Goal: Task Accomplishment & Management: Manage account settings

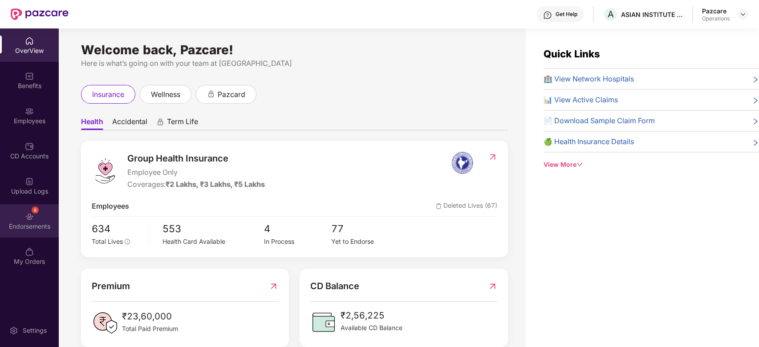
click at [21, 214] on div "8 Endorsements" at bounding box center [29, 220] width 59 height 33
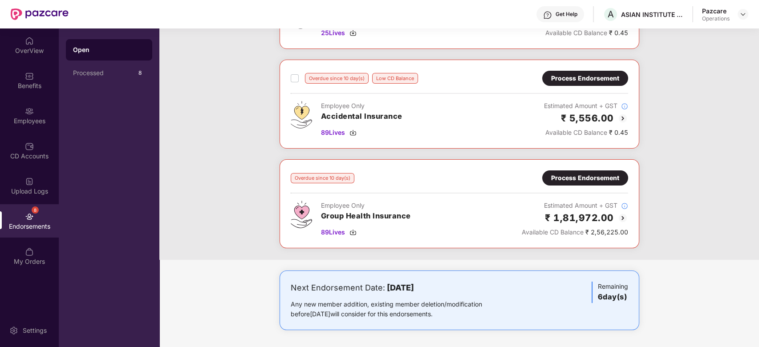
scroll to position [196, 0]
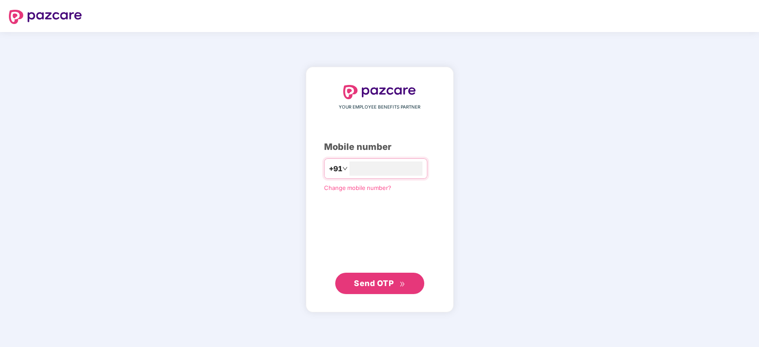
type input "**********"
click at [377, 275] on button "Send OTP" at bounding box center [379, 283] width 89 height 21
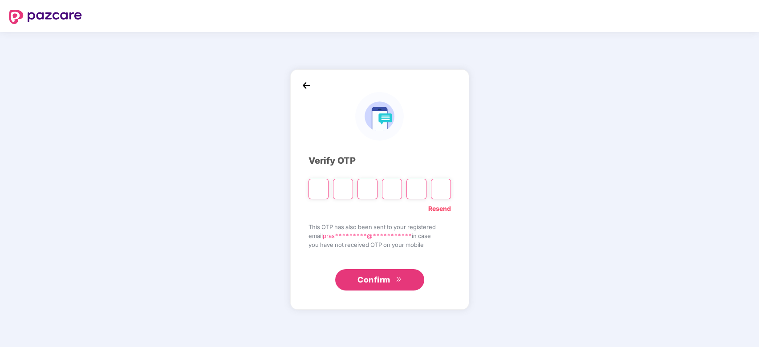
paste input "*"
type input "*"
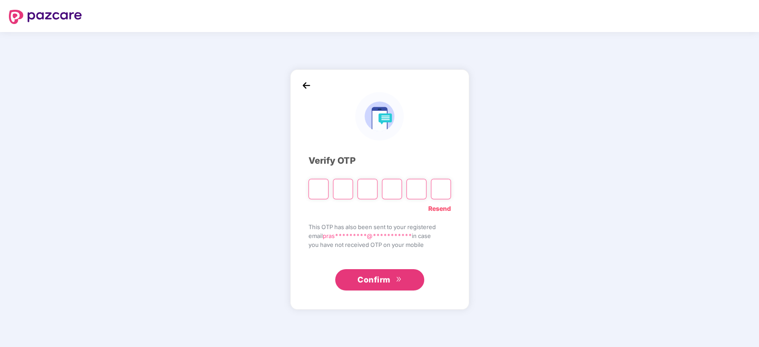
type input "*"
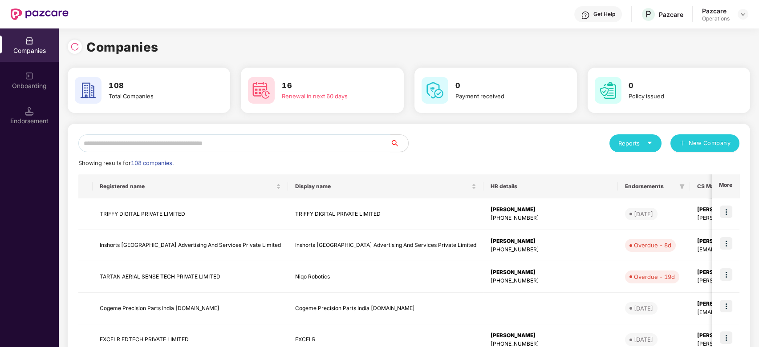
click at [175, 142] on input "text" at bounding box center [234, 143] width 312 height 18
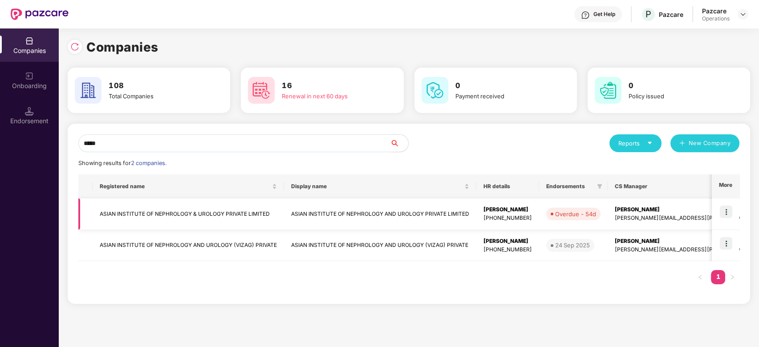
type input "*****"
click at [728, 209] on img at bounding box center [726, 212] width 12 height 12
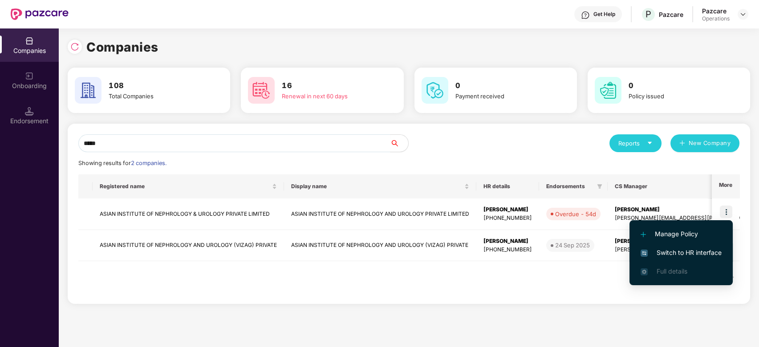
click at [675, 250] on span "Switch to HR interface" at bounding box center [681, 253] width 81 height 10
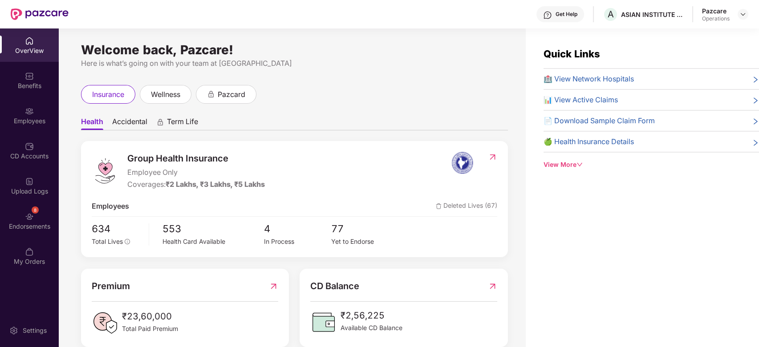
scroll to position [28, 0]
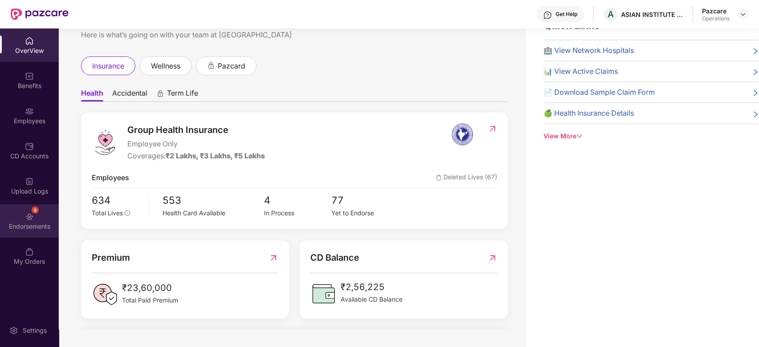
click at [17, 225] on div "Endorsements" at bounding box center [29, 226] width 59 height 9
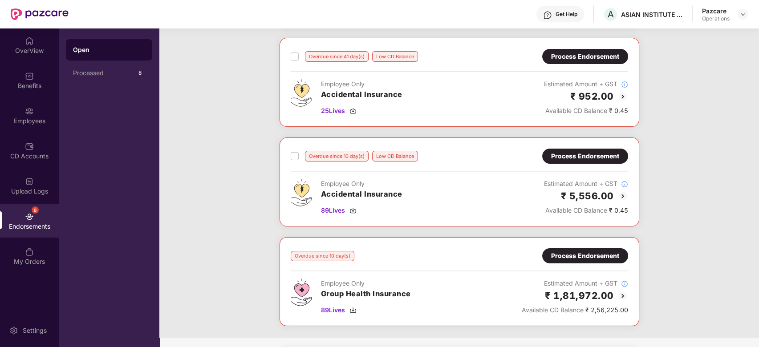
scroll to position [217, 0]
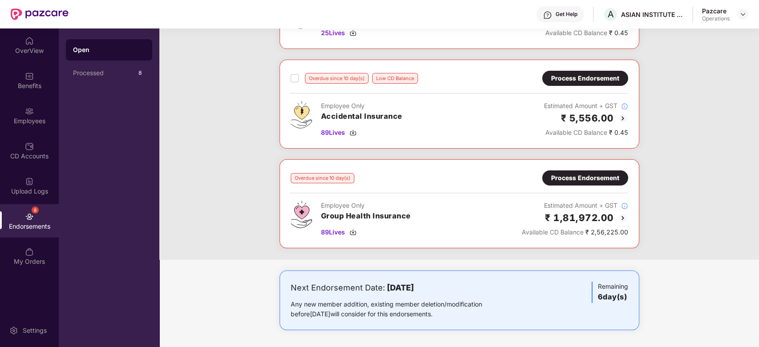
click at [588, 179] on div "Process Endorsement" at bounding box center [585, 178] width 68 height 10
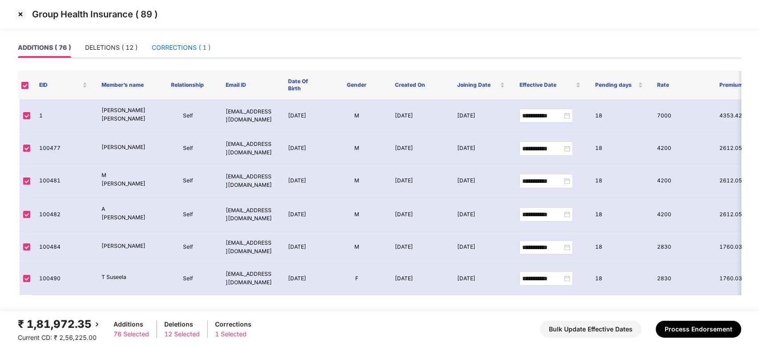
click at [184, 45] on div "CORRECTIONS ( 1 )" at bounding box center [181, 48] width 59 height 10
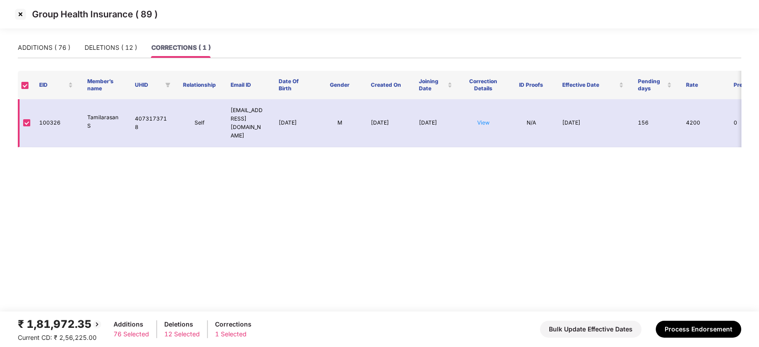
click at [50, 118] on td "100326" at bounding box center [56, 123] width 48 height 48
copy td "100326"
click at [482, 119] on link "View" at bounding box center [483, 122] width 12 height 7
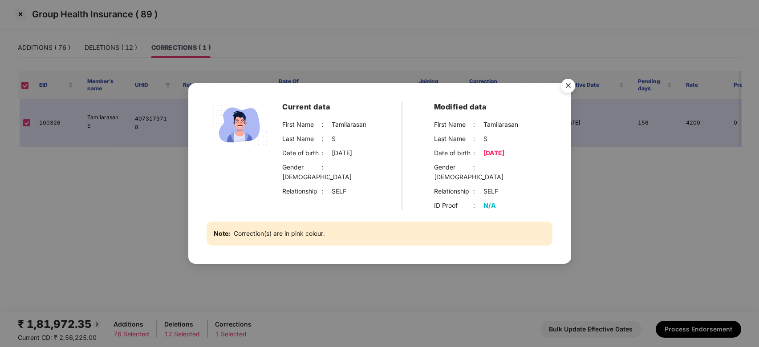
click at [567, 90] on img "Close" at bounding box center [568, 87] width 25 height 25
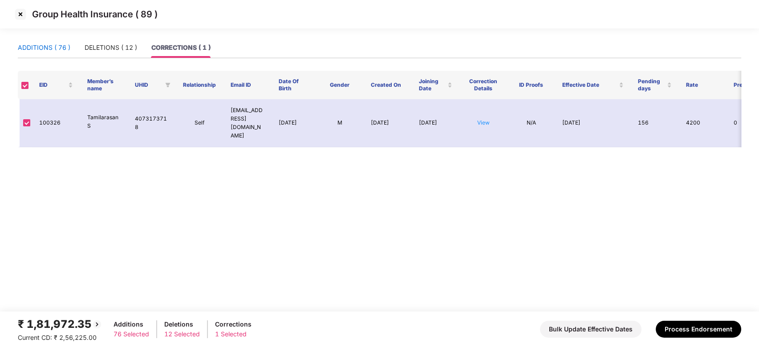
click at [38, 47] on div "ADDITIONS ( 76 )" at bounding box center [44, 48] width 53 height 10
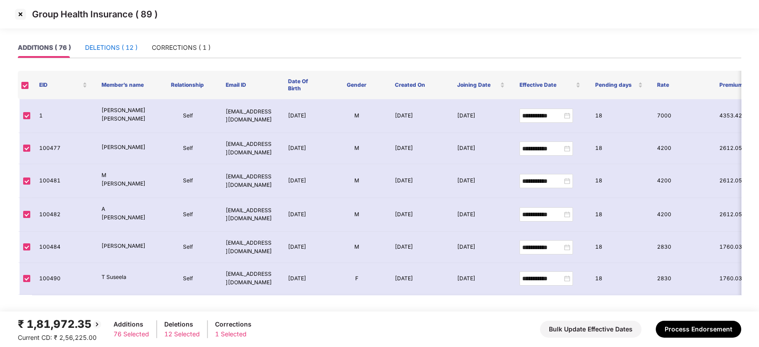
click at [109, 52] on div "DELETIONS ( 12 )" at bounding box center [111, 48] width 53 height 10
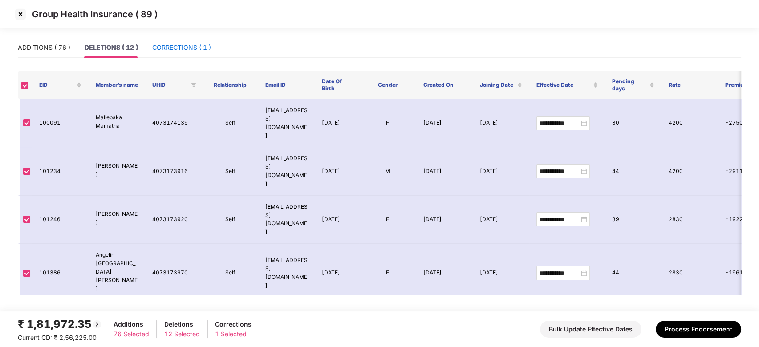
click at [170, 45] on div "CORRECTIONS ( 1 )" at bounding box center [181, 48] width 59 height 10
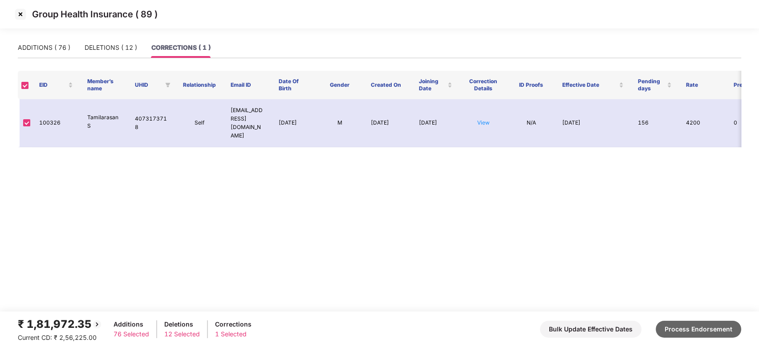
click at [709, 334] on button "Process Endorsement" at bounding box center [698, 329] width 85 height 17
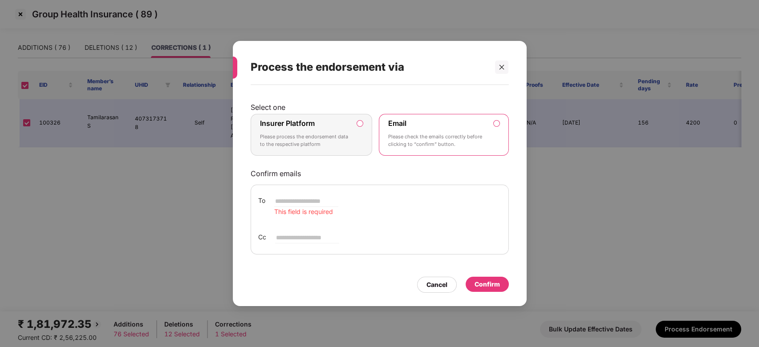
click at [349, 141] on p "Please process the endorsement data to the respective platform" at bounding box center [305, 141] width 91 height 16
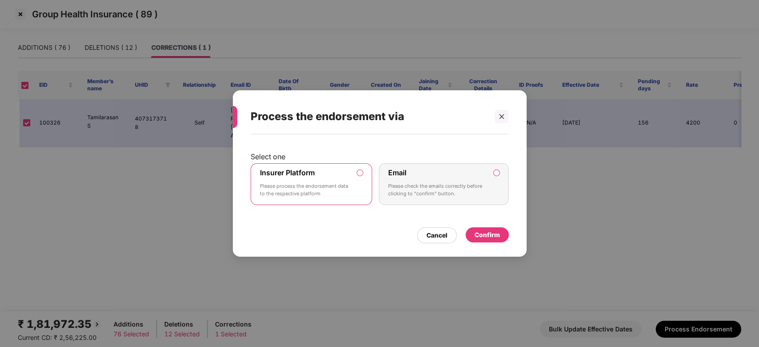
click at [478, 230] on div "Confirm" at bounding box center [487, 235] width 25 height 10
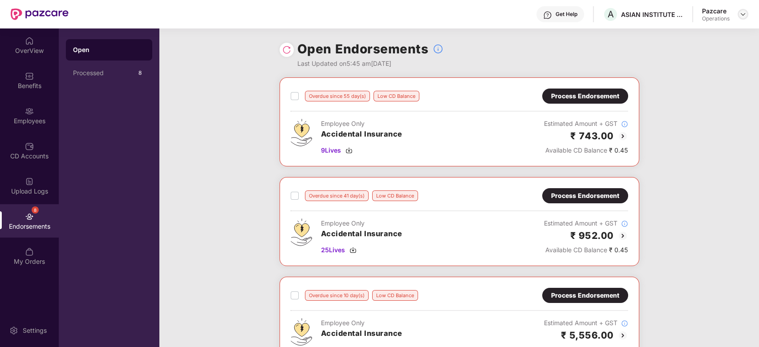
click at [745, 14] on img at bounding box center [743, 14] width 7 height 7
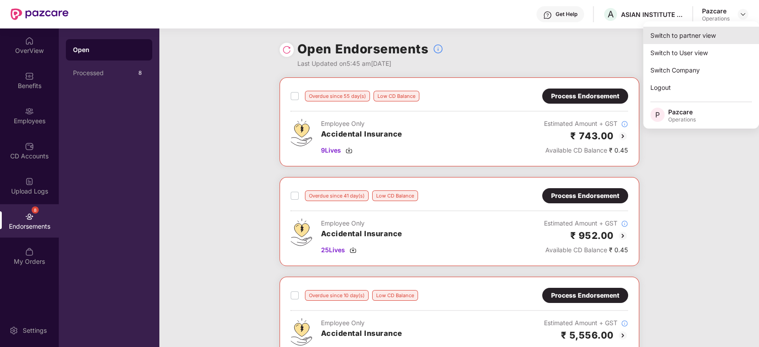
click at [689, 35] on div "Switch to partner view" at bounding box center [701, 35] width 116 height 17
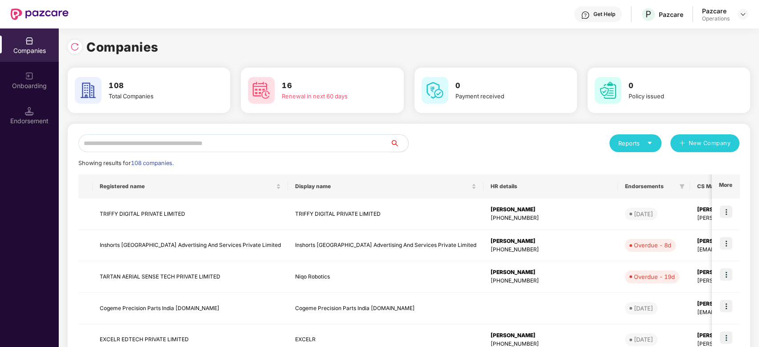
click at [321, 144] on input "text" at bounding box center [234, 143] width 312 height 18
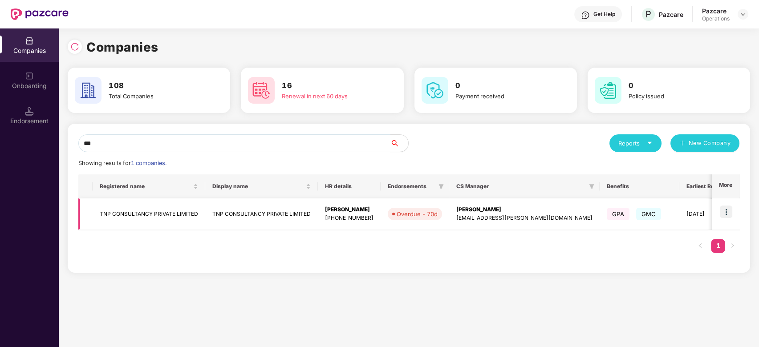
type input "***"
click at [727, 211] on img at bounding box center [726, 212] width 12 height 12
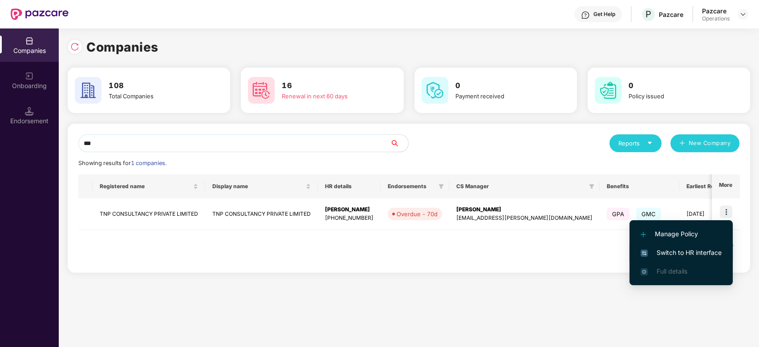
click at [673, 247] on li "Switch to HR interface" at bounding box center [681, 253] width 103 height 19
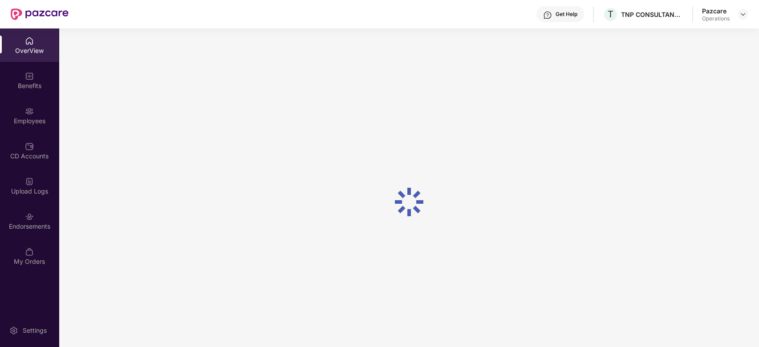
scroll to position [28, 0]
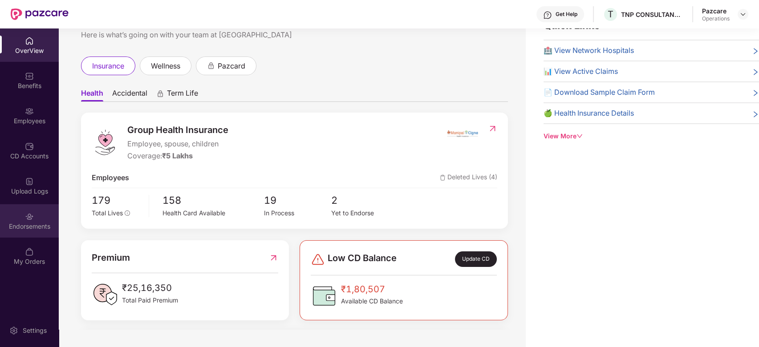
click at [25, 216] on img at bounding box center [29, 216] width 9 height 9
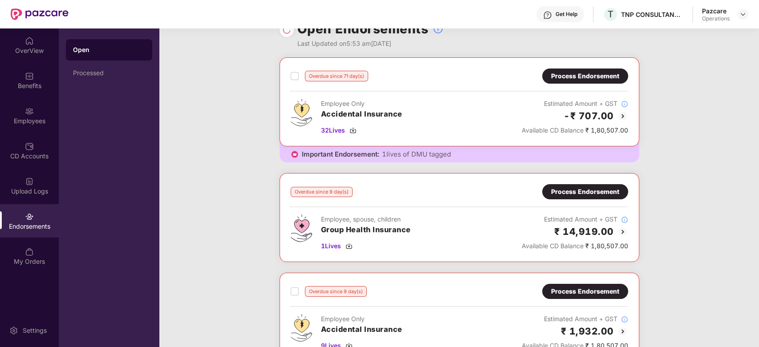
scroll to position [0, 0]
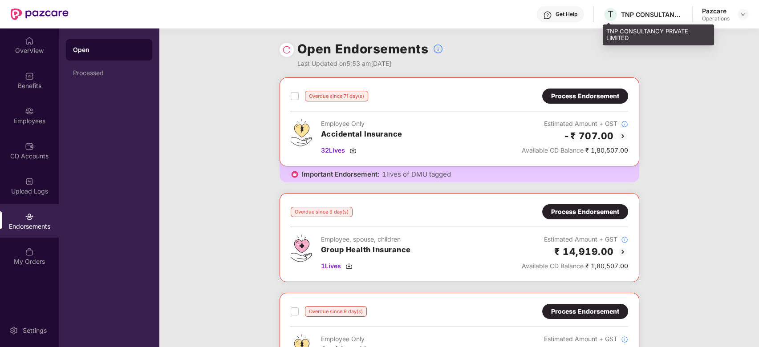
click at [627, 14] on div "TNP CONSULTANCY PRIVATE LIMITED" at bounding box center [652, 14] width 62 height 8
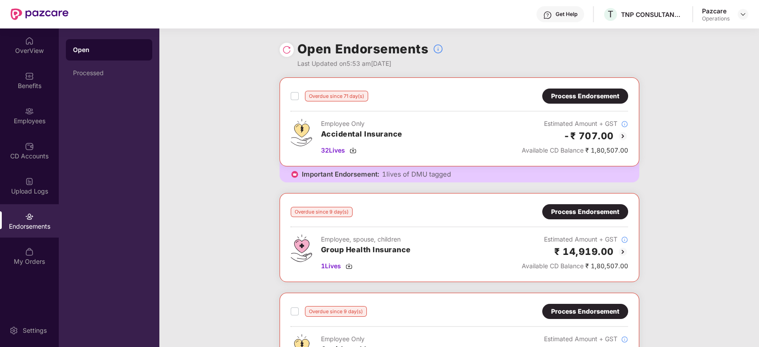
click at [577, 61] on div "Open Endorsements Last Updated on 5:53 am[DATE]" at bounding box center [460, 52] width 360 height 49
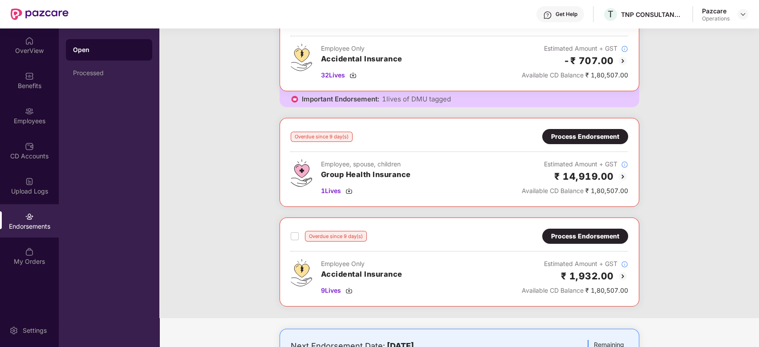
scroll to position [75, 0]
click at [589, 143] on div "Process Endorsement" at bounding box center [585, 137] width 86 height 15
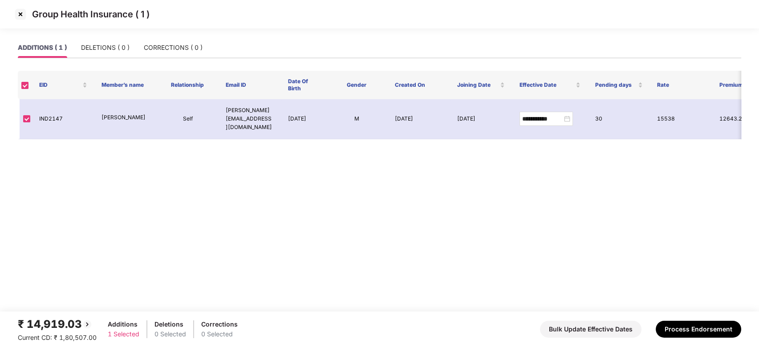
click at [20, 13] on img at bounding box center [20, 14] width 14 height 14
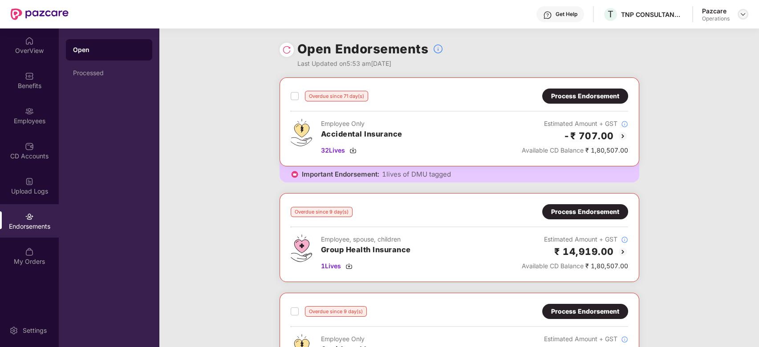
click at [742, 15] on img at bounding box center [743, 14] width 7 height 7
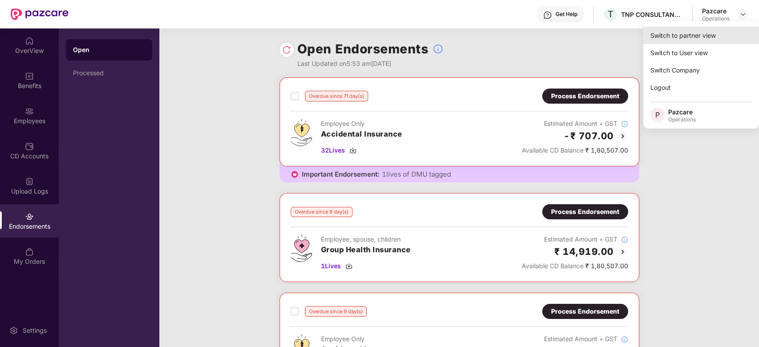
click at [686, 34] on div "Switch to partner view" at bounding box center [701, 35] width 116 height 17
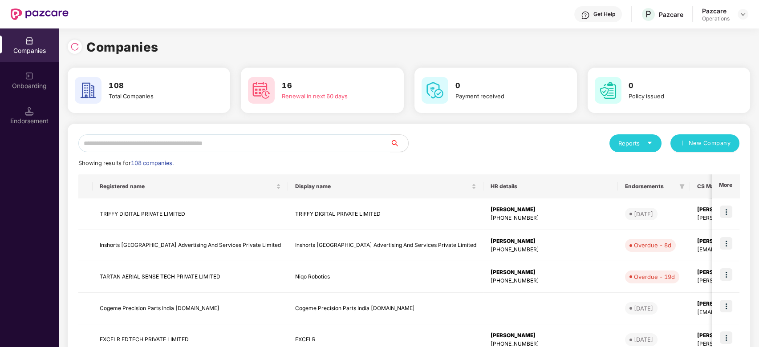
click at [300, 150] on input "text" at bounding box center [234, 143] width 312 height 18
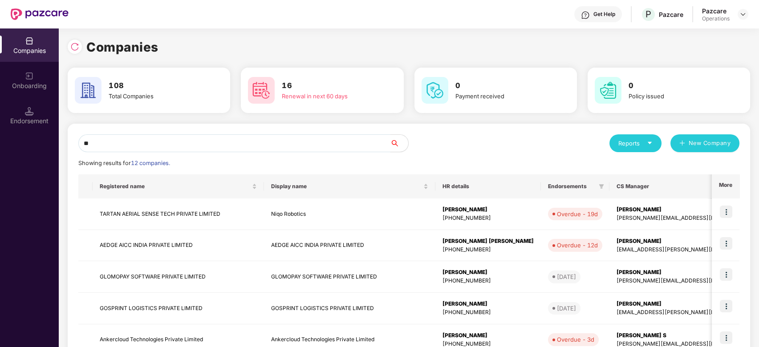
type input "*"
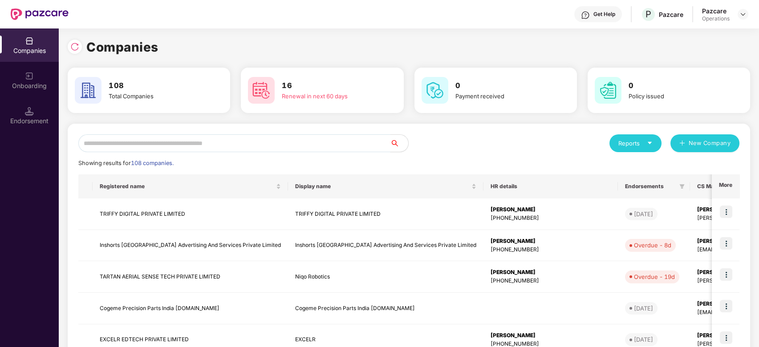
click at [230, 144] on input "text" at bounding box center [234, 143] width 312 height 18
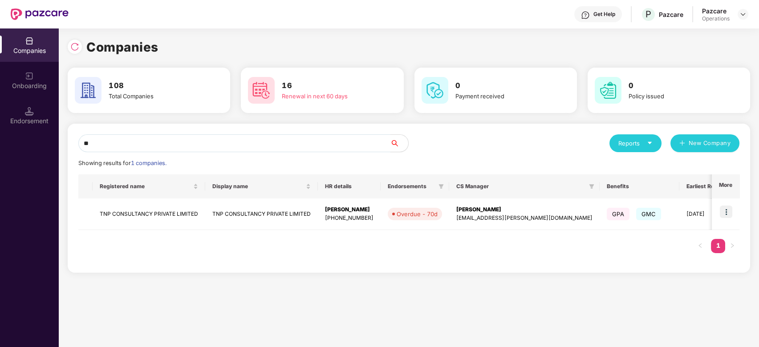
type input "*"
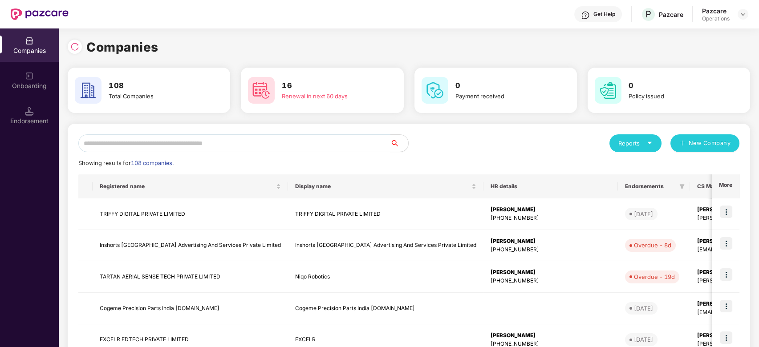
click at [137, 144] on input "text" at bounding box center [234, 143] width 312 height 18
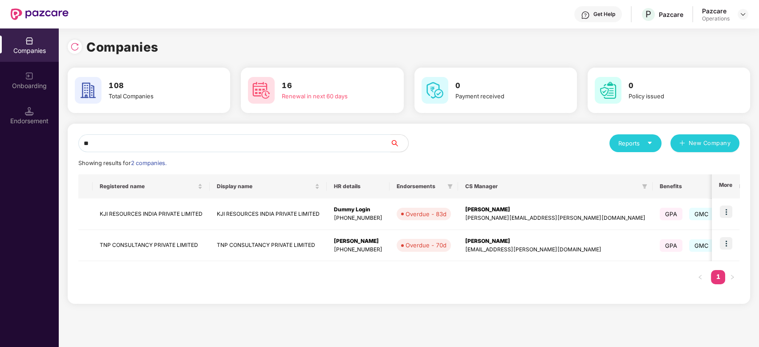
type input "***"
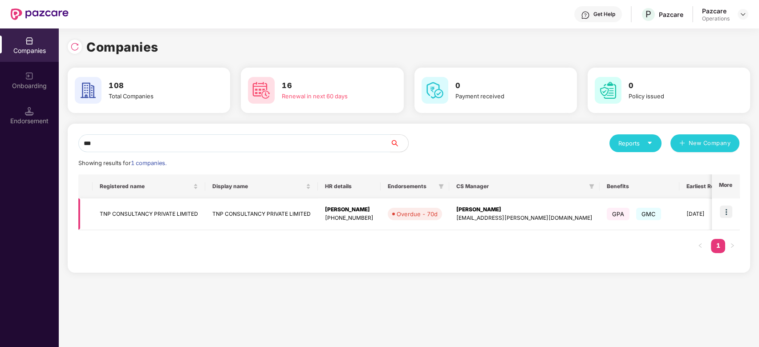
click at [163, 213] on td "TNP CONSULTANCY PRIVATE LIMITED" at bounding box center [149, 215] width 113 height 32
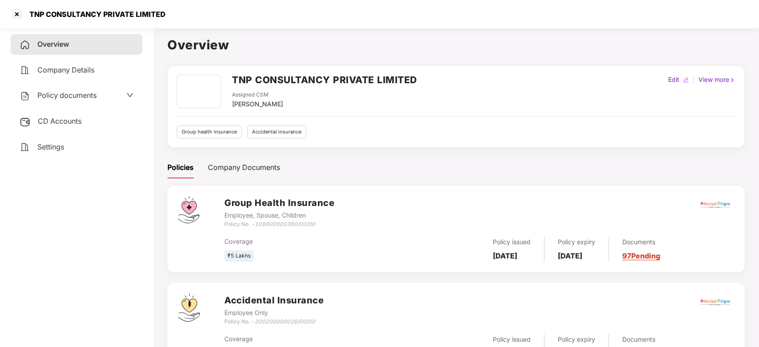
click at [69, 99] on span "Policy documents" at bounding box center [66, 95] width 59 height 9
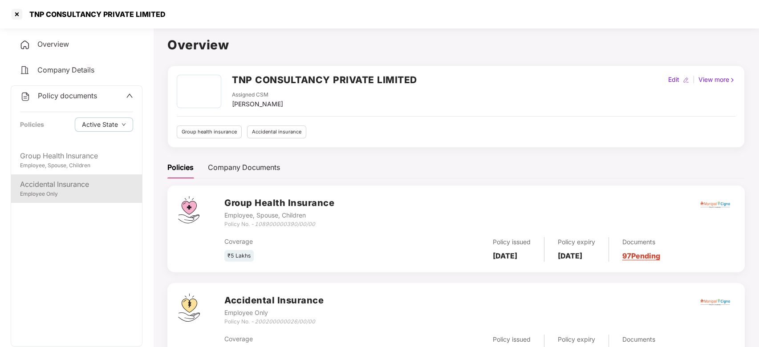
click at [63, 194] on div "Employee Only" at bounding box center [76, 194] width 113 height 8
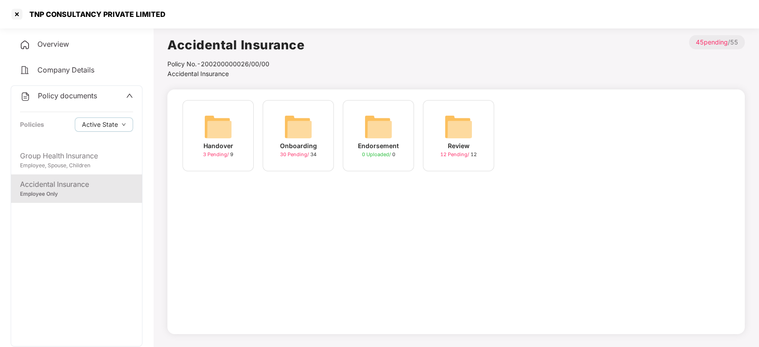
click at [303, 122] on img at bounding box center [298, 127] width 28 height 28
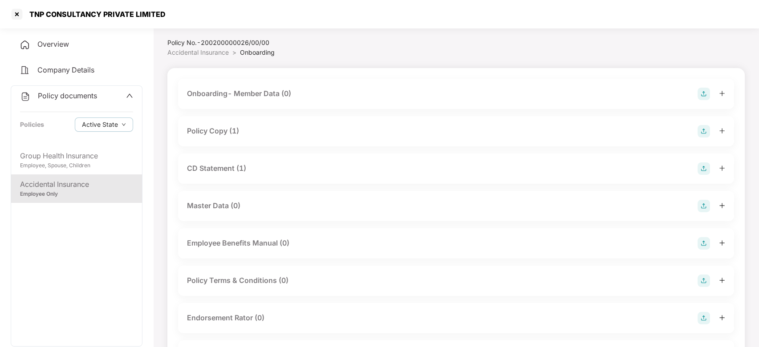
scroll to position [20, 0]
click at [214, 132] on div "Policy Copy (1)" at bounding box center [213, 132] width 52 height 11
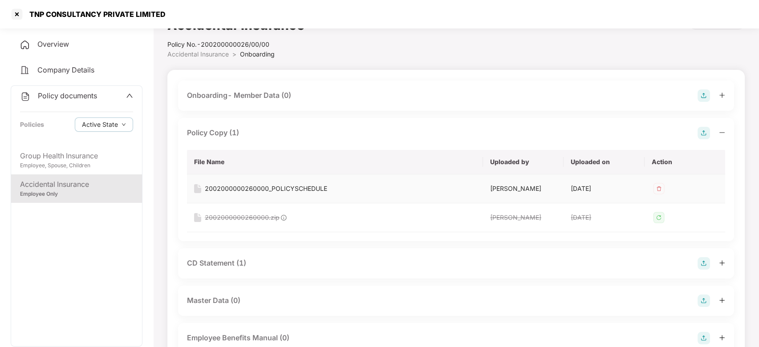
click at [263, 187] on div "2002000000260000_POLICYSCHEDULE" at bounding box center [266, 189] width 122 height 10
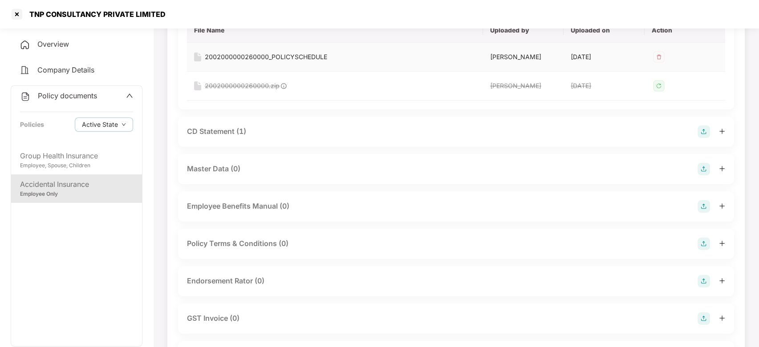
scroll to position [154, 0]
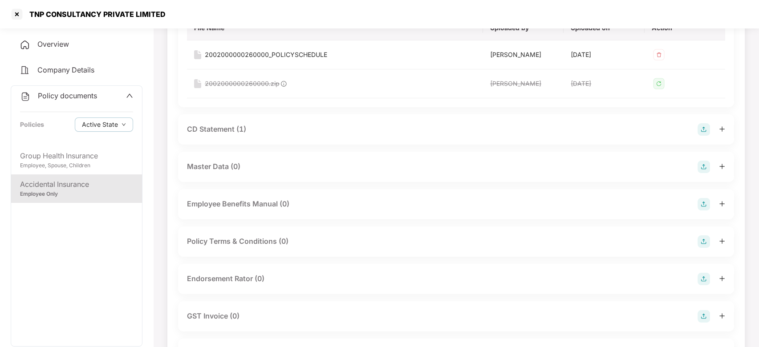
click at [211, 134] on div "CD Statement (1)" at bounding box center [216, 129] width 59 height 11
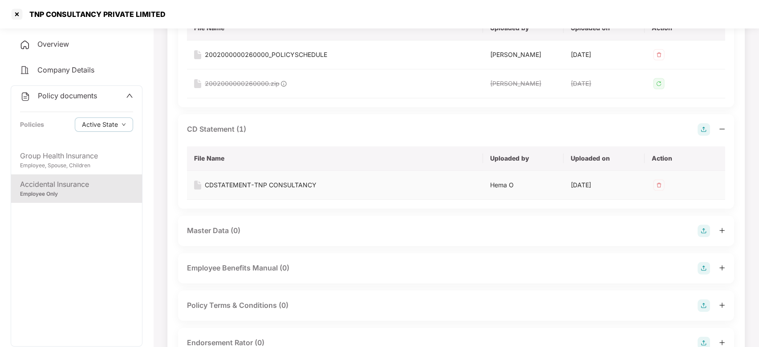
click at [256, 181] on div "CDSTATEMENT-TNP CONSULTANCY" at bounding box center [261, 185] width 112 height 10
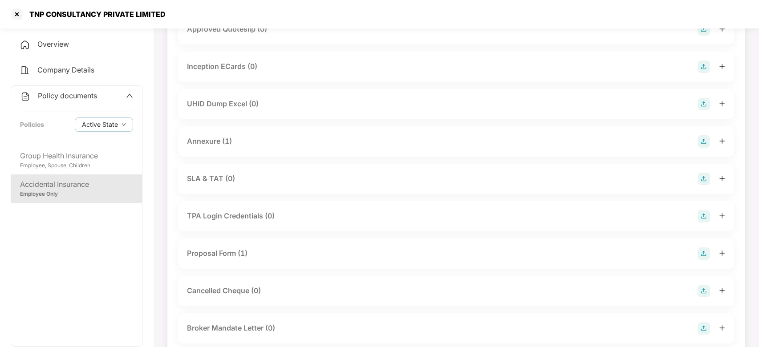
scroll to position [543, 0]
click at [207, 140] on div "Annexure (1)" at bounding box center [209, 140] width 45 height 11
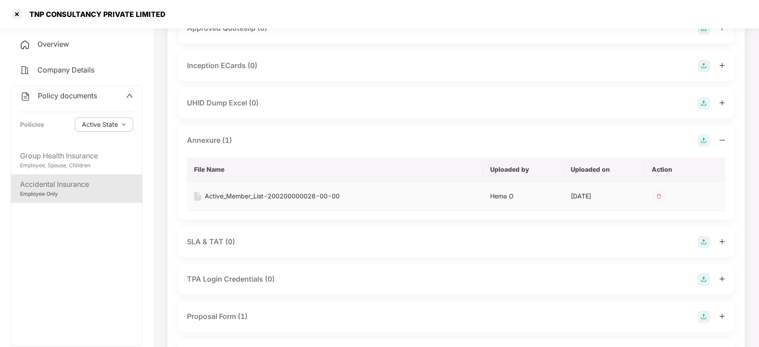
click at [267, 194] on div "Active_Member_List-200200000026-00-00" at bounding box center [272, 196] width 135 height 10
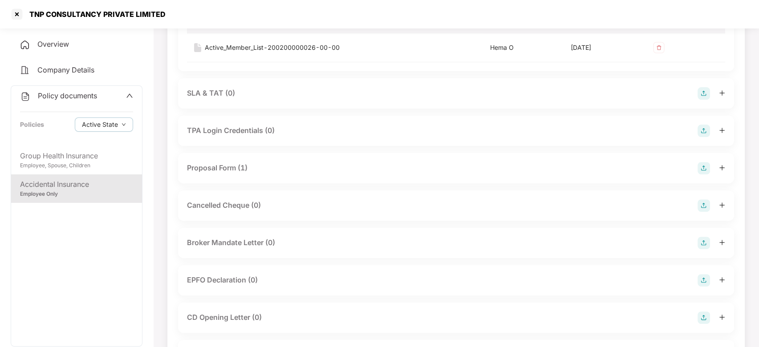
scroll to position [691, 0]
click at [170, 121] on div "Onboarding- Member Data (0) Policy Copy (1) File Name Uploaded by Uploaded on A…" at bounding box center [456, 155] width 578 height 1514
click at [15, 14] on div at bounding box center [17, 14] width 14 height 14
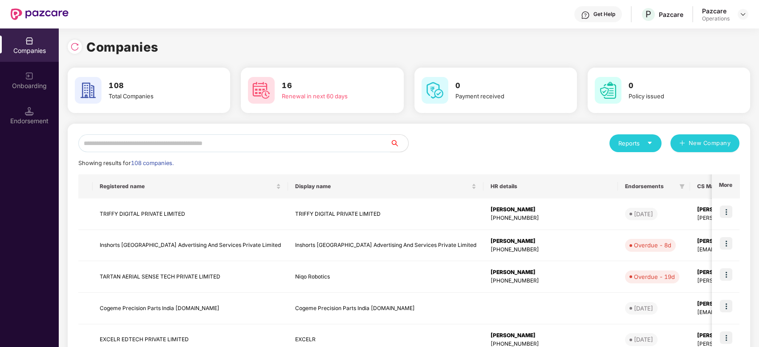
scroll to position [0, 0]
click at [312, 148] on input "text" at bounding box center [234, 143] width 312 height 18
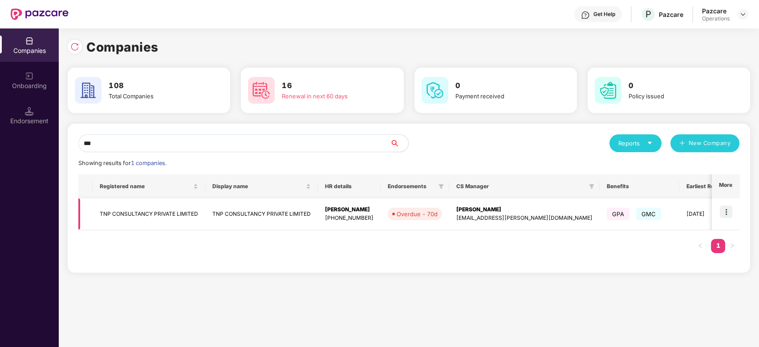
type input "***"
click at [726, 212] on img at bounding box center [726, 212] width 12 height 12
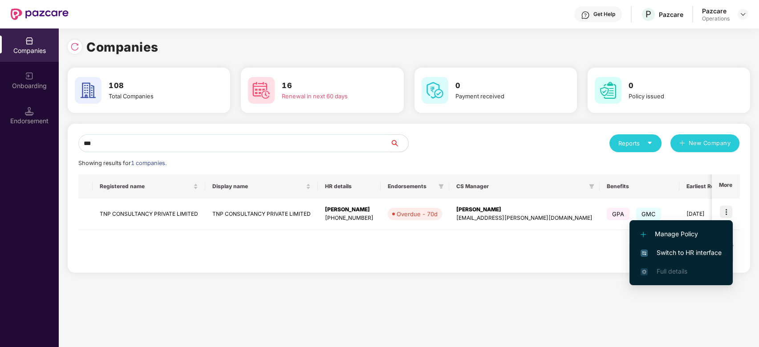
click at [667, 253] on span "Switch to HR interface" at bounding box center [681, 253] width 81 height 10
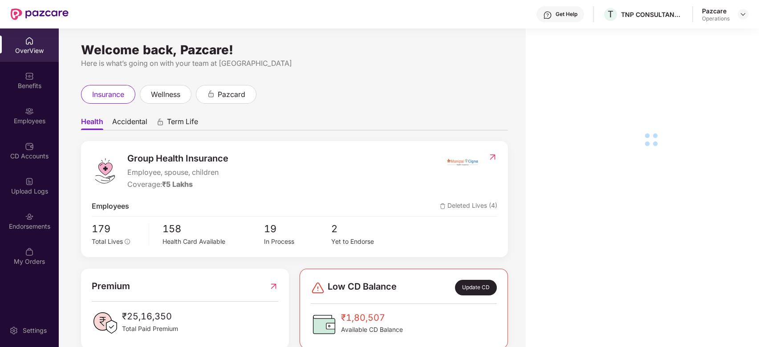
scroll to position [28, 0]
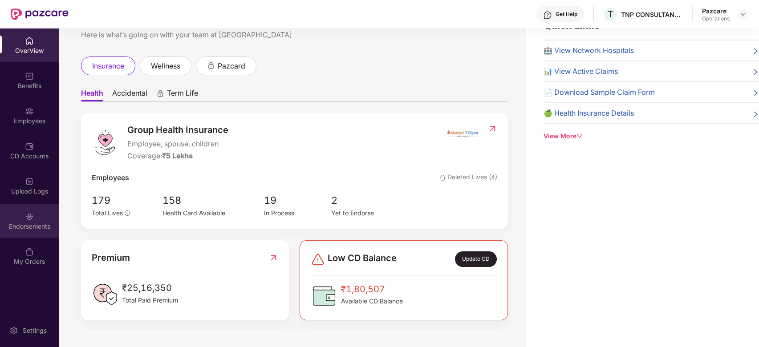
click at [16, 207] on div "Endorsements" at bounding box center [29, 220] width 59 height 33
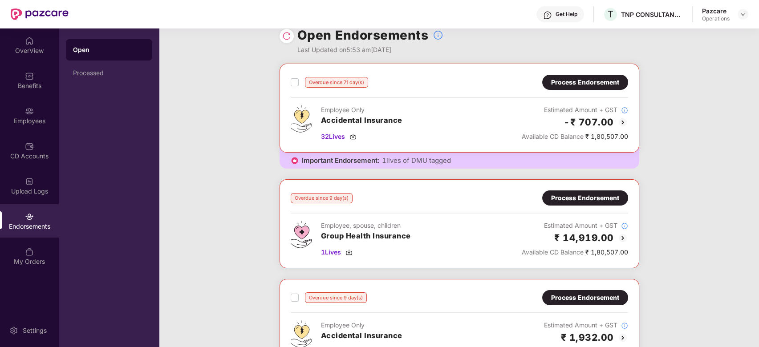
scroll to position [0, 0]
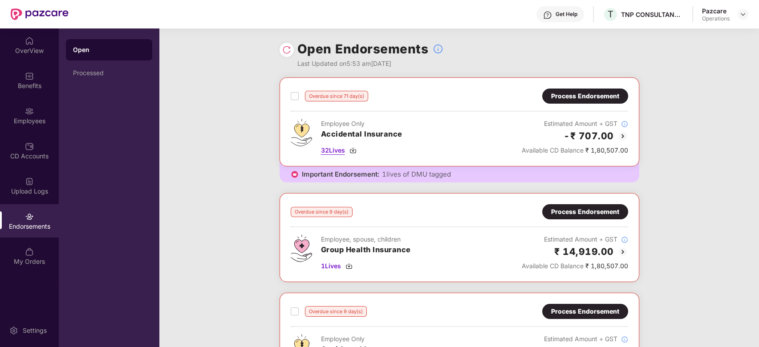
click at [330, 146] on span "32 Lives" at bounding box center [333, 151] width 24 height 10
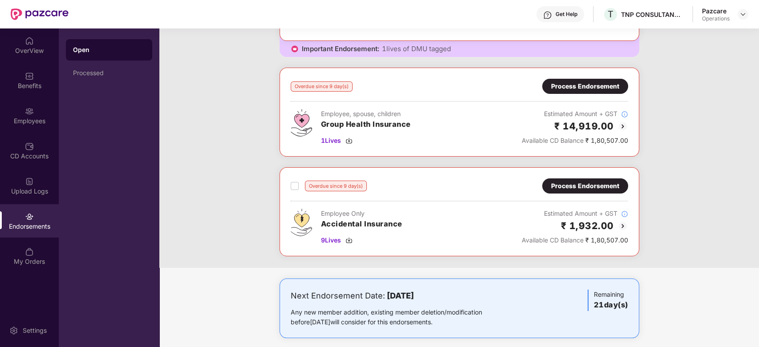
scroll to position [134, 0]
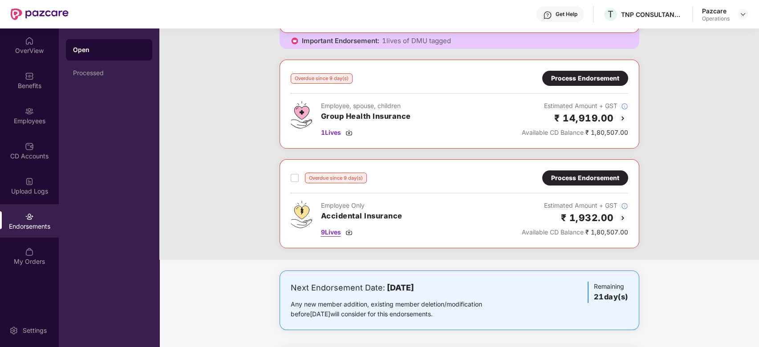
click at [331, 231] on span "9 Lives" at bounding box center [331, 233] width 20 height 10
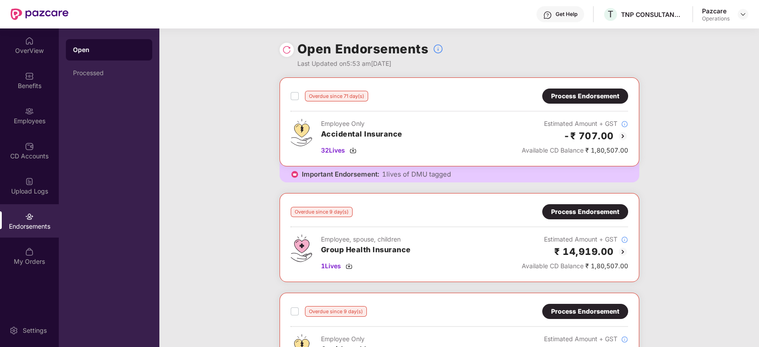
click at [579, 96] on div "Process Endorsement" at bounding box center [585, 96] width 68 height 10
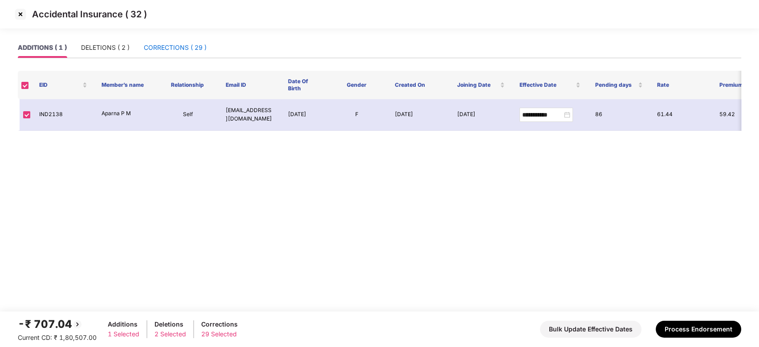
click at [175, 45] on div "CORRECTIONS ( 29 )" at bounding box center [175, 48] width 63 height 10
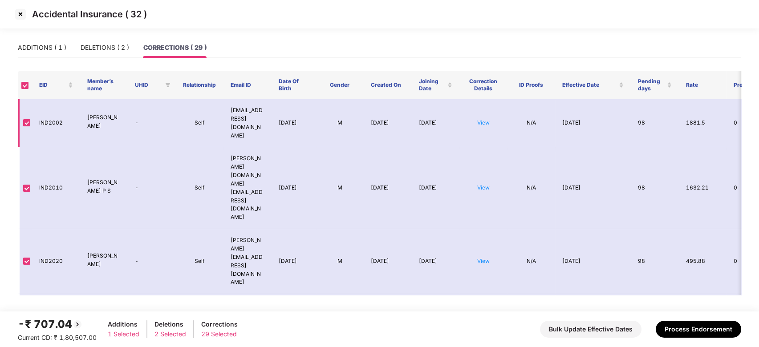
click at [483, 123] on td "View" at bounding box center [484, 123] width 48 height 48
click at [484, 119] on link "View" at bounding box center [483, 122] width 12 height 7
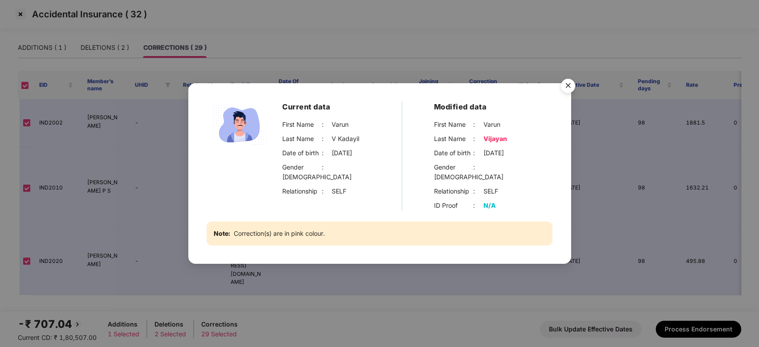
click at [573, 95] on img "Close" at bounding box center [568, 87] width 25 height 25
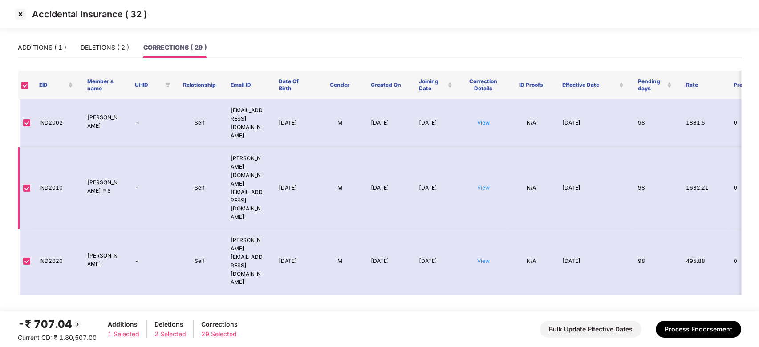
click at [484, 184] on link "View" at bounding box center [483, 187] width 12 height 7
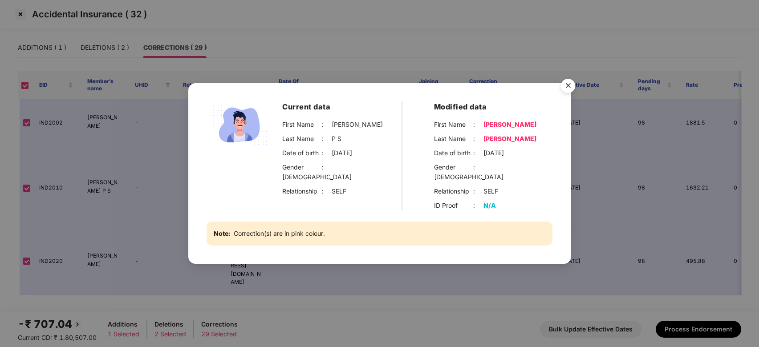
click at [566, 92] on img "Close" at bounding box center [568, 87] width 25 height 25
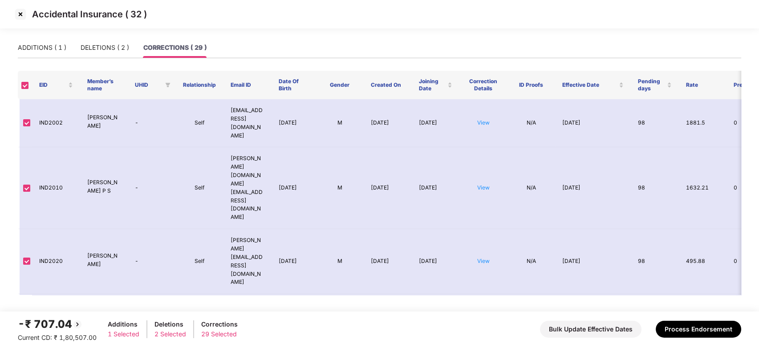
click at [22, 13] on img at bounding box center [20, 14] width 14 height 14
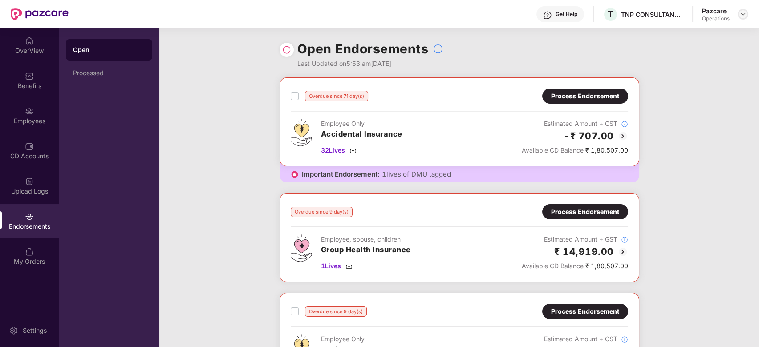
click at [743, 14] on img at bounding box center [743, 14] width 7 height 7
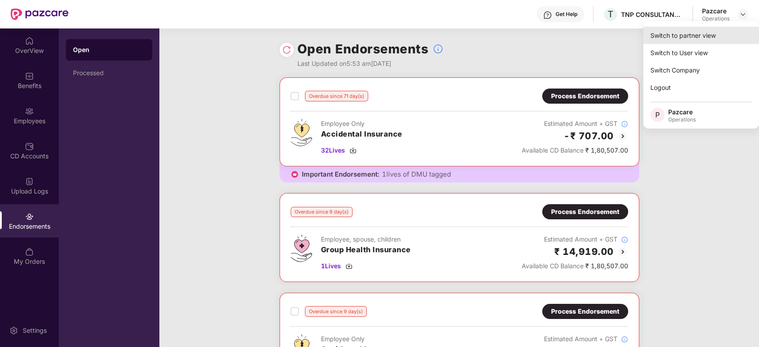
click at [684, 41] on div "Switch to partner view" at bounding box center [701, 35] width 116 height 17
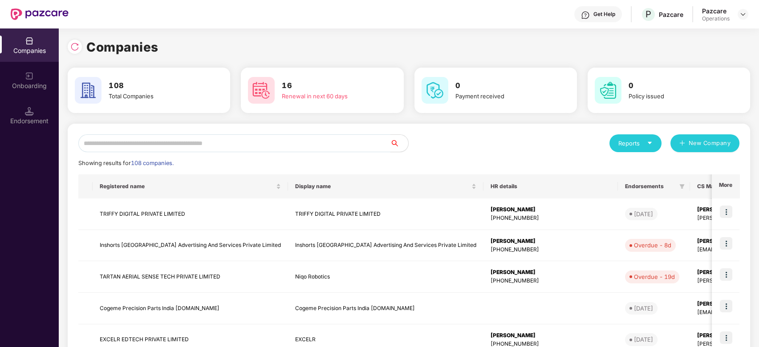
click at [345, 150] on input "text" at bounding box center [234, 143] width 312 height 18
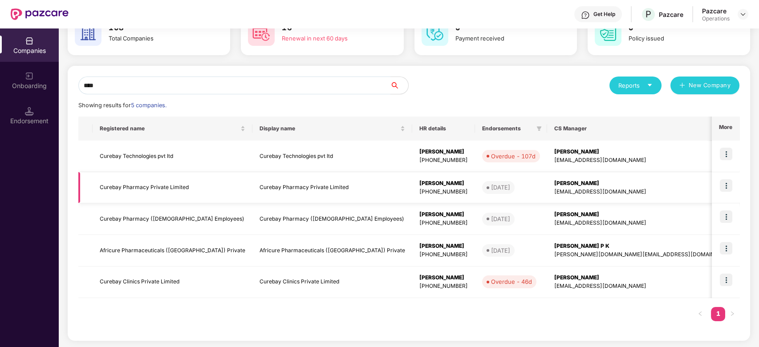
scroll to position [42, 0]
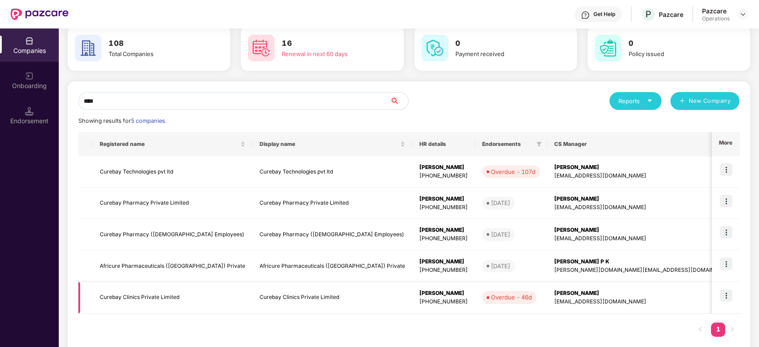
type input "****"
click at [727, 292] on img at bounding box center [726, 295] width 12 height 12
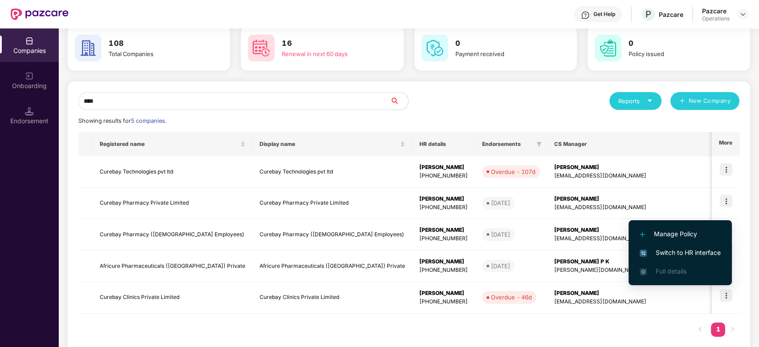
click at [680, 250] on span "Switch to HR interface" at bounding box center [680, 253] width 81 height 10
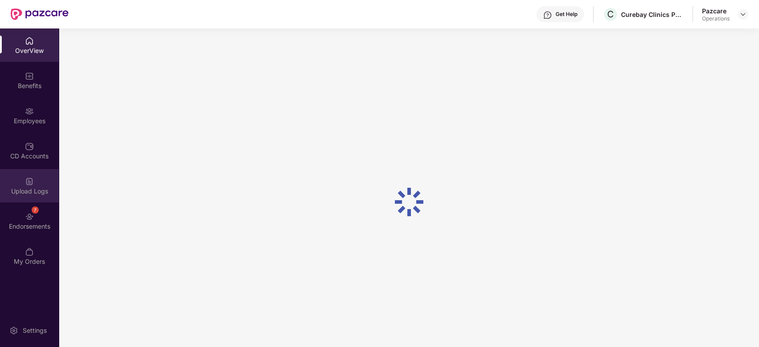
scroll to position [28, 0]
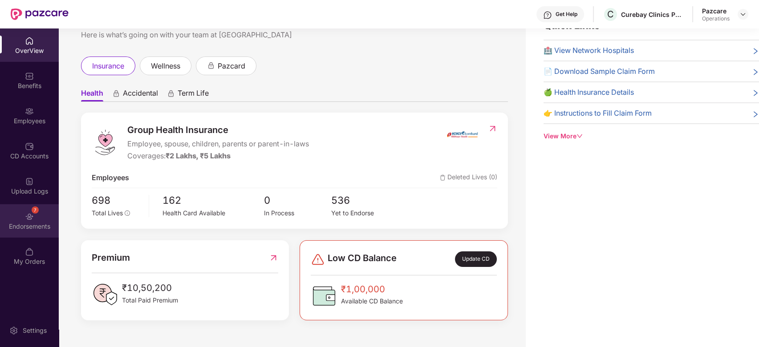
click at [22, 209] on div "7 Endorsements" at bounding box center [29, 220] width 59 height 33
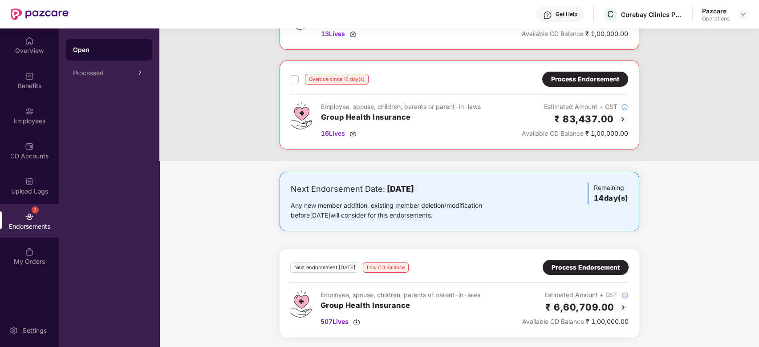
scroll to position [0, 0]
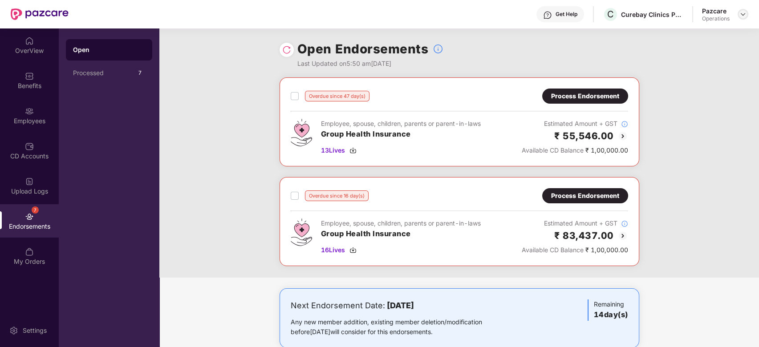
click at [743, 14] on img at bounding box center [743, 14] width 7 height 7
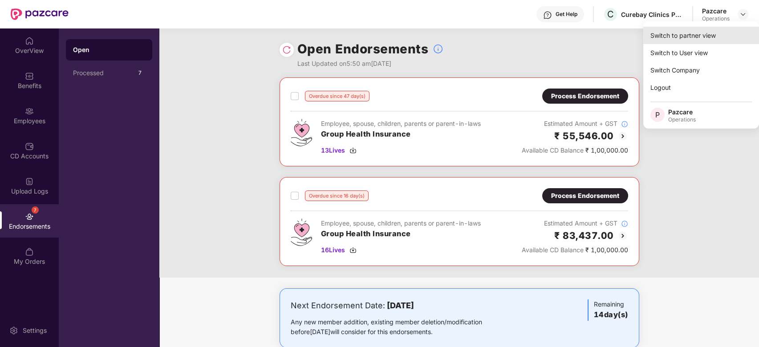
click at [670, 41] on div "Switch to partner view" at bounding box center [701, 35] width 116 height 17
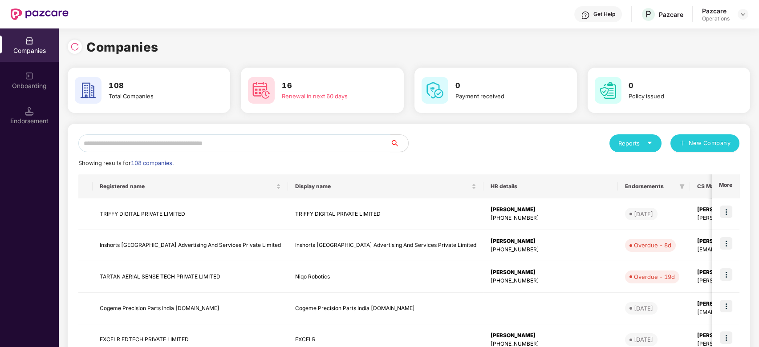
click at [323, 144] on input "text" at bounding box center [234, 143] width 312 height 18
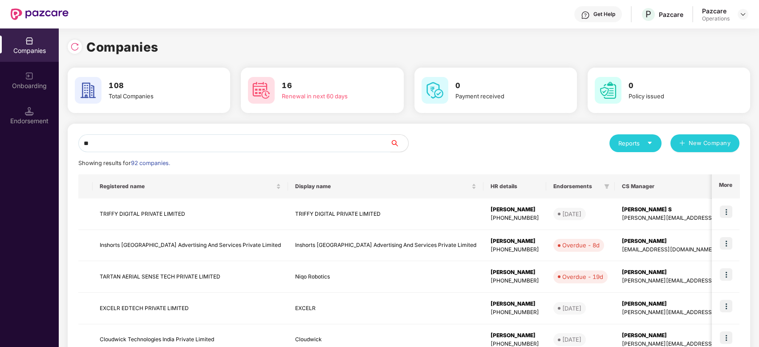
type input "*"
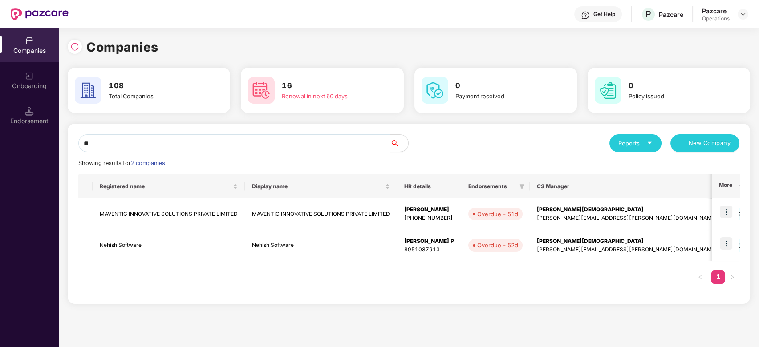
type input "*"
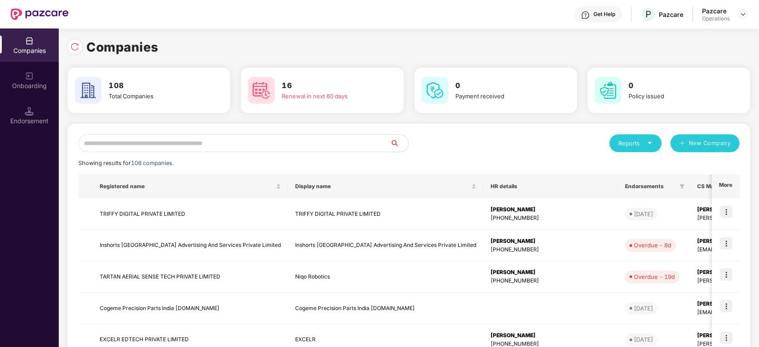
click at [356, 146] on input "text" at bounding box center [234, 143] width 312 height 18
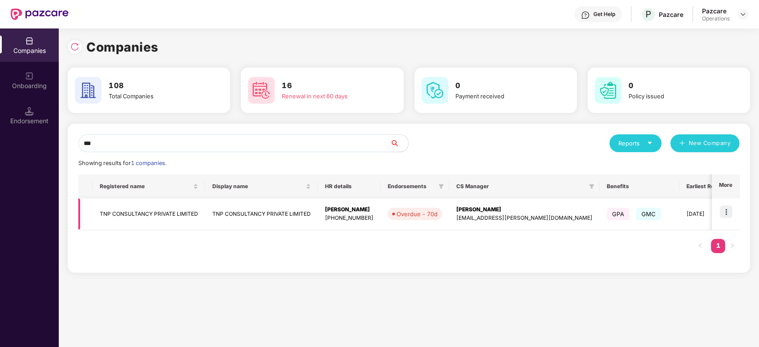
type input "***"
click at [727, 212] on img at bounding box center [726, 212] width 12 height 12
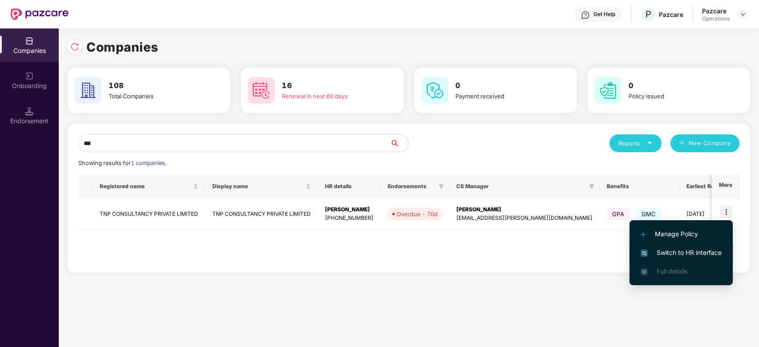
click at [677, 250] on span "Switch to HR interface" at bounding box center [681, 253] width 81 height 10
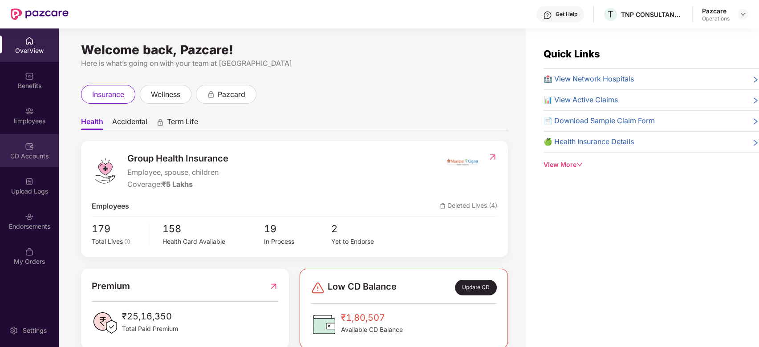
scroll to position [28, 0]
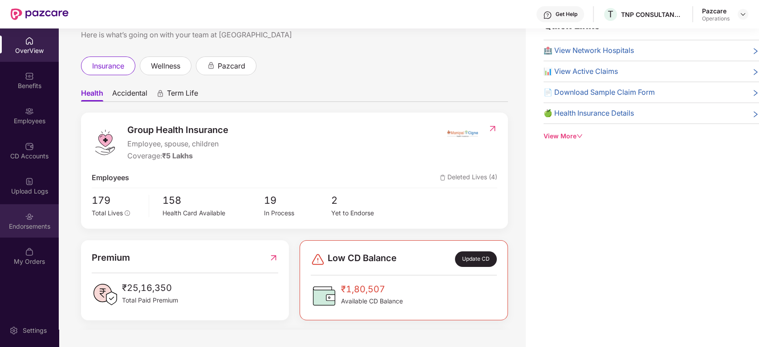
click at [20, 207] on div "Endorsements" at bounding box center [29, 220] width 59 height 33
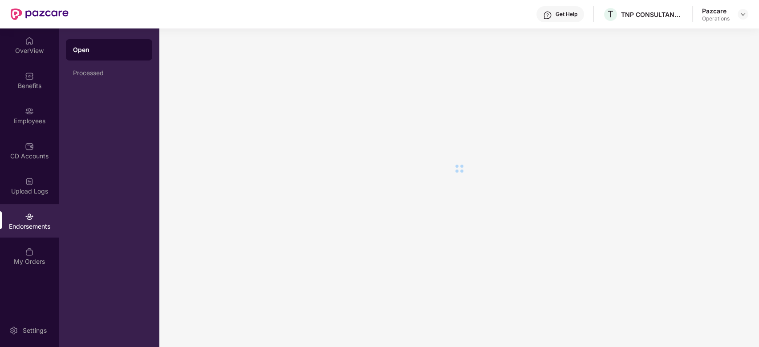
scroll to position [0, 0]
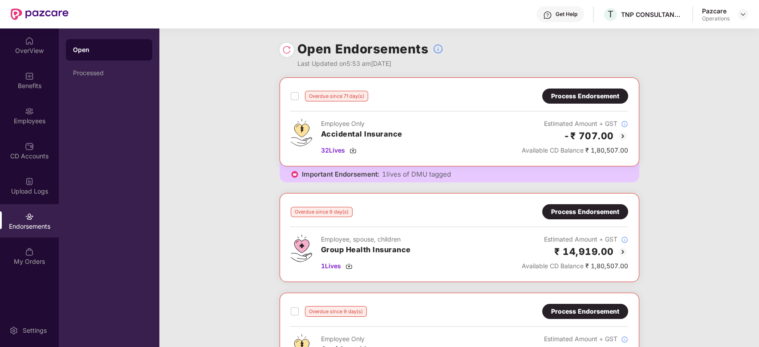
click at [610, 98] on div "Process Endorsement" at bounding box center [585, 96] width 68 height 10
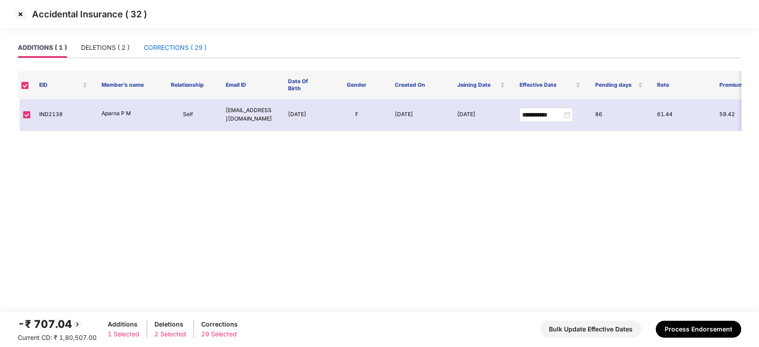
click at [167, 46] on div "CORRECTIONS ( 29 )" at bounding box center [175, 48] width 63 height 10
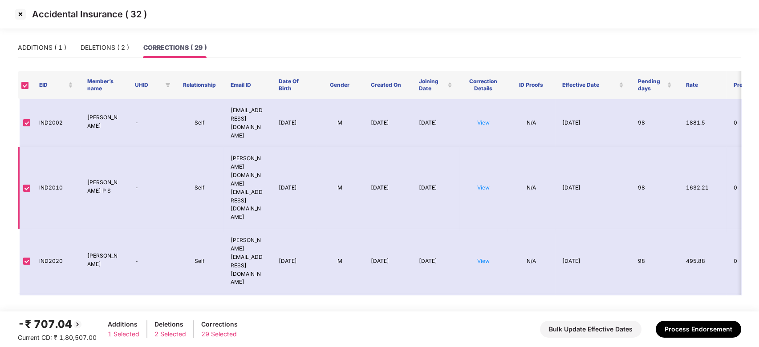
click at [493, 159] on td "View" at bounding box center [484, 188] width 48 height 82
drag, startPoint x: 493, startPoint y: 160, endPoint x: 488, endPoint y: 159, distance: 5.0
click at [488, 159] on td "View" at bounding box center [484, 188] width 48 height 82
click at [488, 184] on link "View" at bounding box center [483, 187] width 12 height 7
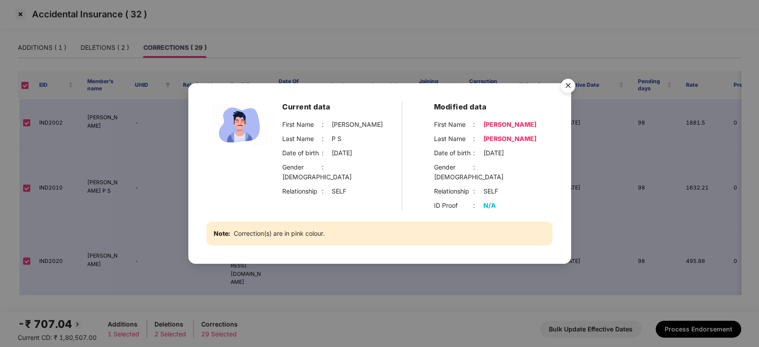
click at [560, 87] on img "Close" at bounding box center [568, 87] width 25 height 25
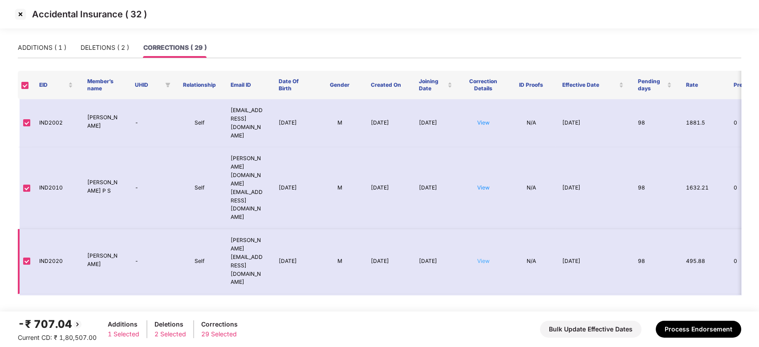
drag, startPoint x: 493, startPoint y: 198, endPoint x: 486, endPoint y: 200, distance: 7.0
click at [486, 229] on td "View" at bounding box center [484, 261] width 48 height 65
click at [486, 258] on link "View" at bounding box center [483, 261] width 12 height 7
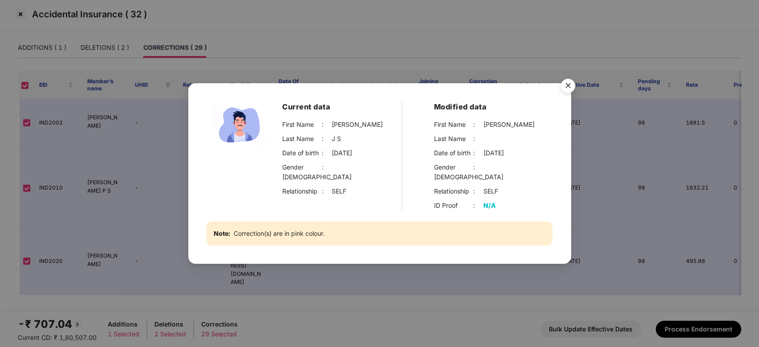
click at [563, 91] on img "Close" at bounding box center [568, 87] width 25 height 25
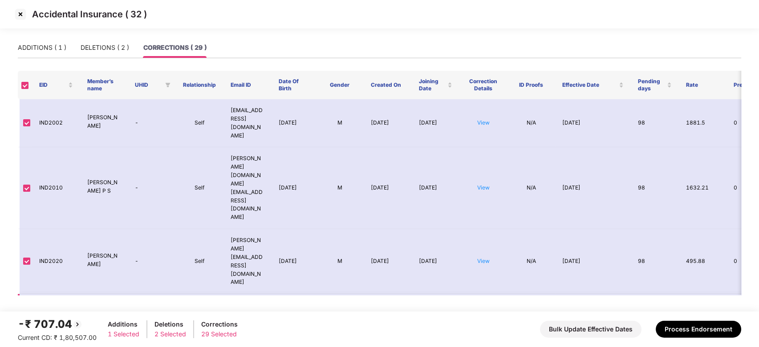
click at [481, 323] on link "View" at bounding box center [483, 326] width 12 height 7
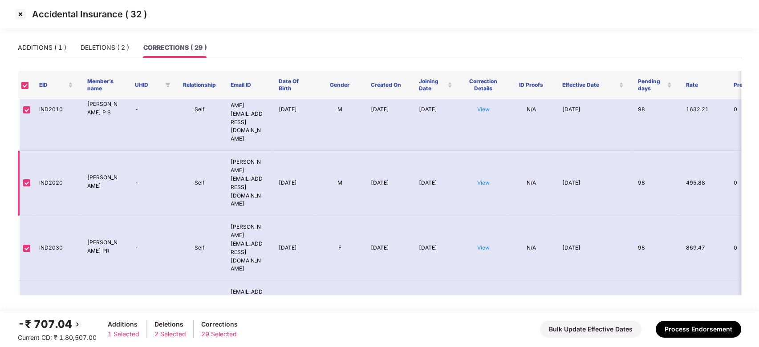
scroll to position [79, 0]
click at [481, 301] on link "View" at bounding box center [483, 304] width 12 height 7
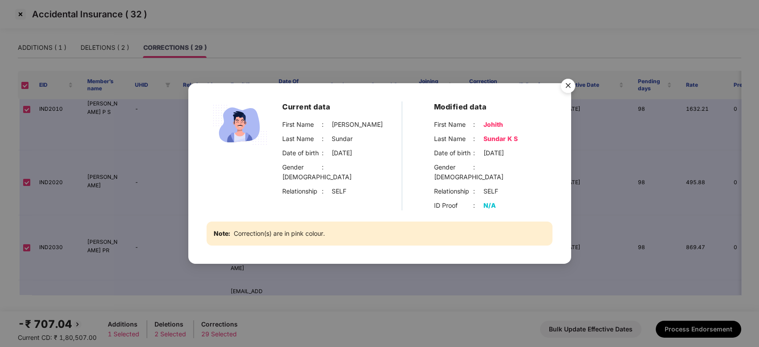
click at [567, 91] on img "Close" at bounding box center [568, 87] width 25 height 25
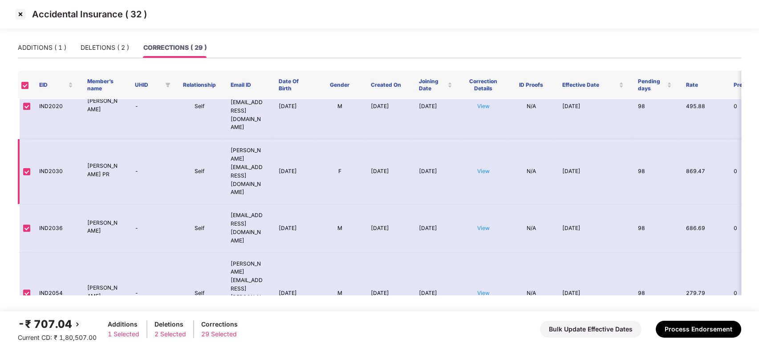
scroll to position [174, 0]
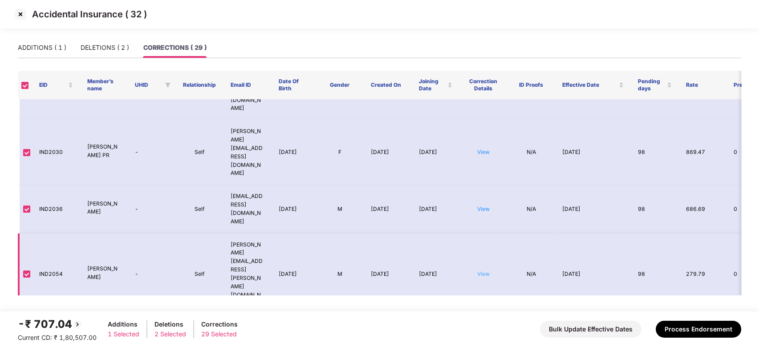
click at [479, 271] on link "View" at bounding box center [483, 274] width 12 height 7
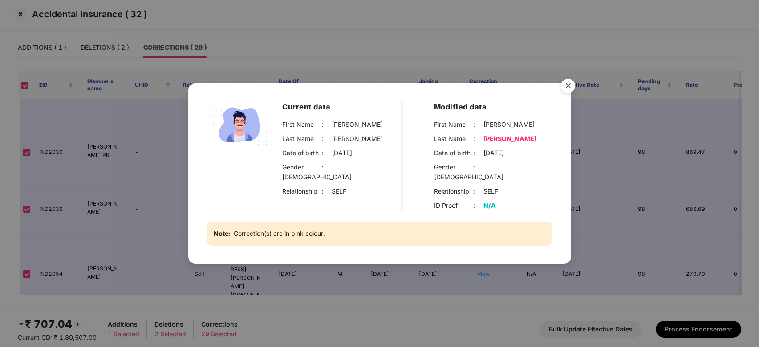
click at [568, 92] on img "Close" at bounding box center [568, 87] width 25 height 25
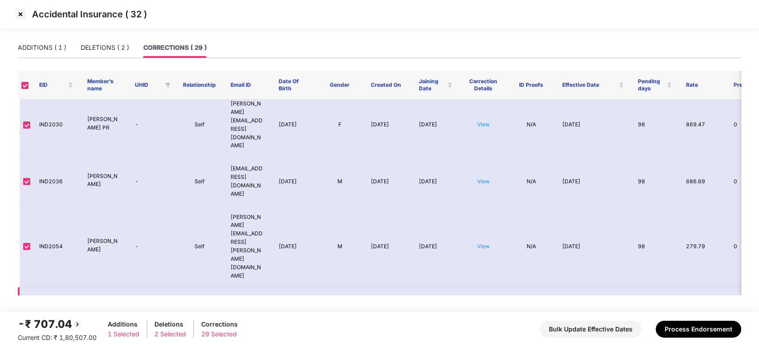
scroll to position [203, 0]
click at [482, 315] on link "View" at bounding box center [483, 318] width 12 height 7
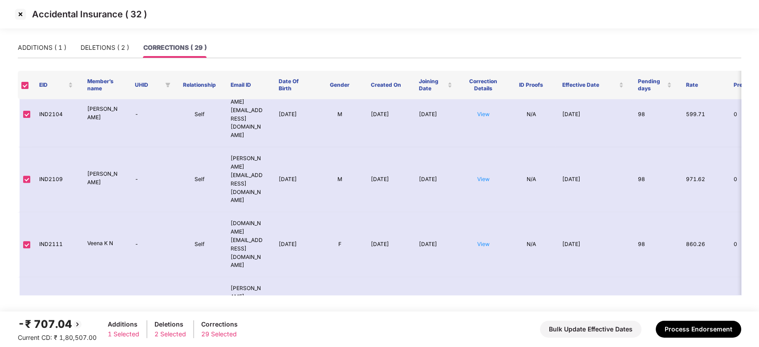
scroll to position [826, 0]
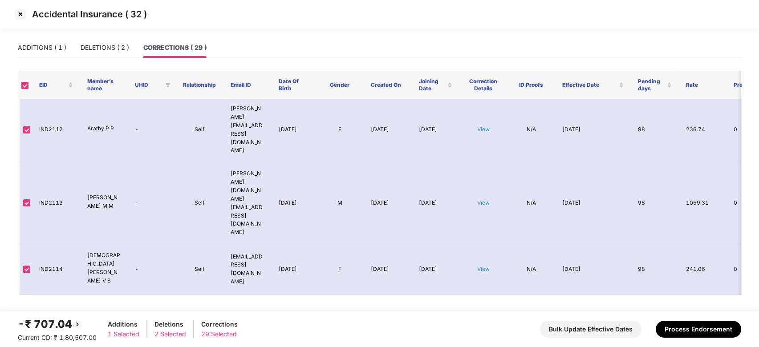
scroll to position [963, 0]
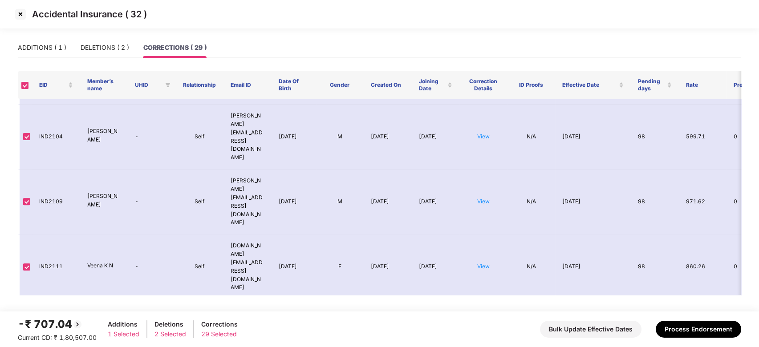
scroll to position [765, 0]
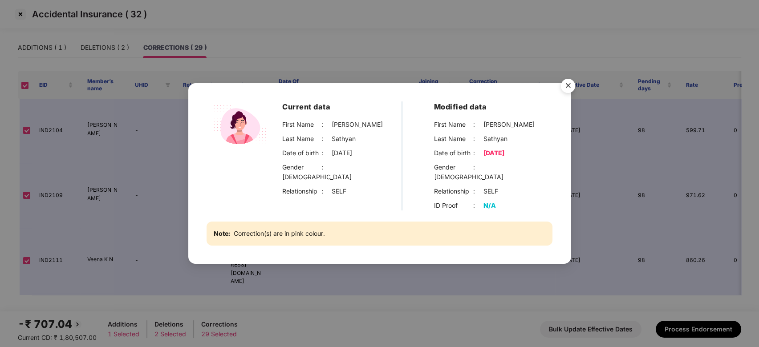
click at [480, 201] on div ":" at bounding box center [478, 206] width 10 height 10
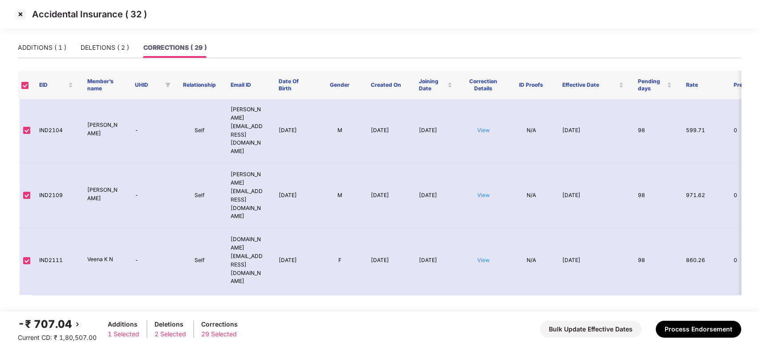
click at [18, 15] on img at bounding box center [20, 14] width 14 height 14
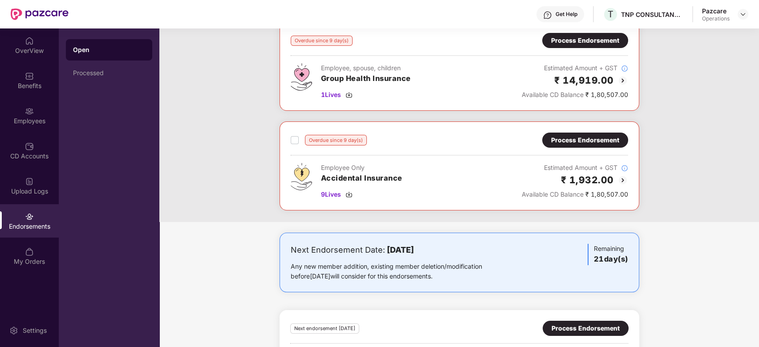
scroll to position [171, 0]
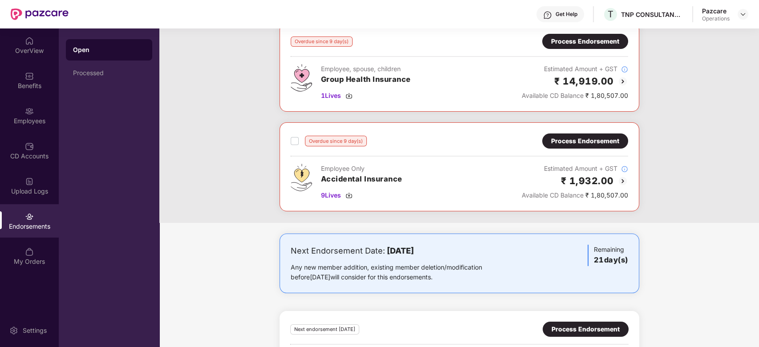
click at [563, 142] on div "Process Endorsement" at bounding box center [585, 141] width 68 height 10
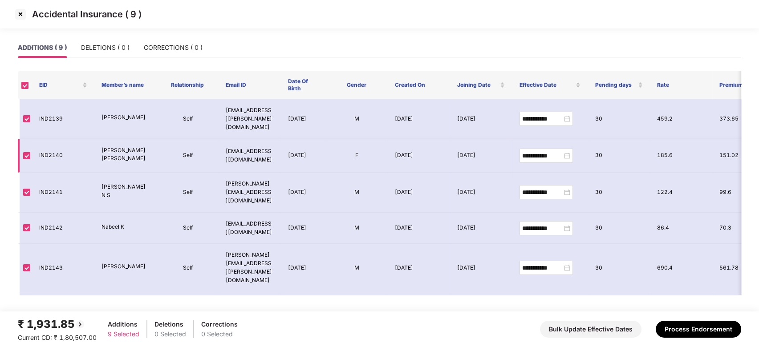
scroll to position [120, 0]
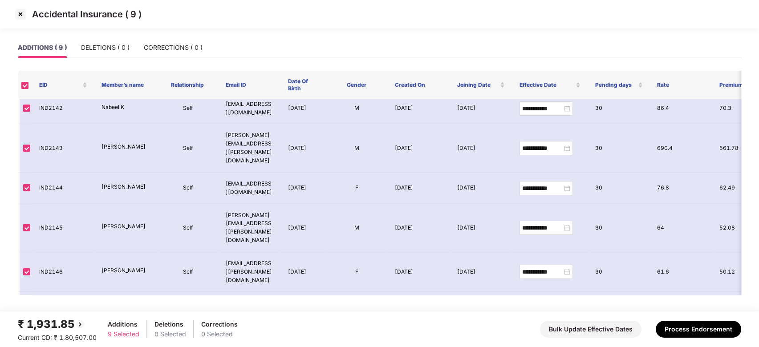
click at [22, 16] on img at bounding box center [20, 14] width 14 height 14
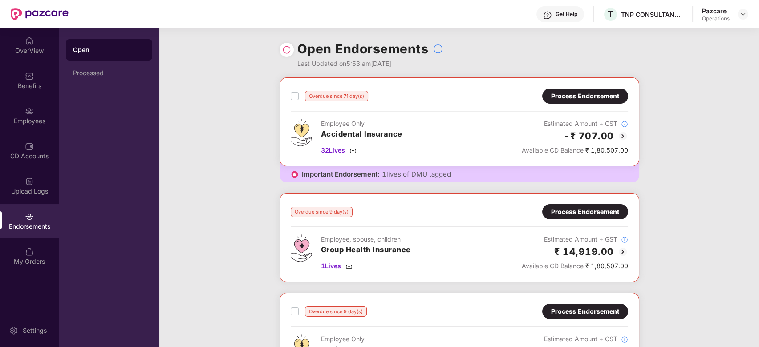
click at [589, 100] on div "Process Endorsement" at bounding box center [585, 96] width 68 height 10
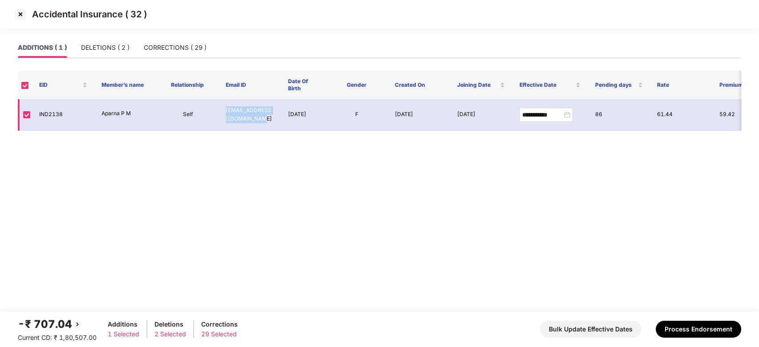
drag, startPoint x: 222, startPoint y: 108, endPoint x: 261, endPoint y: 127, distance: 43.0
click at [261, 127] on td "[EMAIL_ADDRESS][DOMAIN_NAME]" at bounding box center [250, 115] width 62 height 32
copy td "[EMAIL_ADDRESS][DOMAIN_NAME]"
click at [22, 12] on img at bounding box center [20, 14] width 14 height 14
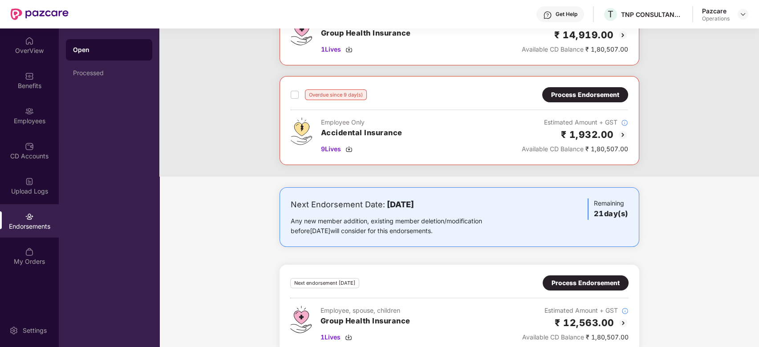
scroll to position [218, 0]
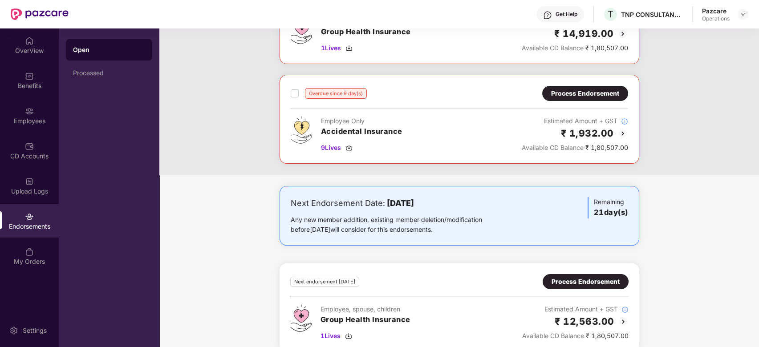
click at [576, 89] on div "Process Endorsement" at bounding box center [585, 94] width 68 height 10
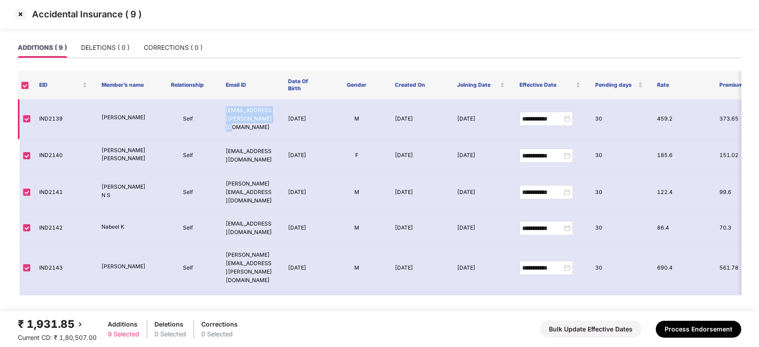
drag, startPoint x: 224, startPoint y: 108, endPoint x: 262, endPoint y: 116, distance: 38.7
click at [262, 116] on td "[EMAIL_ADDRESS][PERSON_NAME][DOMAIN_NAME]" at bounding box center [250, 119] width 62 height 40
copy td "[EMAIL_ADDRESS][PERSON_NAME][DOMAIN_NAME]"
drag, startPoint x: 224, startPoint y: 145, endPoint x: 260, endPoint y: 148, distance: 35.8
click at [260, 148] on td "[EMAIL_ADDRESS][DOMAIN_NAME]" at bounding box center [250, 156] width 62 height 34
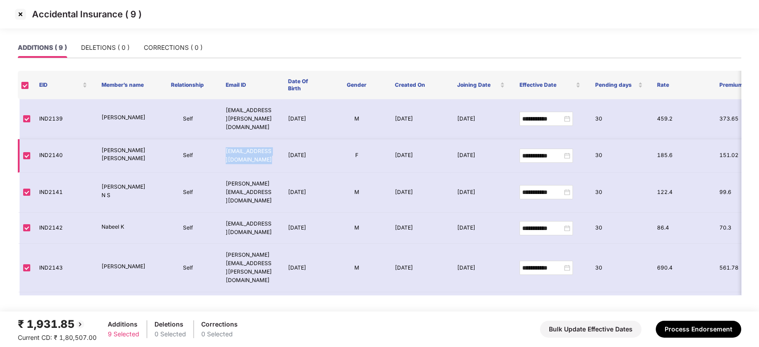
copy td "[EMAIL_ADDRESS][DOMAIN_NAME]"
drag, startPoint x: 224, startPoint y: 174, endPoint x: 258, endPoint y: 179, distance: 35.2
click at [258, 179] on td "[PERSON_NAME][EMAIL_ADDRESS][DOMAIN_NAME]" at bounding box center [250, 193] width 62 height 40
copy td "[PERSON_NAME][EMAIL_ADDRESS][DOMAIN_NAME]"
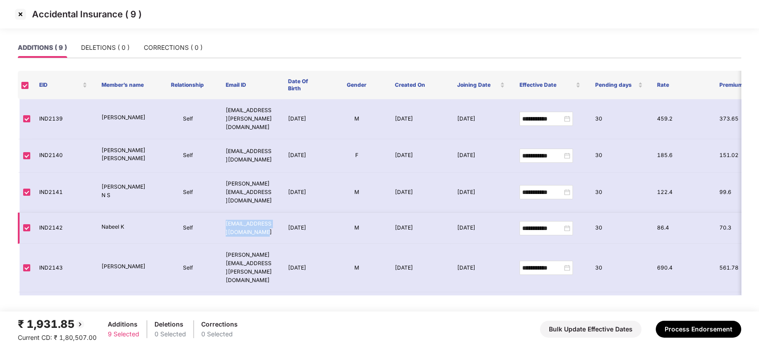
drag, startPoint x: 226, startPoint y: 200, endPoint x: 259, endPoint y: 209, distance: 34.1
click at [259, 213] on td "[EMAIL_ADDRESS][DOMAIN_NAME]" at bounding box center [250, 229] width 62 height 32
copy td "[EMAIL_ADDRESS][DOMAIN_NAME]"
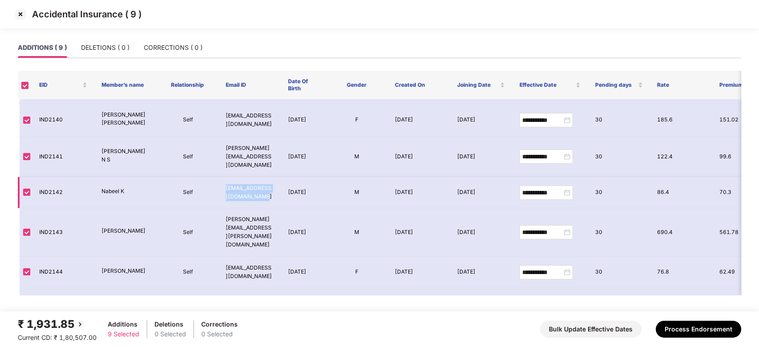
scroll to position [36, 0]
drag, startPoint x: 226, startPoint y: 198, endPoint x: 268, endPoint y: 212, distance: 44.5
click at [268, 212] on td "[PERSON_NAME][EMAIL_ADDRESS][PERSON_NAME][DOMAIN_NAME]" at bounding box center [250, 232] width 62 height 48
copy td "[PERSON_NAME][EMAIL_ADDRESS][PERSON_NAME][DOMAIN_NAME]"
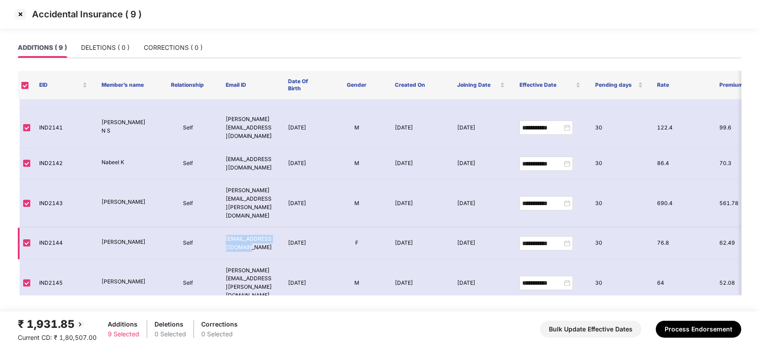
drag, startPoint x: 224, startPoint y: 202, endPoint x: 248, endPoint y: 216, distance: 28.1
click at [248, 228] on td "[EMAIL_ADDRESS][DOMAIN_NAME]" at bounding box center [250, 244] width 62 height 32
copy td "sona.perappadan@tnpcon"
copy td "[EMAIL_ADDRESS][DOMAIN_NAME]"
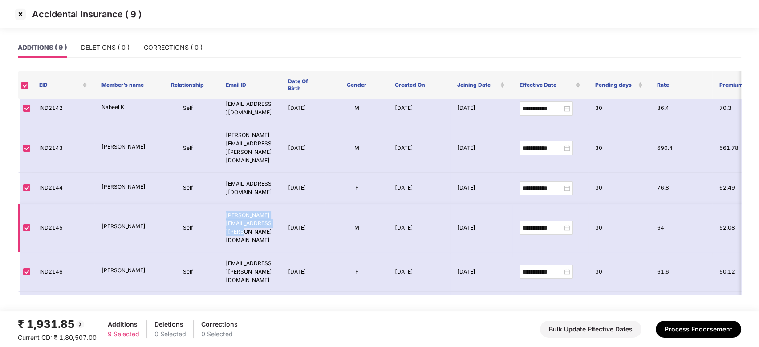
drag, startPoint x: 224, startPoint y: 188, endPoint x: 273, endPoint y: 199, distance: 49.7
click at [273, 204] on td "[PERSON_NAME][EMAIL_ADDRESS][PERSON_NAME][DOMAIN_NAME]" at bounding box center [250, 228] width 62 height 48
drag, startPoint x: 226, startPoint y: 218, endPoint x: 236, endPoint y: 239, distance: 23.5
click at [236, 252] on td "[EMAIL_ADDRESS][PERSON_NAME][DOMAIN_NAME]" at bounding box center [250, 272] width 62 height 40
drag, startPoint x: 226, startPoint y: 256, endPoint x: 244, endPoint y: 286, distance: 34.9
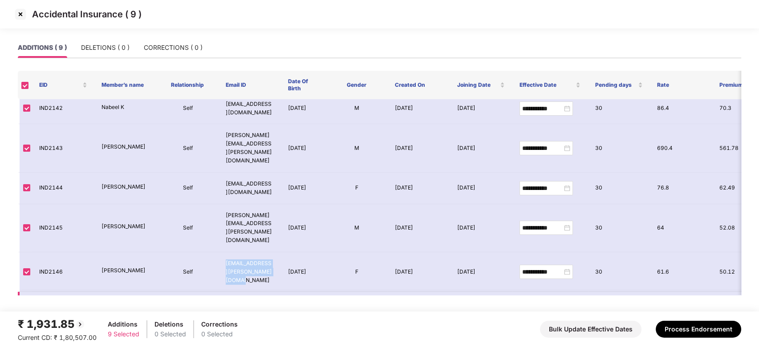
click at [244, 292] on td "[PERSON_NAME][EMAIL_ADDRESS][DOMAIN_NAME]" at bounding box center [250, 312] width 62 height 40
click at [20, 12] on img at bounding box center [20, 14] width 14 height 14
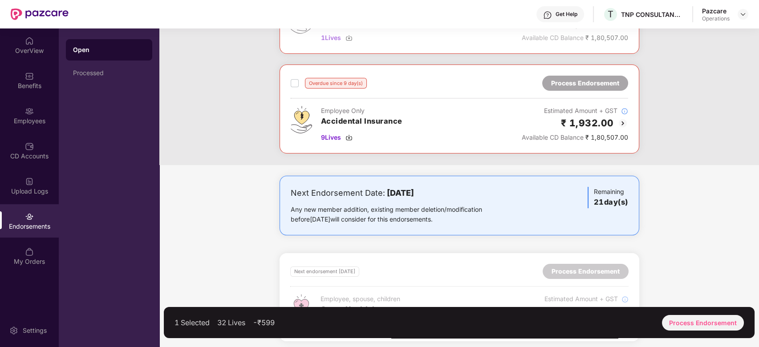
scroll to position [244, 0]
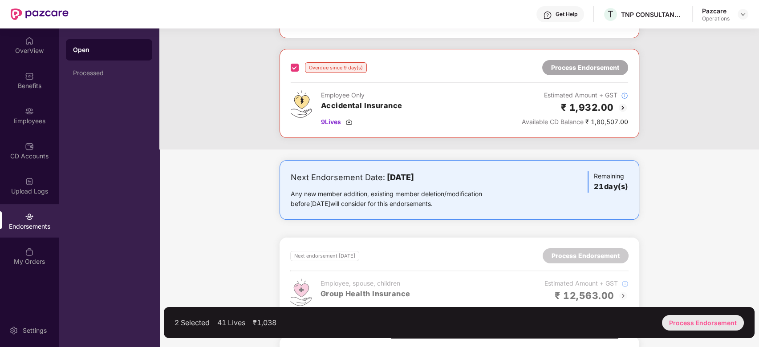
click at [700, 323] on div "Process Endorsement" at bounding box center [703, 323] width 82 height 16
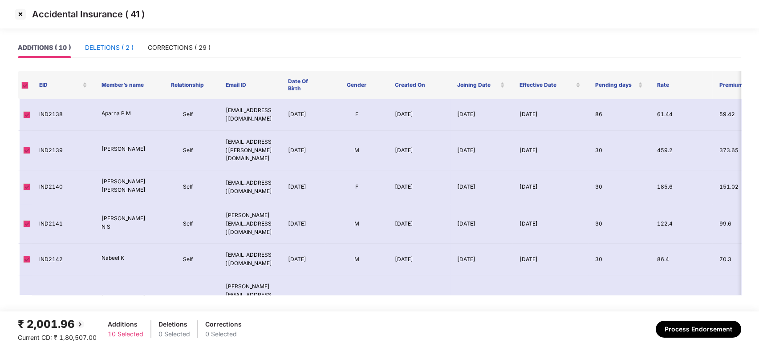
click at [105, 49] on div "DELETIONS ( 2 )" at bounding box center [109, 48] width 49 height 10
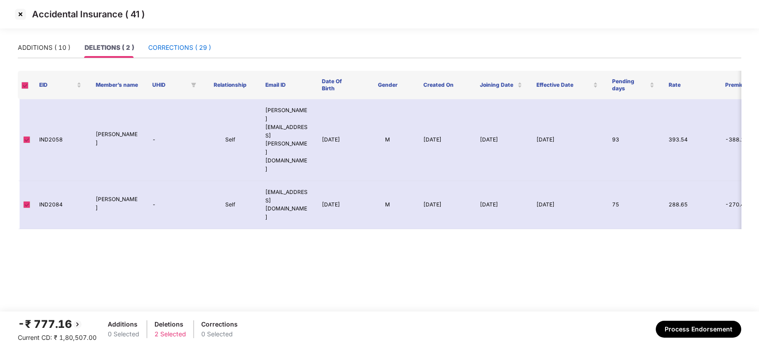
click at [167, 50] on div "CORRECTIONS ( 29 )" at bounding box center [179, 48] width 63 height 10
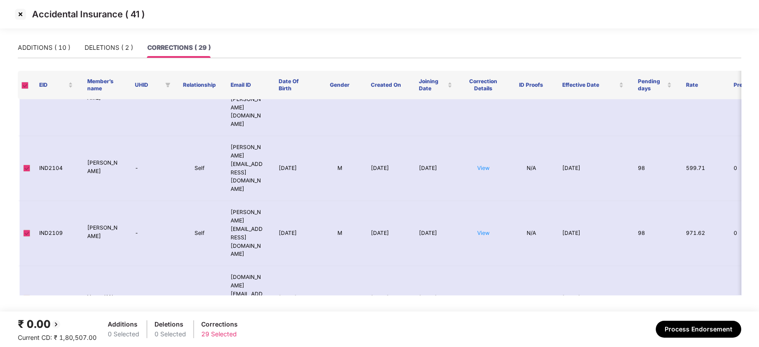
scroll to position [737, 0]
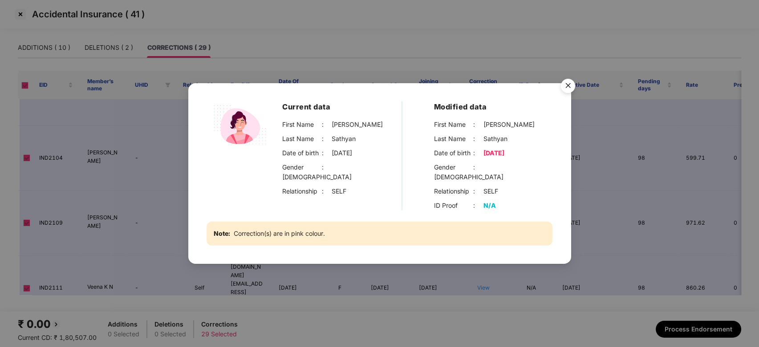
click at [564, 90] on img "Close" at bounding box center [568, 87] width 25 height 25
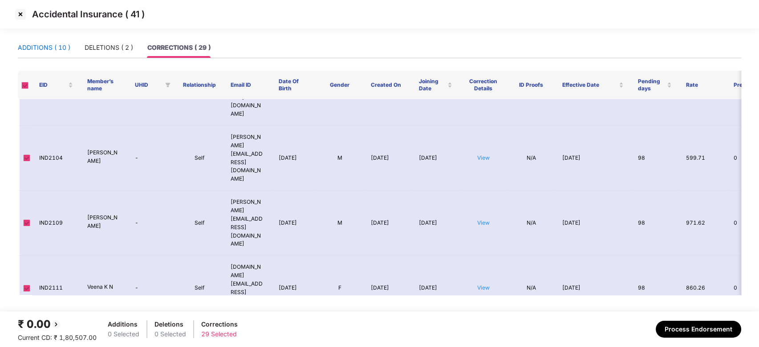
click at [45, 48] on div "ADDITIONS ( 10 )" at bounding box center [44, 48] width 53 height 10
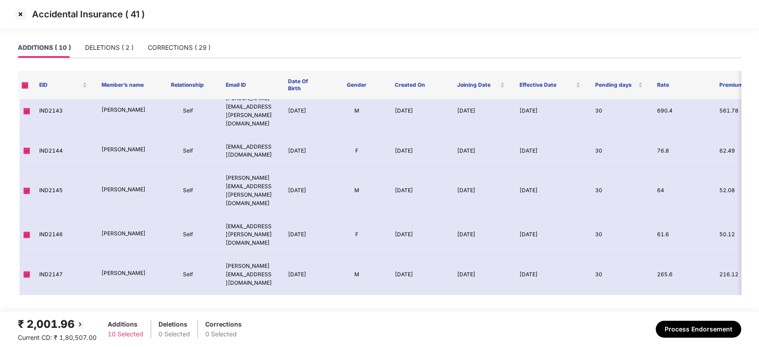
scroll to position [151, 0]
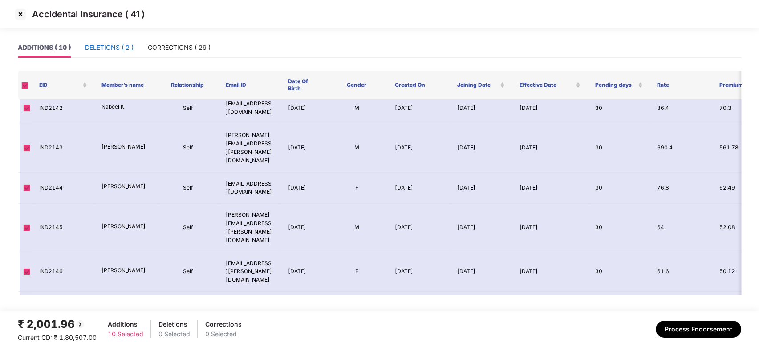
click at [102, 47] on div "DELETIONS ( 2 )" at bounding box center [109, 48] width 49 height 10
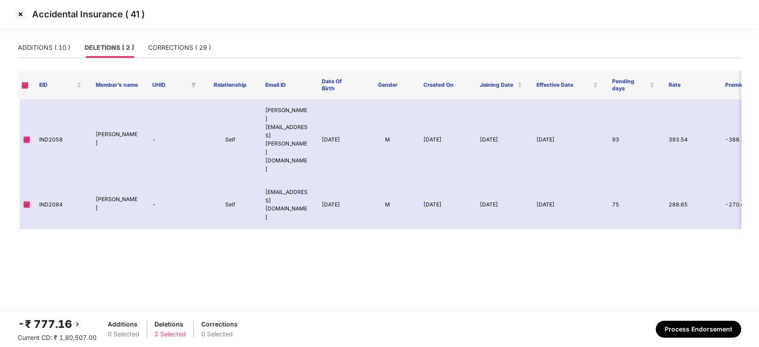
scroll to position [0, 0]
click at [171, 46] on div "CORRECTIONS ( 29 )" at bounding box center [179, 48] width 63 height 10
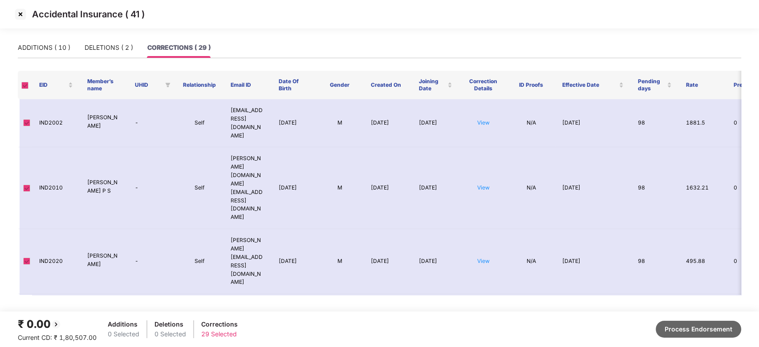
click at [700, 335] on button "Process Endorsement" at bounding box center [698, 329] width 85 height 17
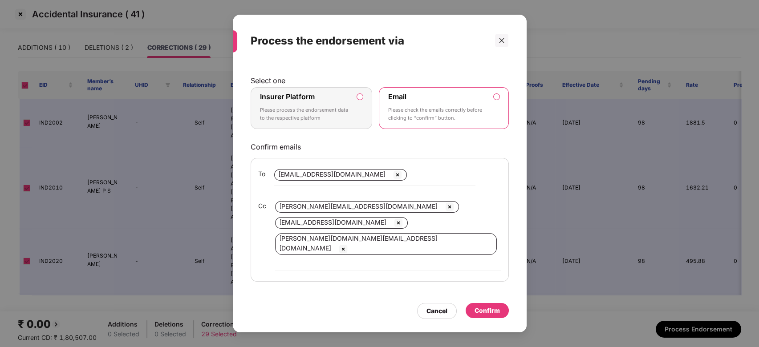
click at [315, 111] on div "Insurer Platform Please process the endorsement data to the respective platform" at bounding box center [305, 108] width 91 height 32
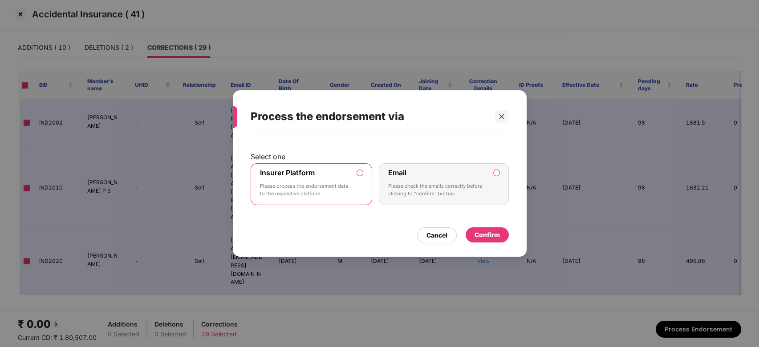
click at [485, 238] on div "Confirm" at bounding box center [487, 235] width 25 height 10
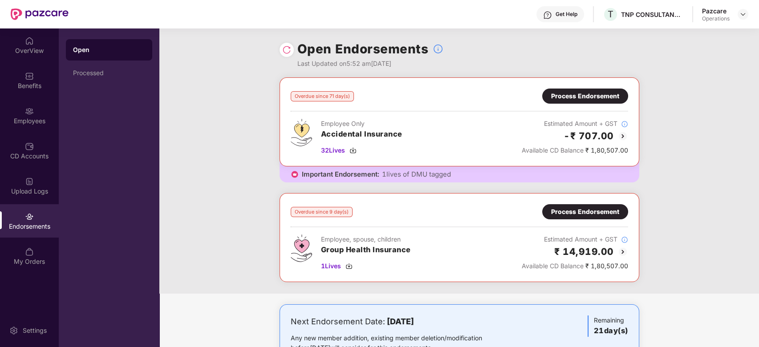
click at [286, 54] on img at bounding box center [286, 49] width 9 height 9
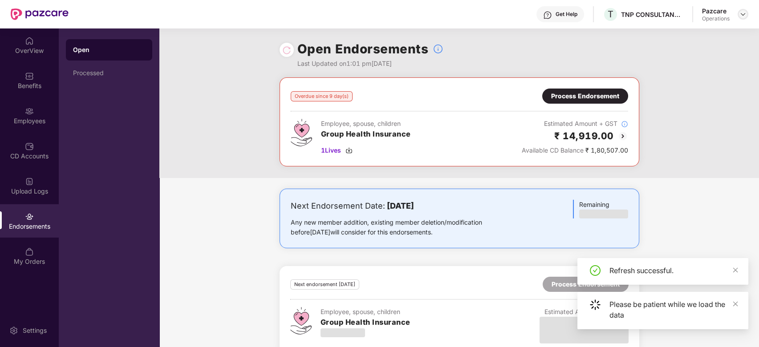
click at [745, 12] on img at bounding box center [743, 14] width 7 height 7
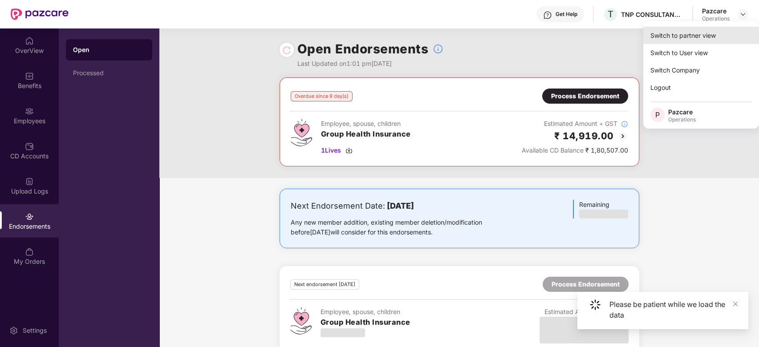
click at [696, 30] on div "Switch to partner view" at bounding box center [701, 35] width 116 height 17
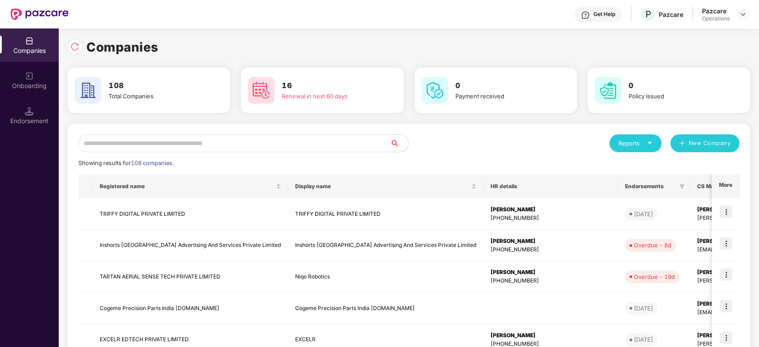
click at [299, 142] on input "text" at bounding box center [234, 143] width 312 height 18
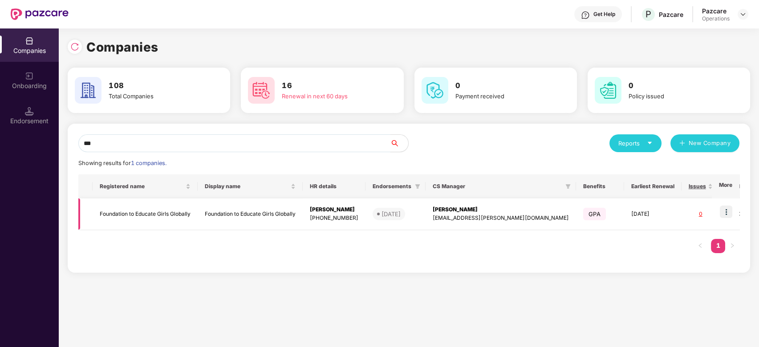
type input "***"
click at [167, 213] on td "Foundation to Educate Girls Globally" at bounding box center [145, 215] width 105 height 32
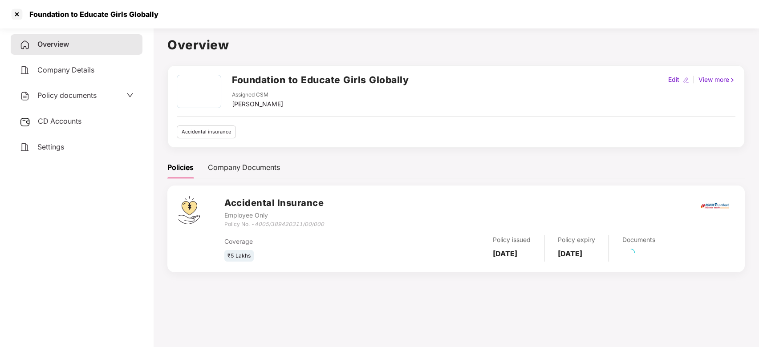
click at [62, 97] on span "Policy documents" at bounding box center [66, 95] width 59 height 9
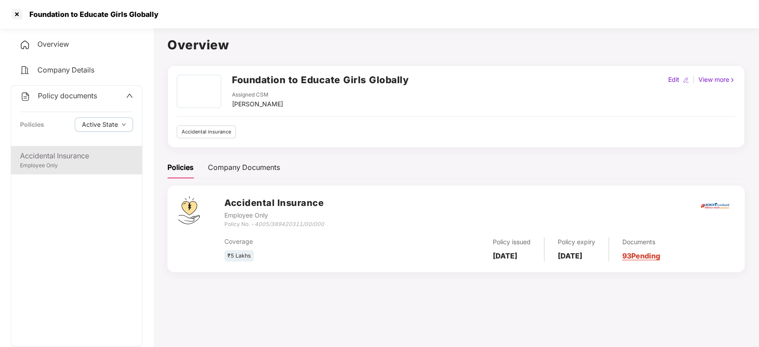
click at [67, 157] on div "Accidental Insurance" at bounding box center [76, 156] width 113 height 11
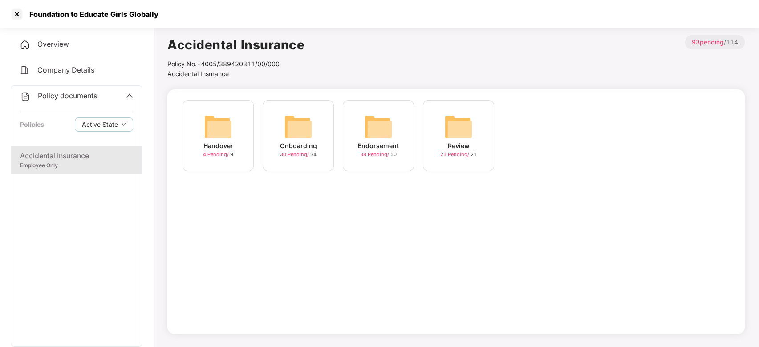
click at [370, 127] on img at bounding box center [378, 127] width 28 height 28
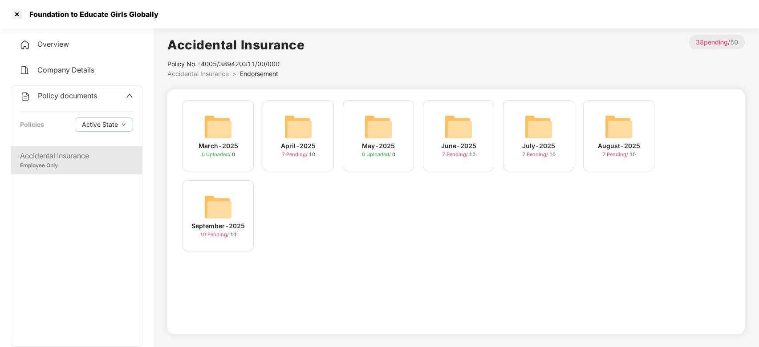
click at [455, 125] on img at bounding box center [458, 127] width 28 height 28
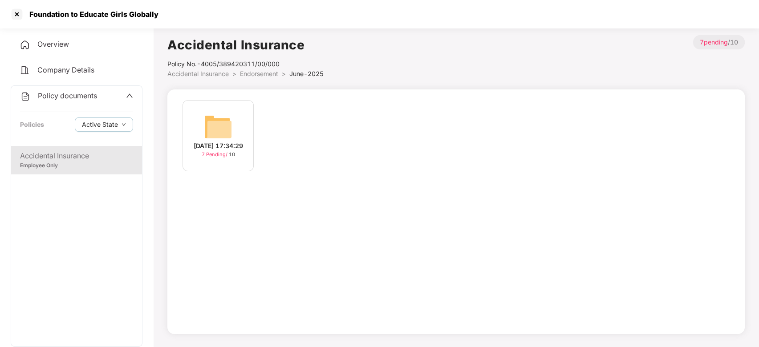
click at [224, 119] on img at bounding box center [218, 127] width 28 height 28
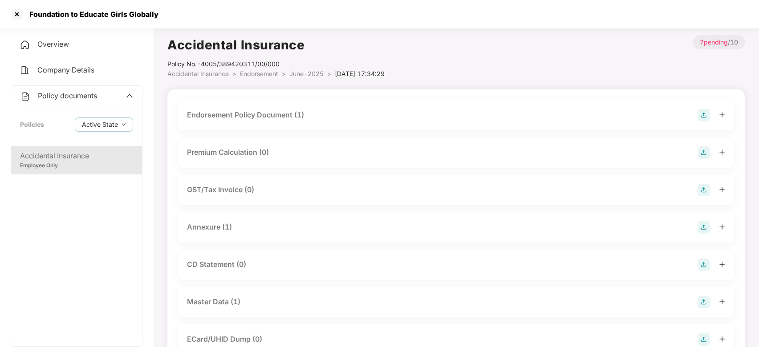
click at [273, 118] on div "Endorsement Policy Document (1)" at bounding box center [245, 115] width 117 height 11
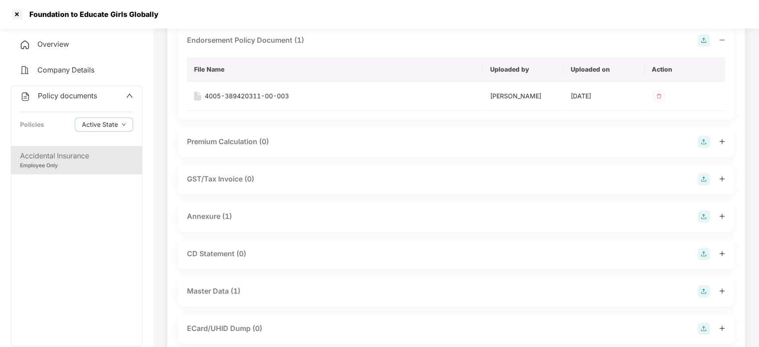
scroll to position [76, 0]
click at [210, 214] on div "Annexure (1)" at bounding box center [209, 215] width 45 height 11
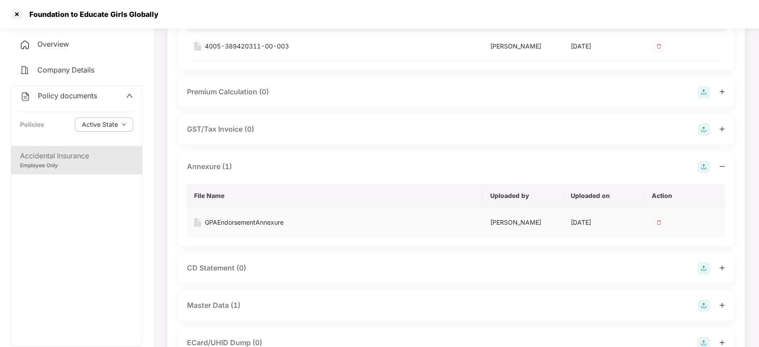
scroll to position [0, 0]
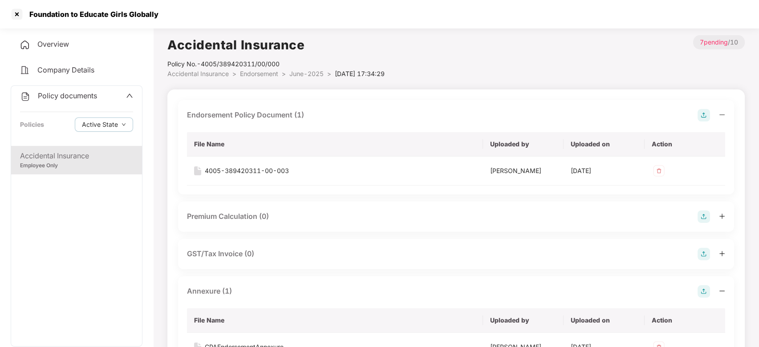
click at [296, 75] on span "June-2025" at bounding box center [306, 74] width 34 height 8
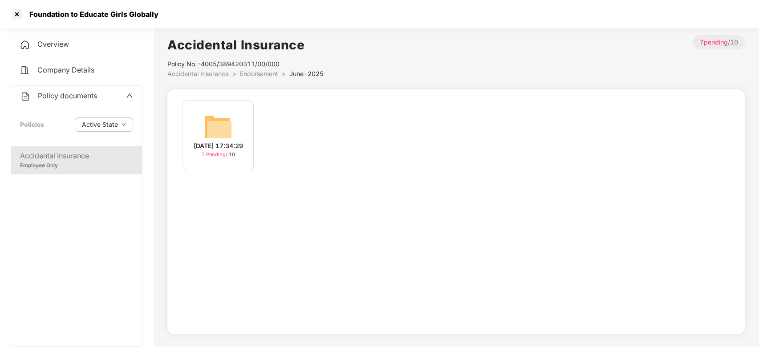
click at [254, 70] on span "Endorsement" at bounding box center [259, 74] width 38 height 8
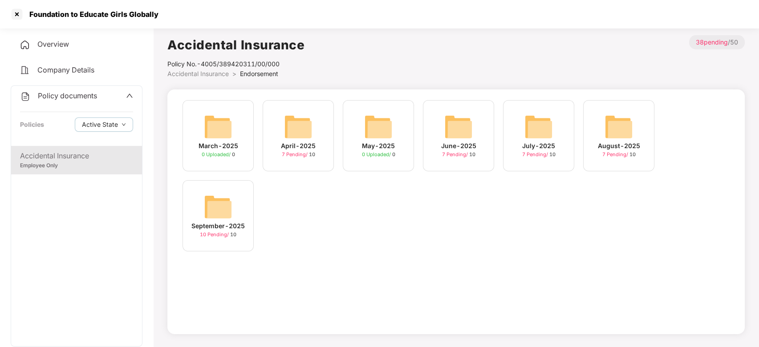
click at [301, 116] on img at bounding box center [298, 127] width 28 height 28
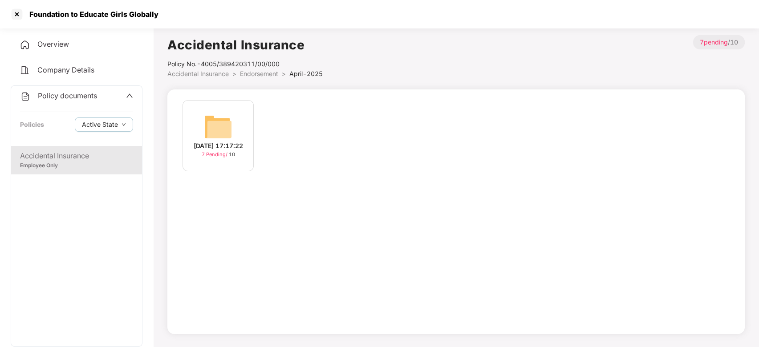
click at [224, 132] on img at bounding box center [218, 127] width 28 height 28
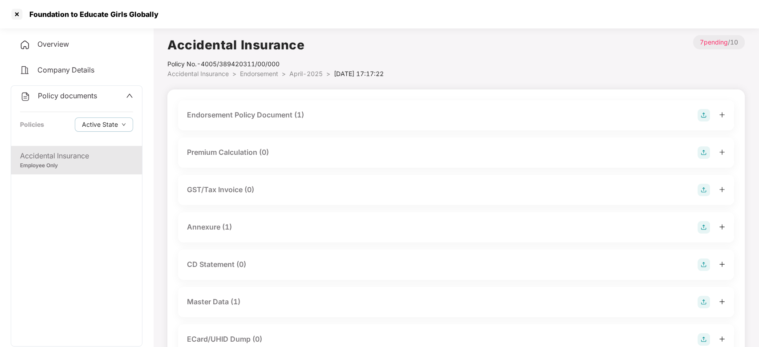
click at [253, 112] on div "Endorsement Policy Document (1)" at bounding box center [245, 115] width 117 height 11
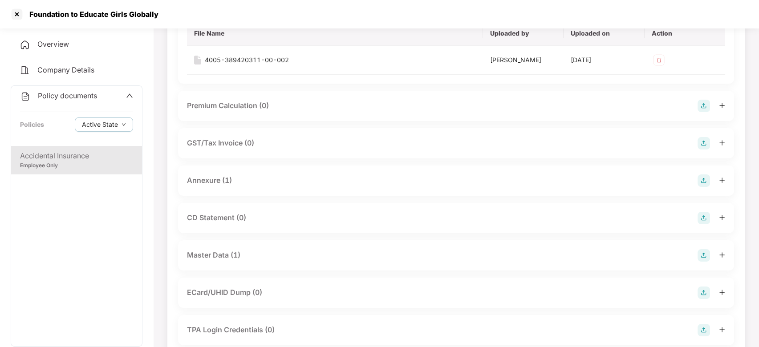
scroll to position [128, 0]
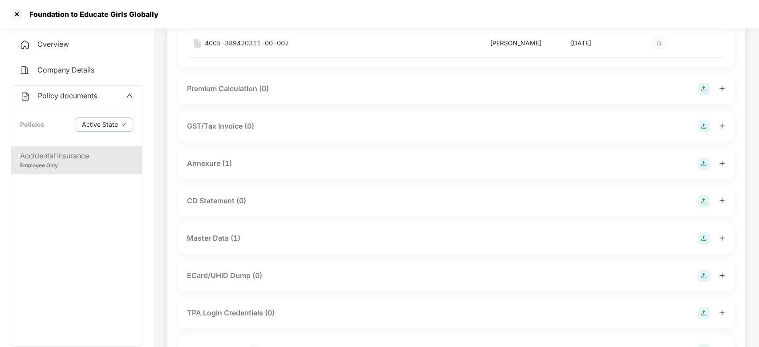
click at [215, 165] on div "Annexure (1)" at bounding box center [209, 163] width 45 height 11
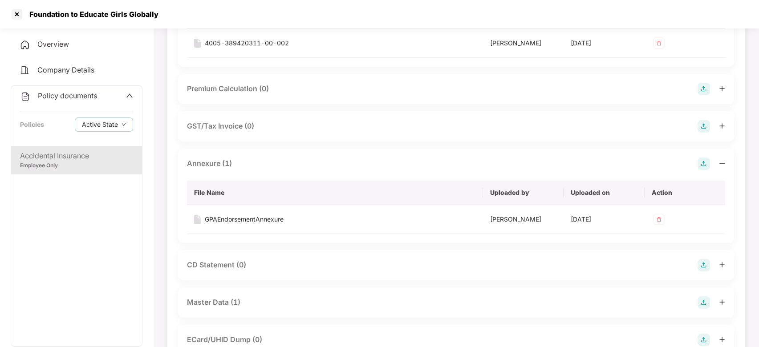
scroll to position [0, 0]
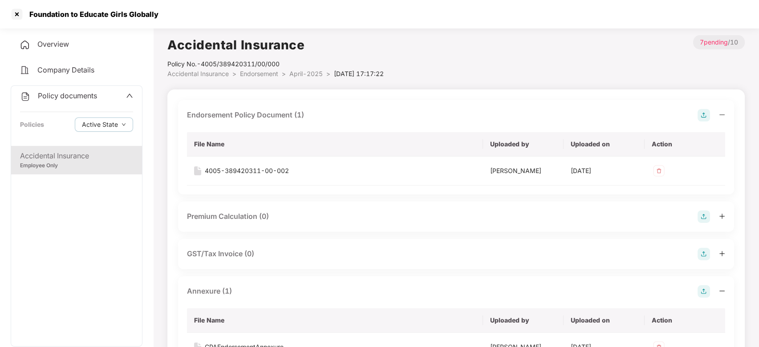
click at [296, 70] on span "April-2025" at bounding box center [305, 74] width 33 height 8
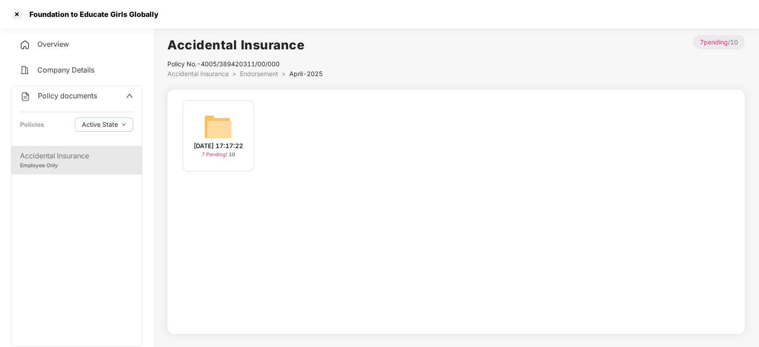
click at [219, 125] on img at bounding box center [218, 127] width 28 height 28
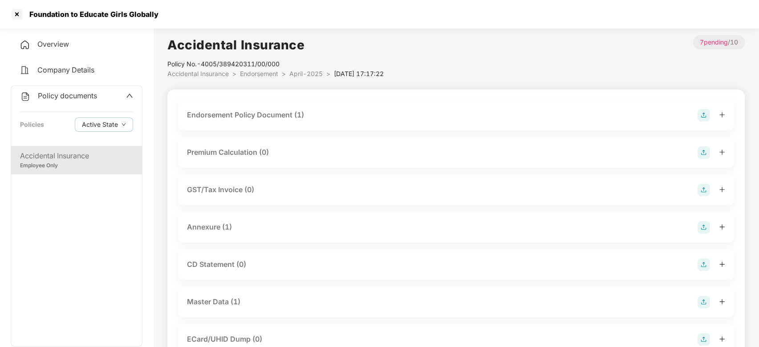
click at [303, 71] on span "April-2025" at bounding box center [305, 74] width 33 height 8
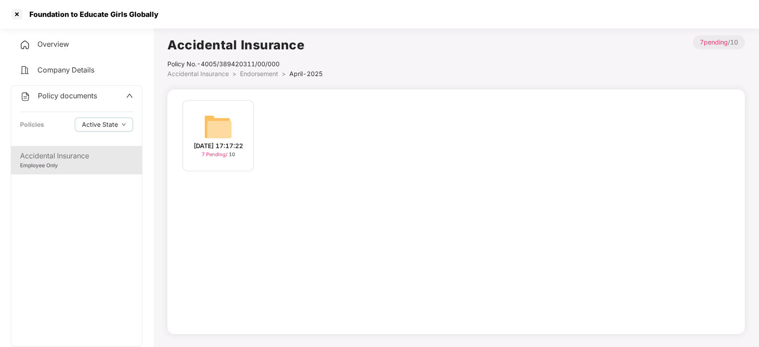
click at [262, 76] on span "Endorsement" at bounding box center [259, 74] width 38 height 8
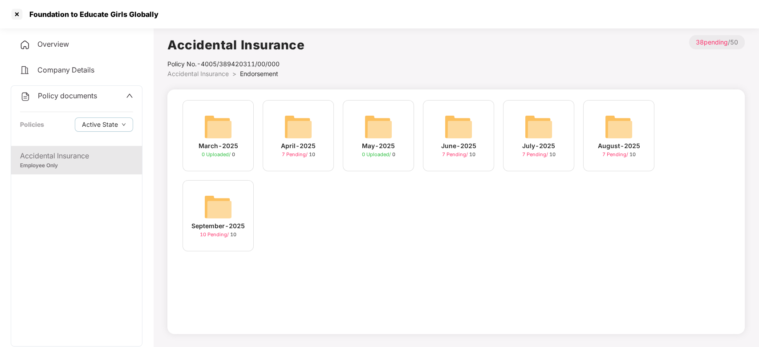
click at [534, 130] on img at bounding box center [539, 127] width 28 height 28
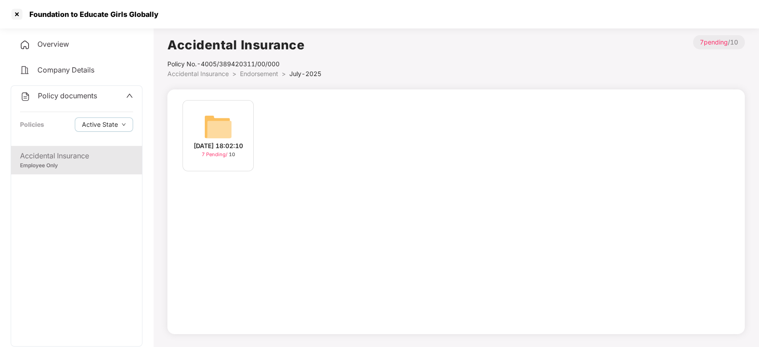
click at [205, 125] on img at bounding box center [218, 127] width 28 height 28
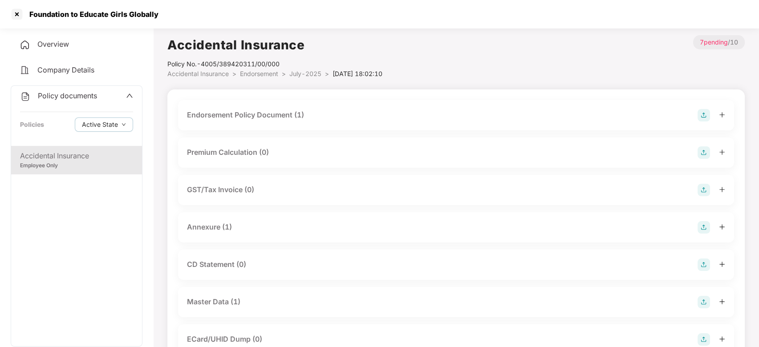
click at [272, 114] on div "Endorsement Policy Document (1)" at bounding box center [245, 115] width 117 height 11
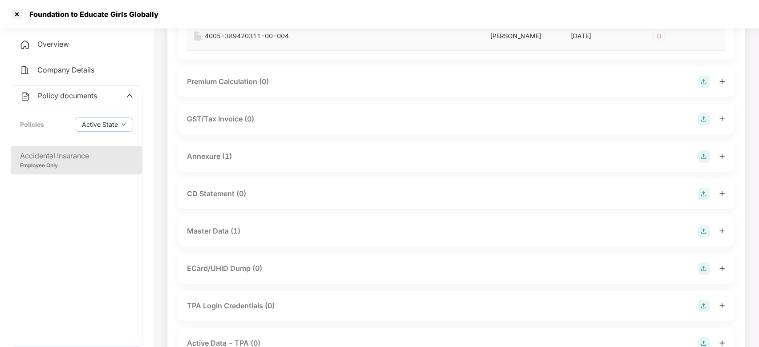
scroll to position [135, 0]
click at [224, 154] on div "Annexure (1)" at bounding box center [209, 156] width 45 height 11
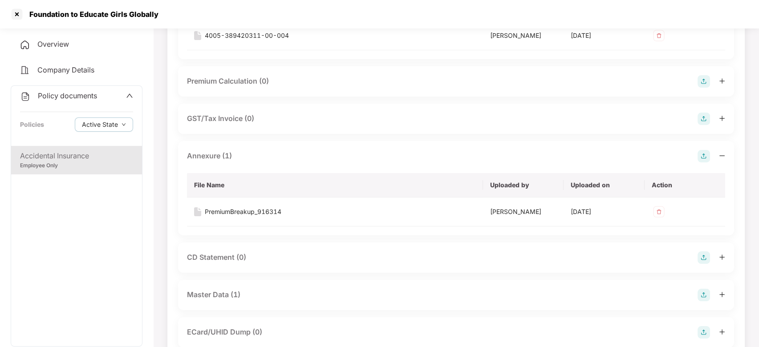
scroll to position [0, 0]
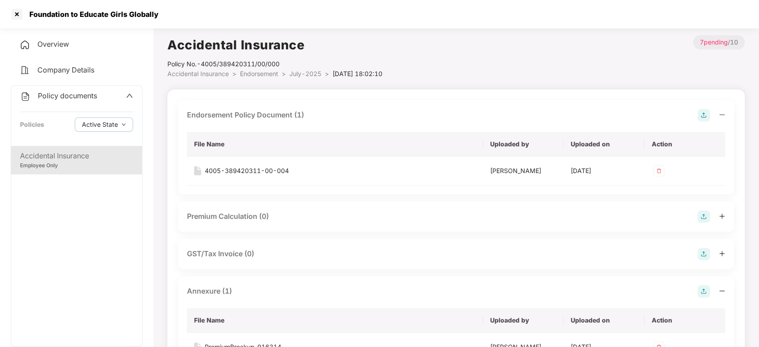
click at [304, 73] on span "July-2025" at bounding box center [305, 74] width 32 height 8
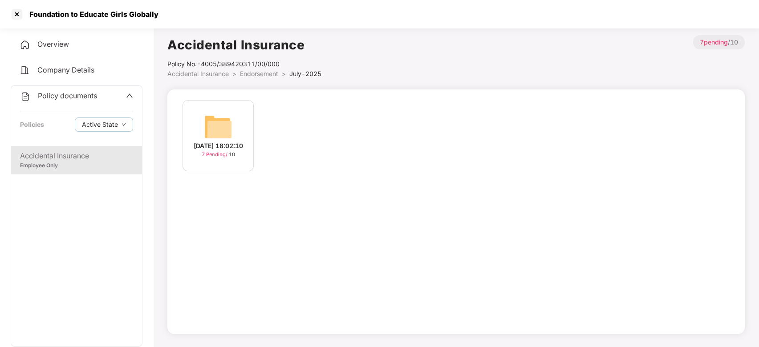
click at [260, 73] on span "Endorsement" at bounding box center [259, 74] width 38 height 8
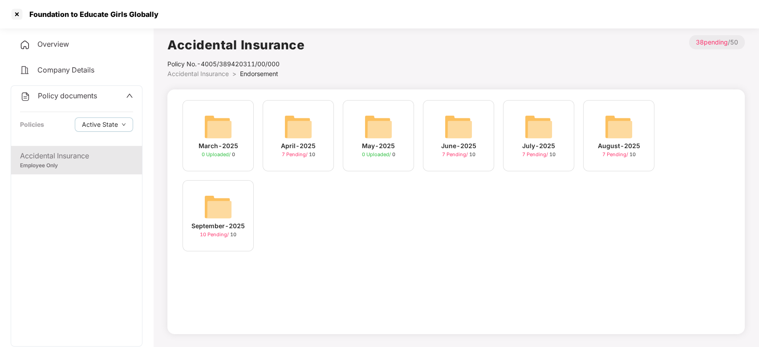
click at [606, 130] on img at bounding box center [619, 127] width 28 height 28
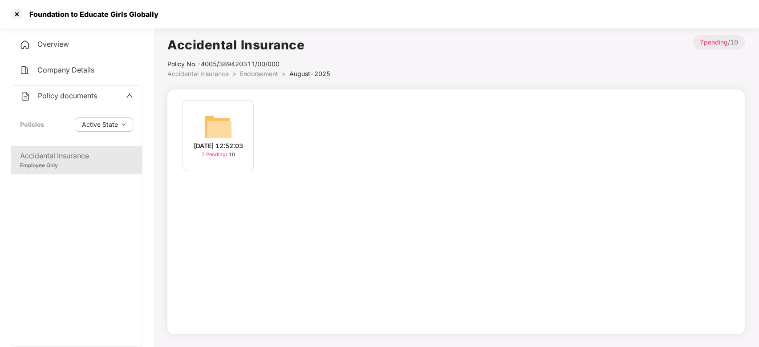
click at [217, 141] on div "[DATE] 12:52:03" at bounding box center [218, 146] width 49 height 10
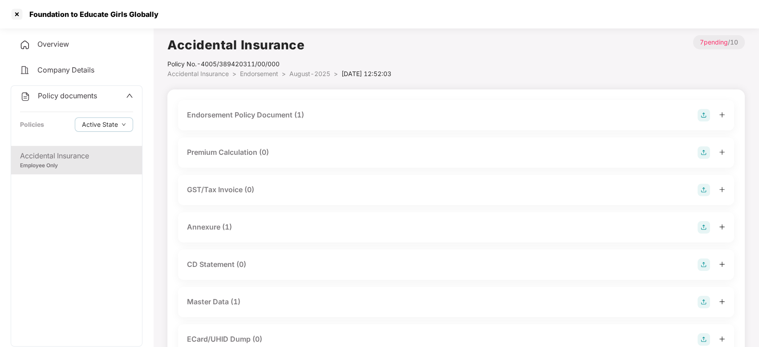
click at [258, 117] on div "Endorsement Policy Document (1)" at bounding box center [245, 115] width 117 height 11
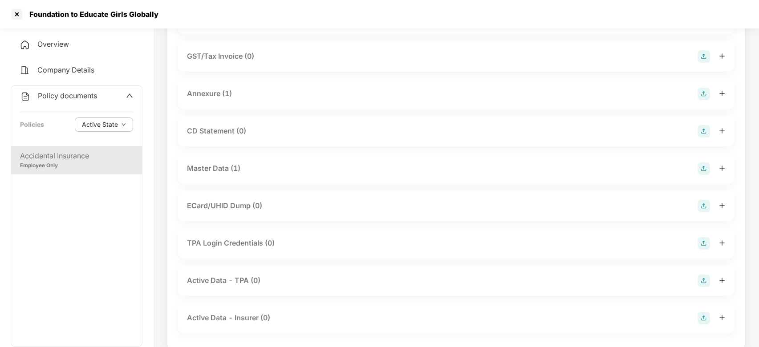
scroll to position [201, 0]
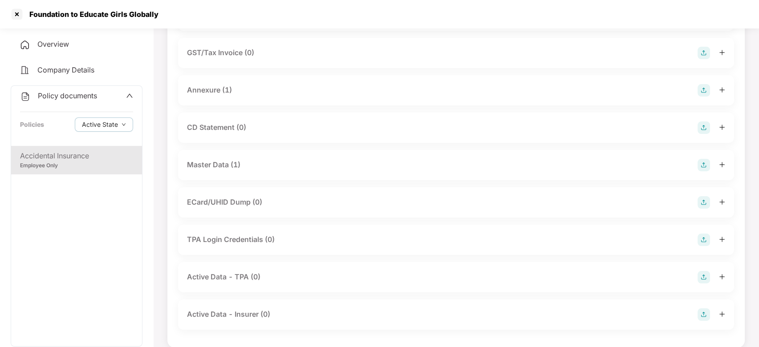
click at [206, 90] on div "Annexure (1)" at bounding box center [209, 90] width 45 height 11
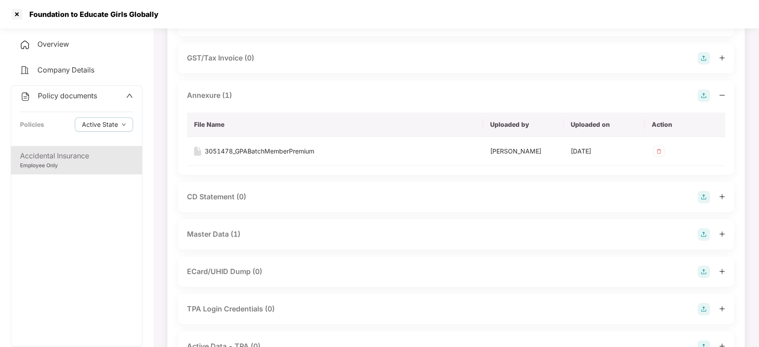
scroll to position [195, 0]
click at [53, 98] on span "Policy documents" at bounding box center [67, 95] width 59 height 9
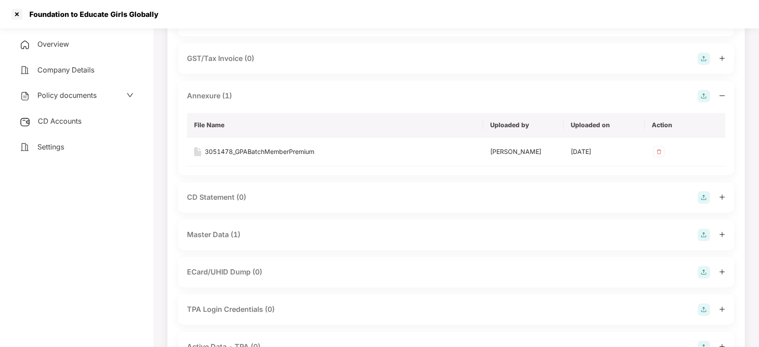
click at [54, 119] on span "CD Accounts" at bounding box center [60, 121] width 44 height 9
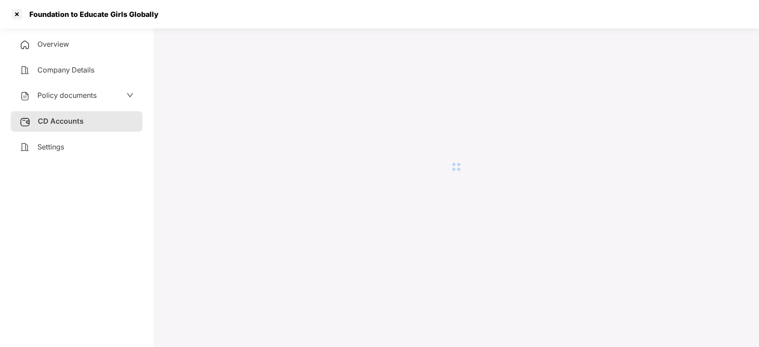
scroll to position [24, 0]
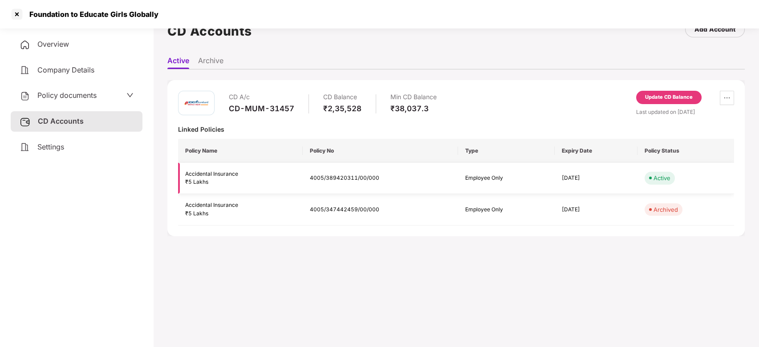
click at [338, 173] on td "4005/389420311/00/000" at bounding box center [380, 179] width 155 height 32
click at [338, 175] on td "4005/389420311/00/000" at bounding box center [380, 179] width 155 height 32
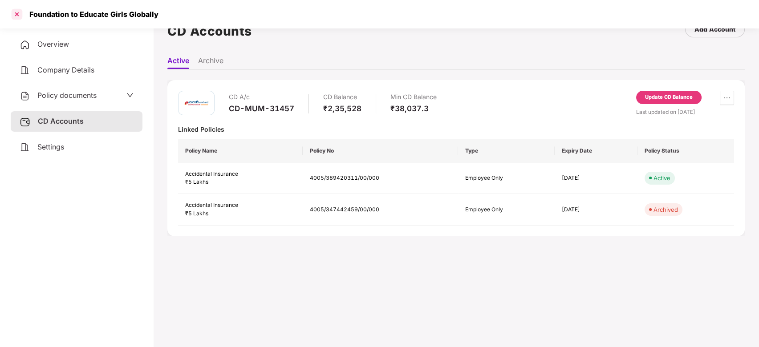
click at [20, 12] on div at bounding box center [17, 14] width 14 height 14
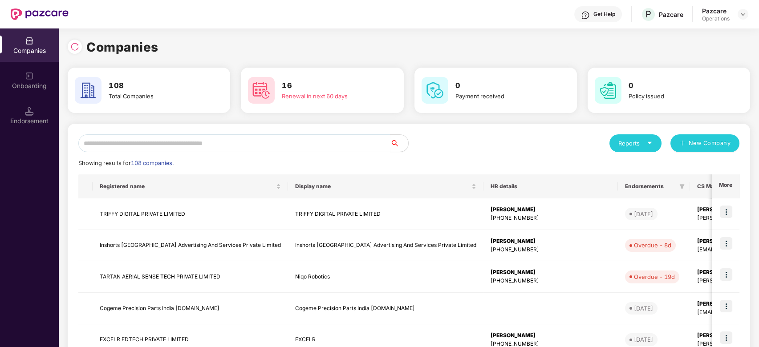
scroll to position [0, 0]
click at [71, 43] on img at bounding box center [74, 46] width 9 height 9
click at [140, 151] on input "text" at bounding box center [234, 143] width 312 height 18
type input "*"
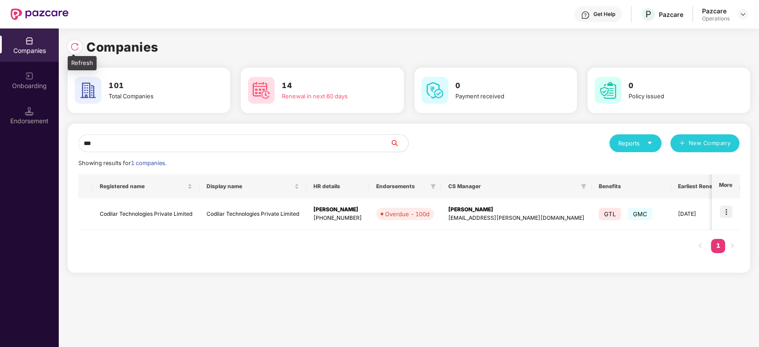
click at [71, 50] on img at bounding box center [74, 46] width 9 height 9
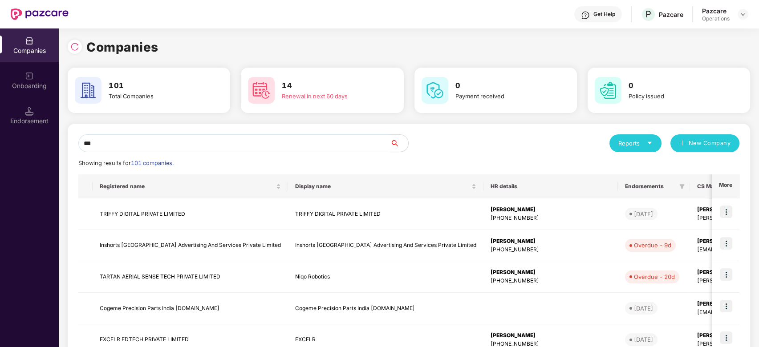
click at [118, 141] on input "***" at bounding box center [234, 143] width 312 height 18
type input "*"
click at [176, 146] on input "text" at bounding box center [234, 143] width 312 height 18
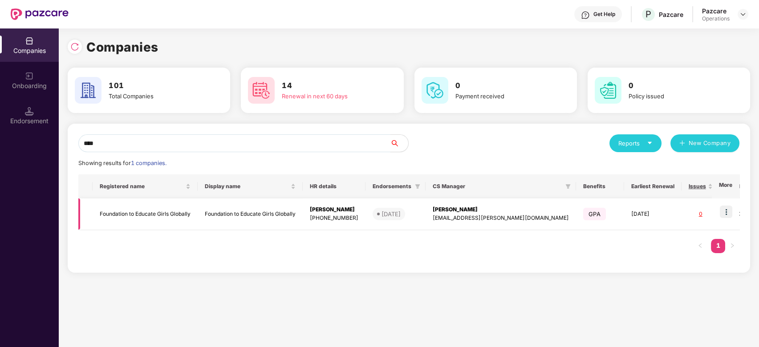
type input "****"
click at [255, 213] on td "Foundation to Educate Girls Globally" at bounding box center [250, 215] width 105 height 32
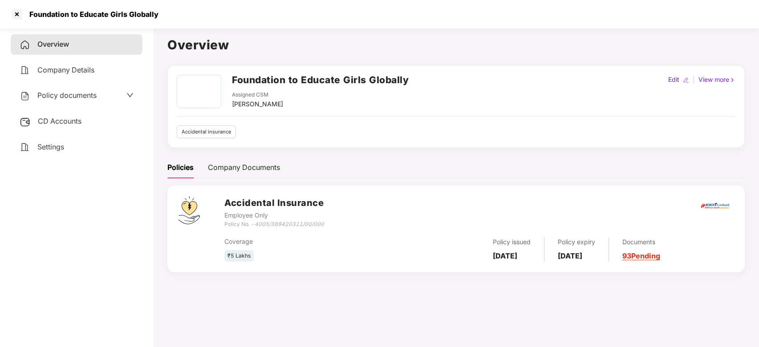
click at [51, 97] on span "Policy documents" at bounding box center [66, 95] width 59 height 9
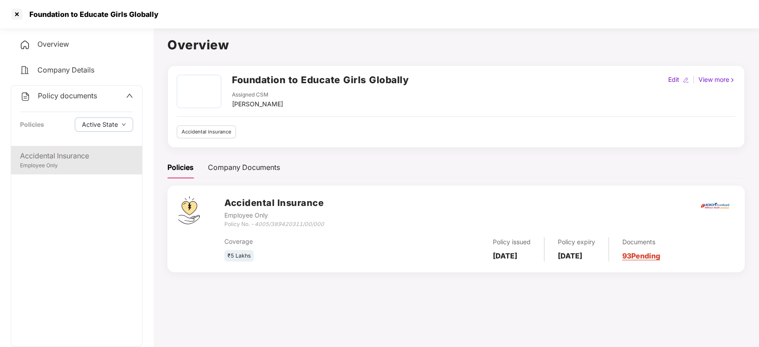
click at [59, 157] on div "Accidental Insurance" at bounding box center [76, 156] width 113 height 11
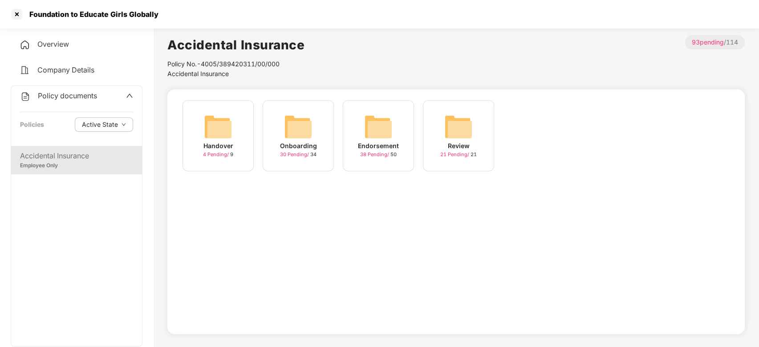
click at [387, 129] on img at bounding box center [378, 127] width 28 height 28
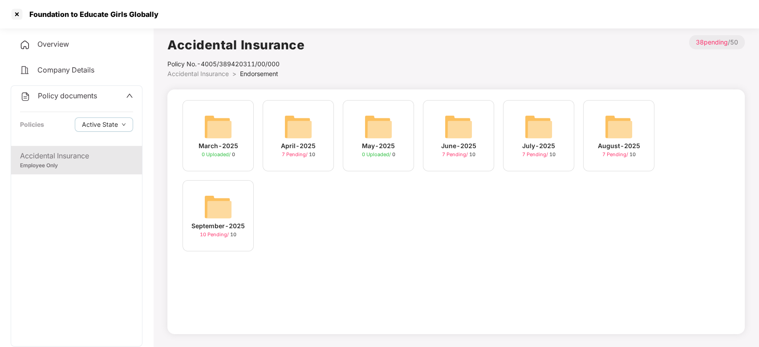
click at [618, 136] on img at bounding box center [619, 127] width 28 height 28
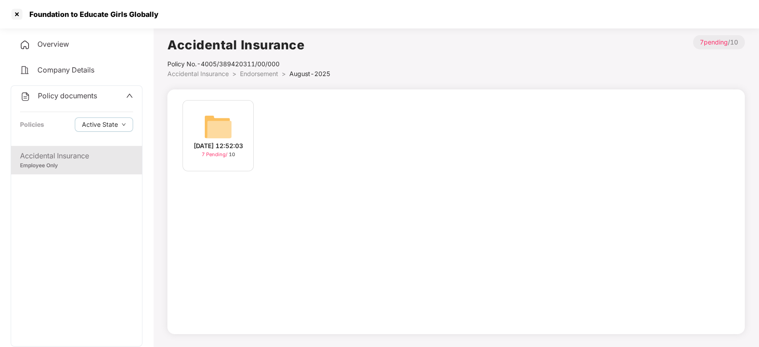
click at [213, 126] on img at bounding box center [218, 127] width 28 height 28
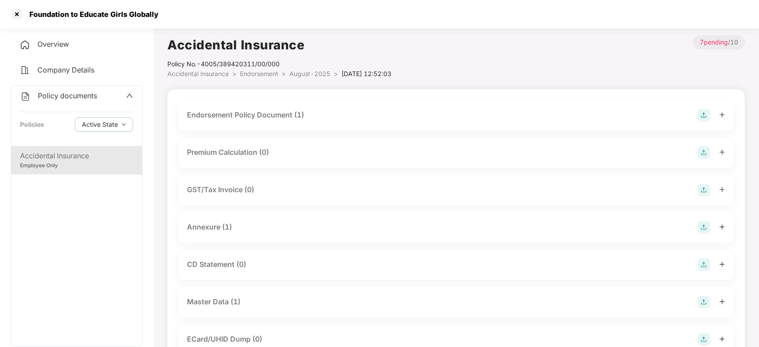
click at [240, 115] on div "Endorsement Policy Document (1)" at bounding box center [245, 115] width 117 height 11
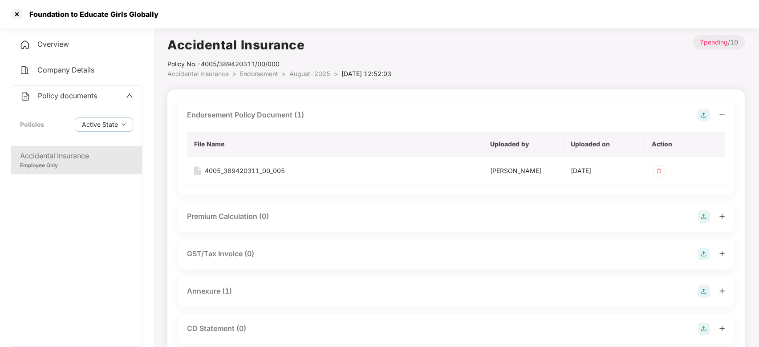
click at [50, 169] on div "Employee Only" at bounding box center [76, 166] width 113 height 8
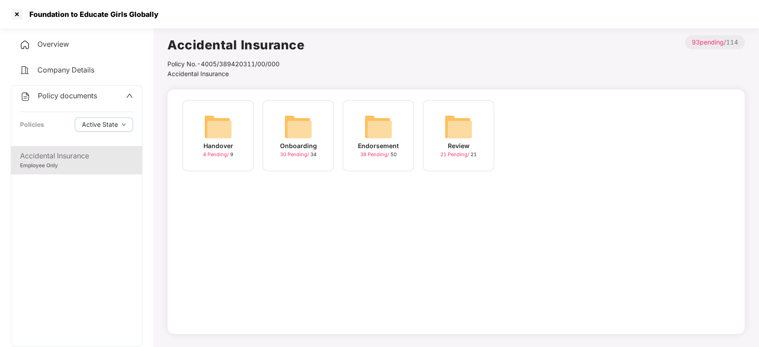
click at [379, 119] on img at bounding box center [378, 127] width 28 height 28
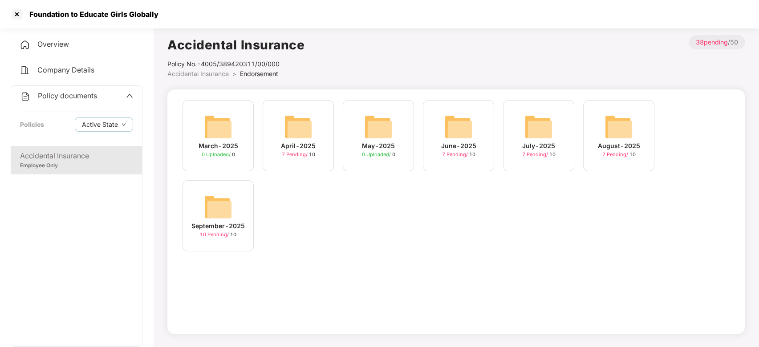
scroll to position [24, 0]
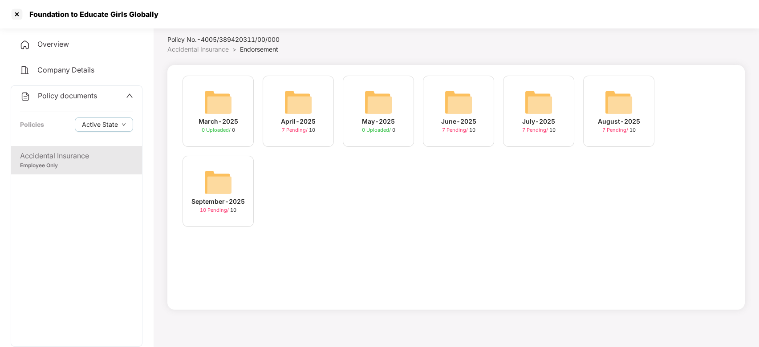
click at [224, 179] on img at bounding box center [218, 182] width 28 height 28
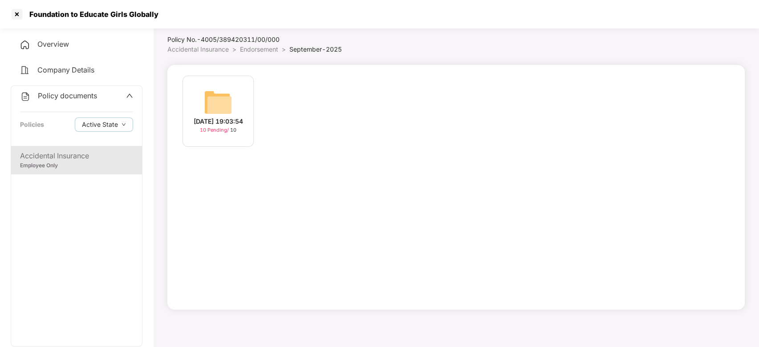
click at [220, 106] on img at bounding box center [218, 102] width 28 height 28
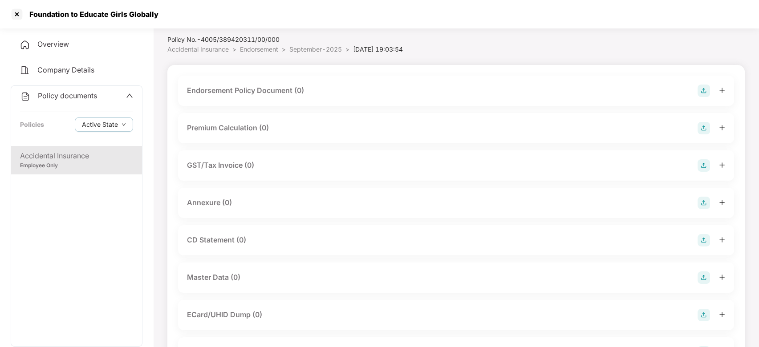
click at [698, 90] on img at bounding box center [704, 91] width 12 height 12
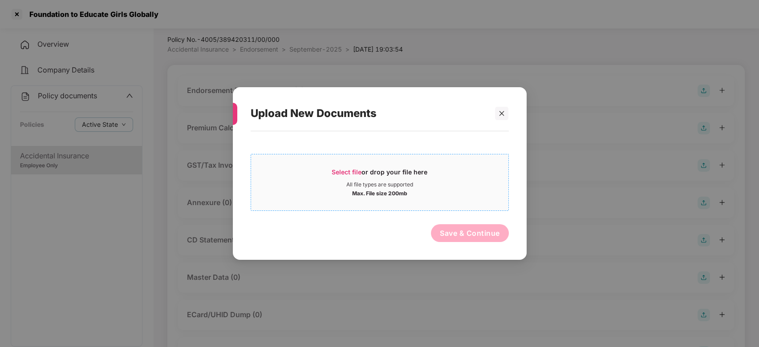
click at [458, 173] on div "Select file or drop your file here" at bounding box center [379, 174] width 257 height 13
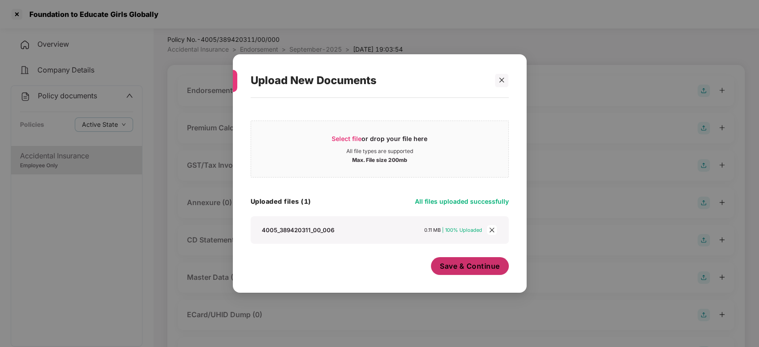
click at [470, 261] on button "Save & Continue" at bounding box center [470, 266] width 78 height 18
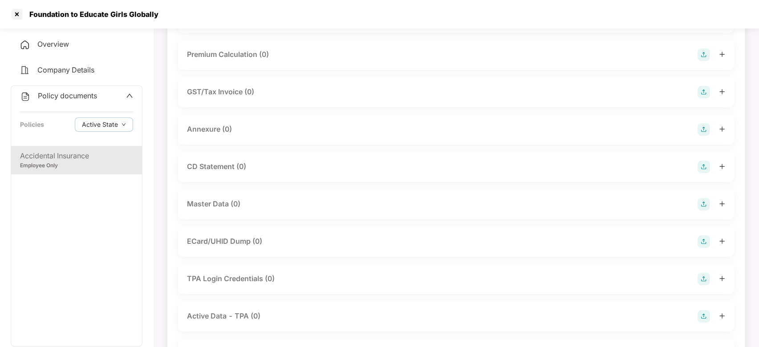
scroll to position [163, 0]
click at [699, 165] on img at bounding box center [704, 166] width 12 height 12
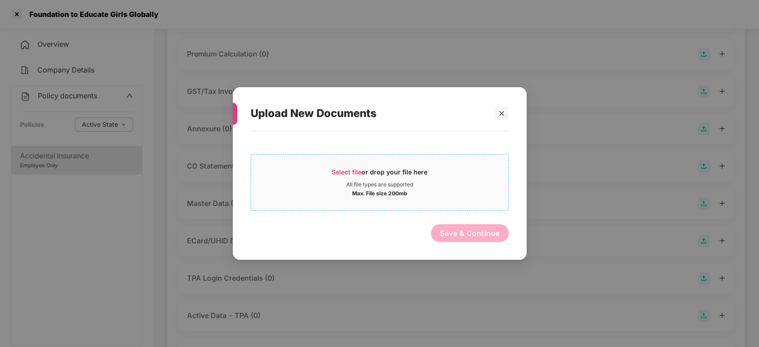
click at [457, 173] on div "Select file or drop your file here" at bounding box center [379, 174] width 257 height 13
click at [501, 112] on icon "close" at bounding box center [502, 113] width 5 height 5
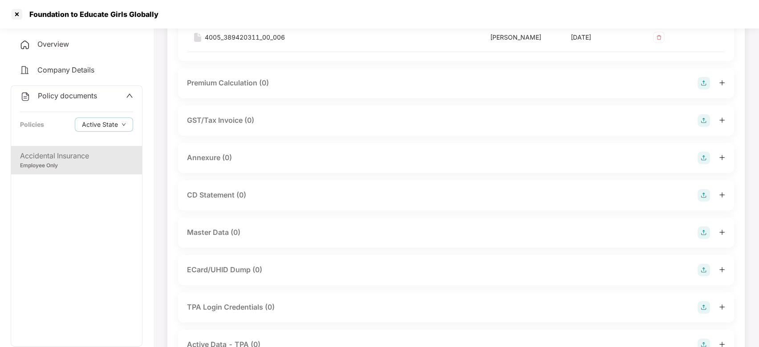
scroll to position [133, 0]
click at [703, 158] on img at bounding box center [704, 159] width 12 height 12
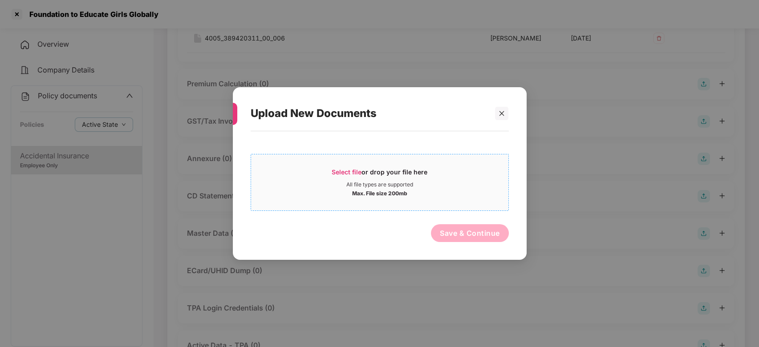
click at [453, 179] on div "Select file or drop your file here" at bounding box center [379, 174] width 257 height 13
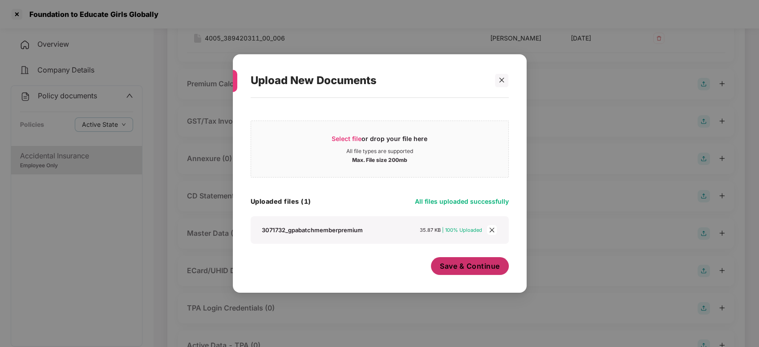
click at [452, 264] on span "Save & Continue" at bounding box center [470, 266] width 60 height 10
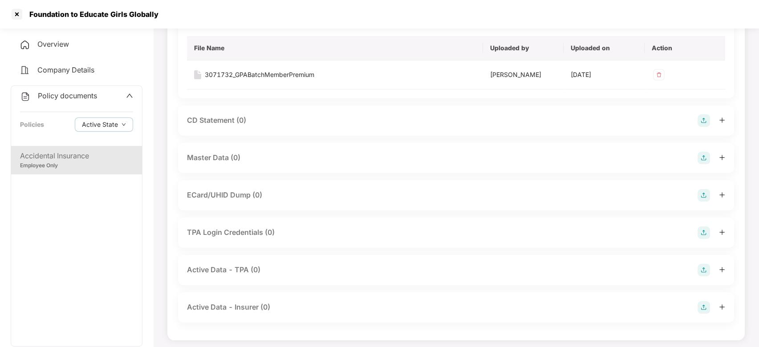
scroll to position [273, 0]
click at [700, 157] on img at bounding box center [704, 157] width 12 height 12
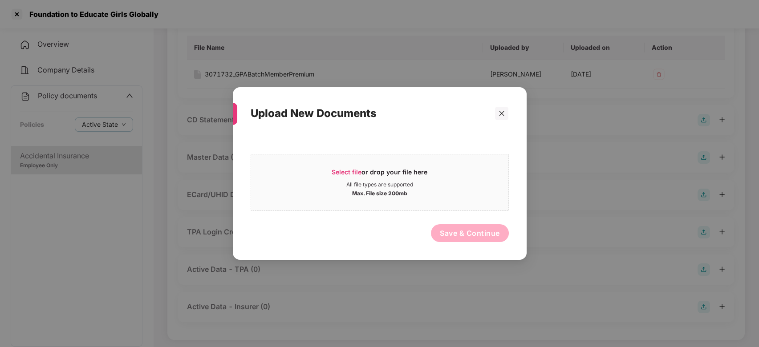
click at [525, 162] on div "Select file or drop your file here All file types are supported Max. File size …" at bounding box center [380, 191] width 294 height 120
click at [499, 171] on div "Select file or drop your file here" at bounding box center [379, 174] width 257 height 13
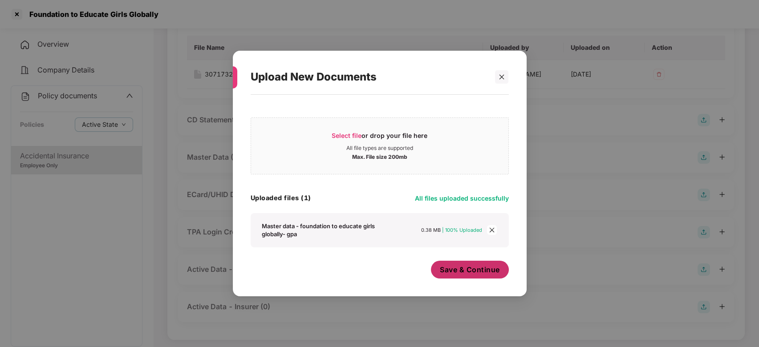
click at [454, 269] on span "Save & Continue" at bounding box center [470, 270] width 60 height 10
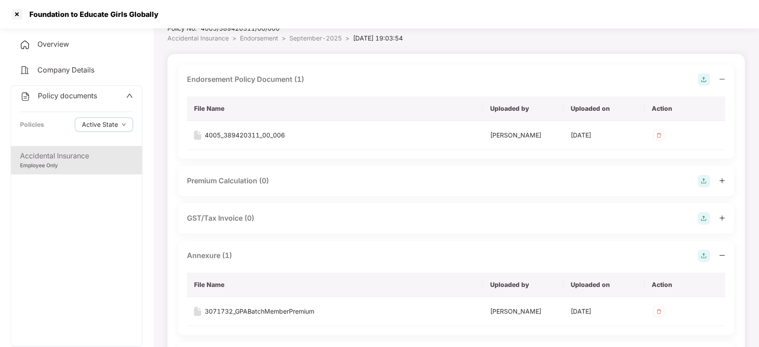
scroll to position [0, 0]
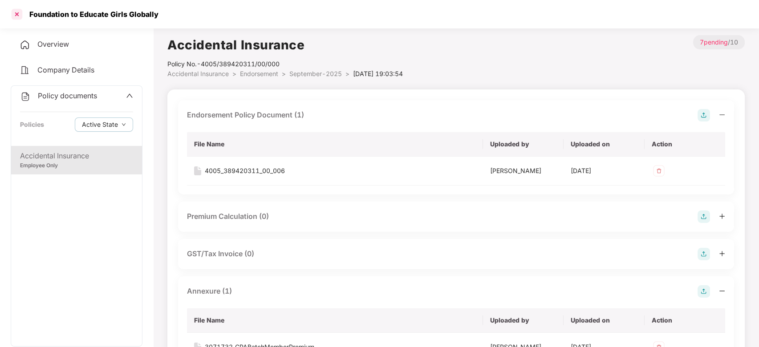
click at [20, 16] on div at bounding box center [17, 14] width 14 height 14
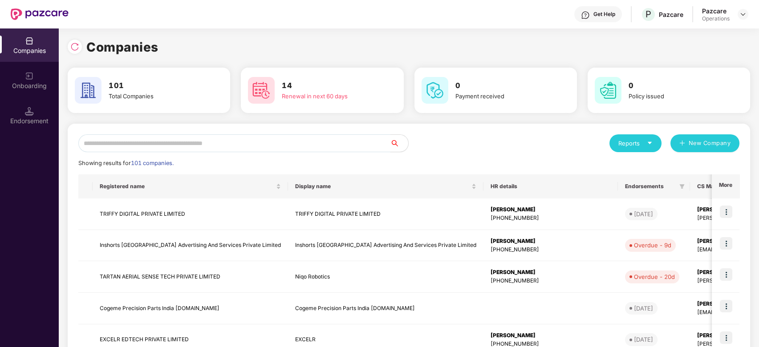
click at [242, 145] on input "text" at bounding box center [234, 143] width 312 height 18
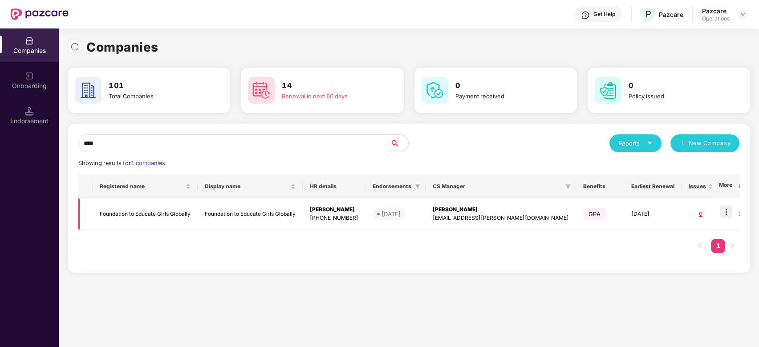
type input "****"
click at [180, 214] on td "Foundation to Educate Girls Globally" at bounding box center [145, 215] width 105 height 32
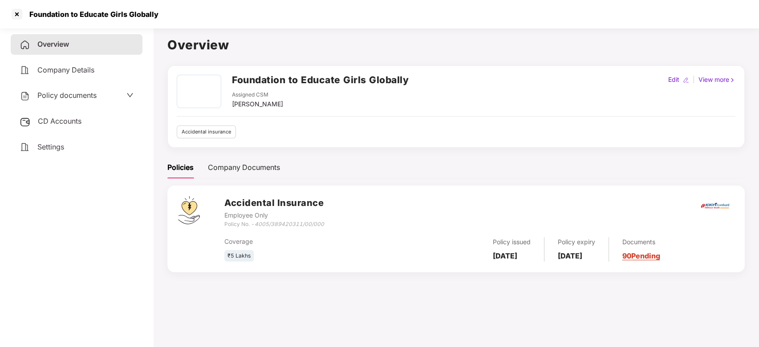
click at [70, 94] on span "Policy documents" at bounding box center [66, 95] width 59 height 9
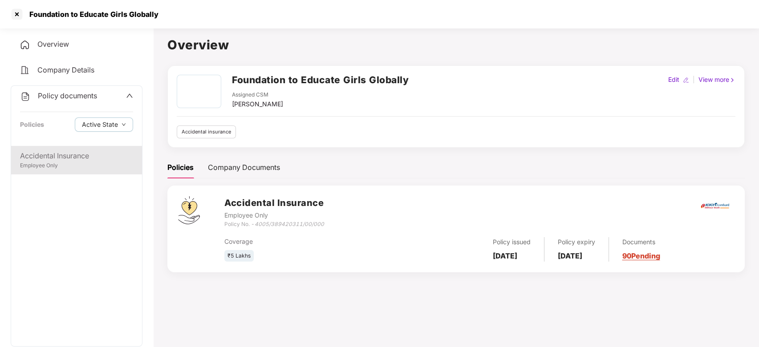
click at [59, 155] on div "Accidental Insurance" at bounding box center [76, 156] width 113 height 11
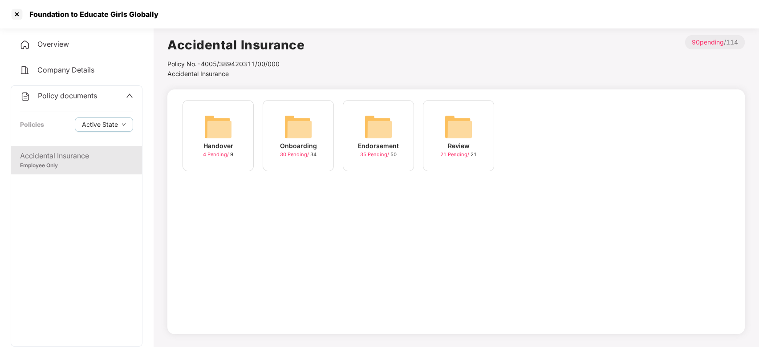
click at [372, 124] on img at bounding box center [378, 127] width 28 height 28
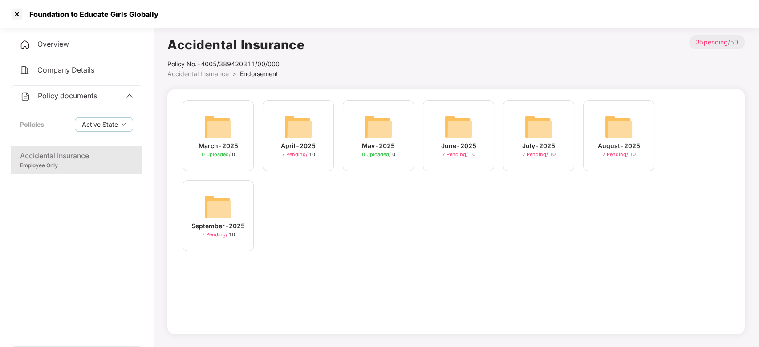
click at [284, 126] on img at bounding box center [298, 127] width 28 height 28
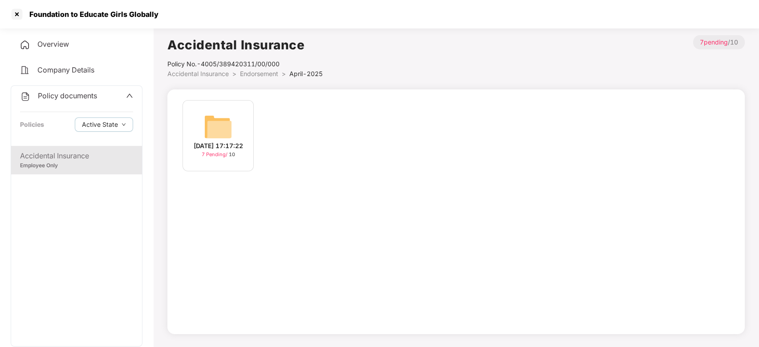
click at [269, 73] on span "Endorsement" at bounding box center [259, 74] width 38 height 8
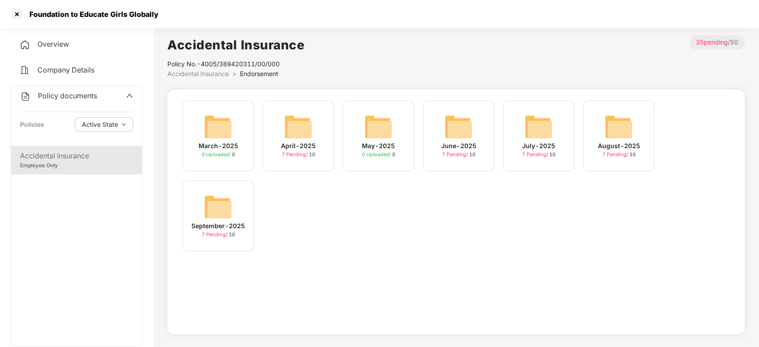
click at [293, 134] on img at bounding box center [298, 127] width 28 height 28
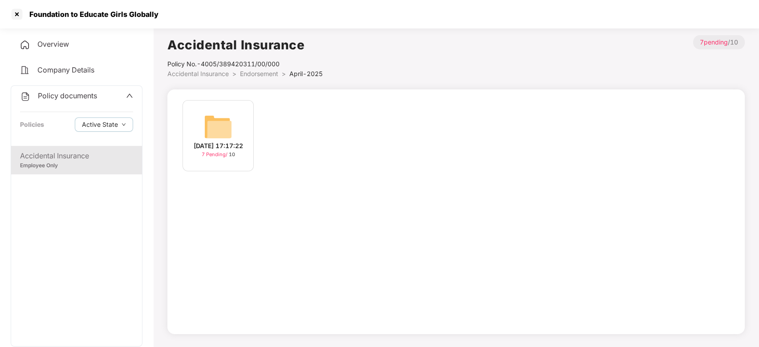
click at [217, 127] on img at bounding box center [218, 127] width 28 height 28
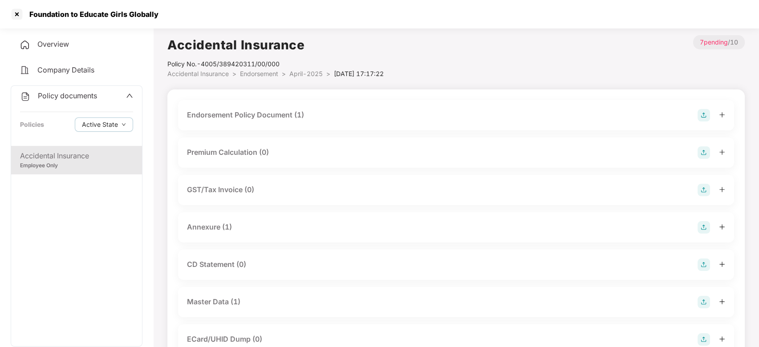
click at [283, 117] on div "Endorsement Policy Document (1)" at bounding box center [245, 115] width 117 height 11
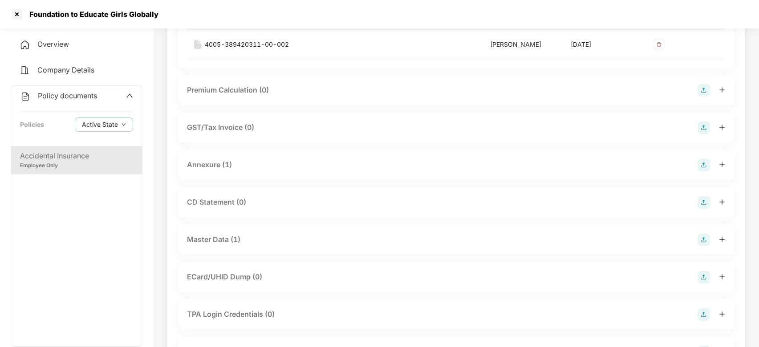
scroll to position [129, 0]
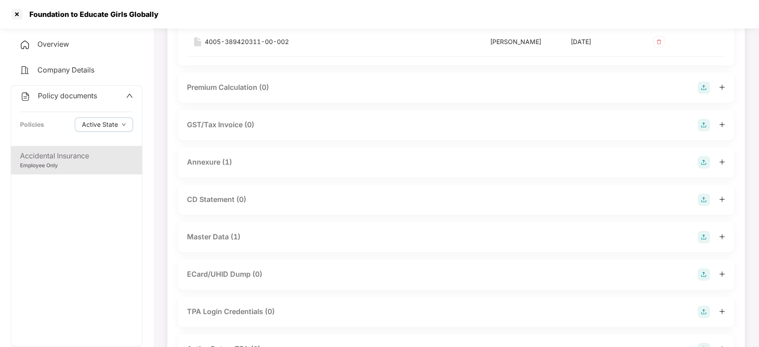
click at [210, 159] on div "Annexure (1)" at bounding box center [209, 162] width 45 height 11
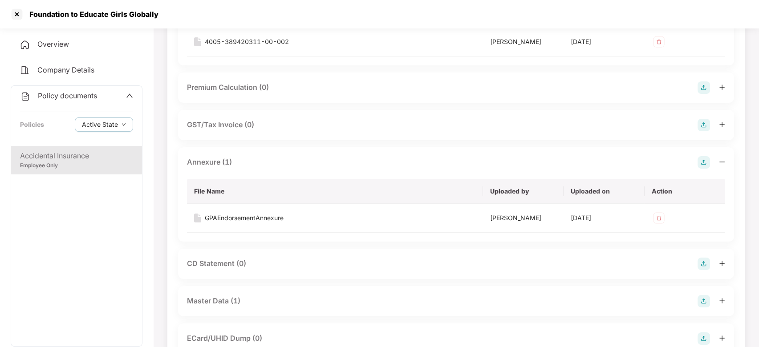
click at [704, 160] on img at bounding box center [704, 162] width 12 height 12
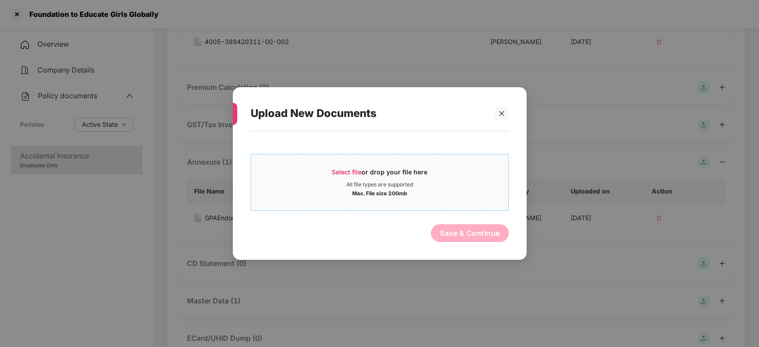
click at [483, 181] on div "All file types are supported" at bounding box center [379, 184] width 257 height 7
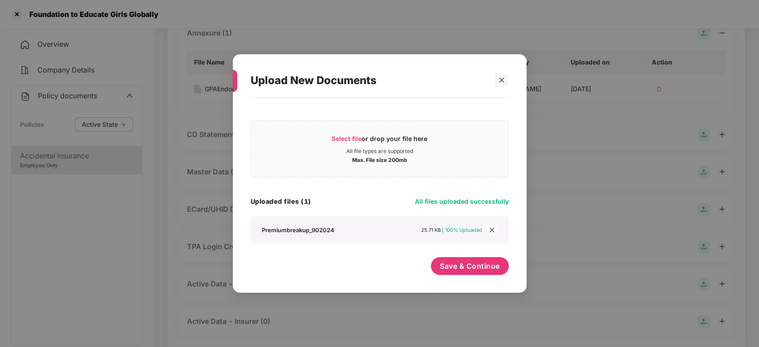
scroll to position [259, 0]
click at [481, 268] on span "Save & Continue" at bounding box center [470, 266] width 60 height 10
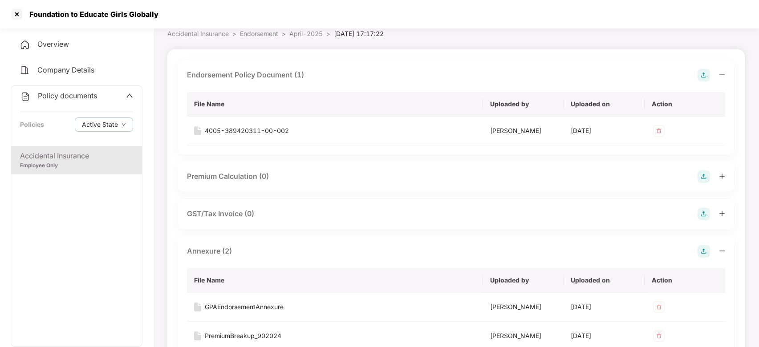
scroll to position [0, 0]
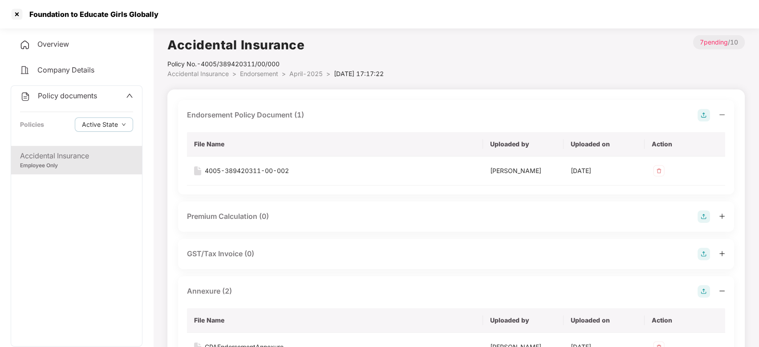
click at [304, 73] on span "April-2025" at bounding box center [305, 74] width 33 height 8
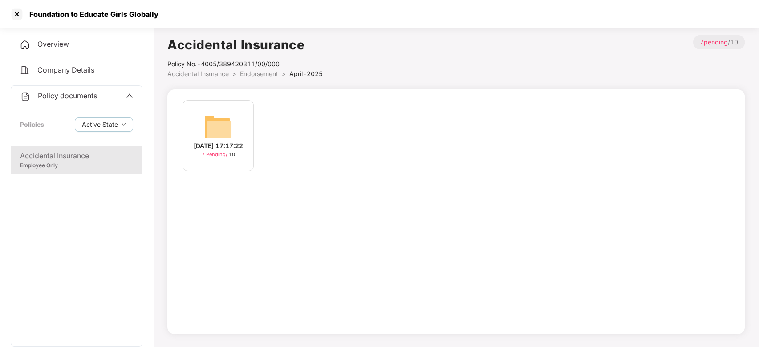
click at [275, 71] on span "Endorsement" at bounding box center [259, 74] width 38 height 8
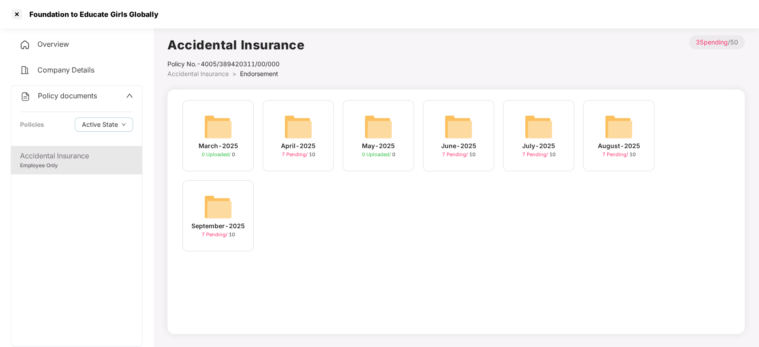
click at [462, 127] on img at bounding box center [458, 127] width 28 height 28
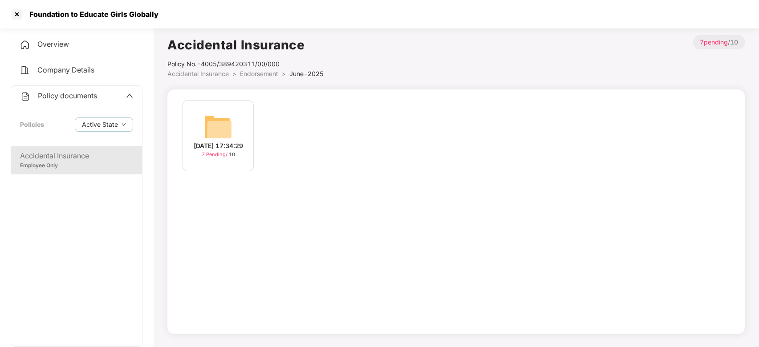
scroll to position [24, 0]
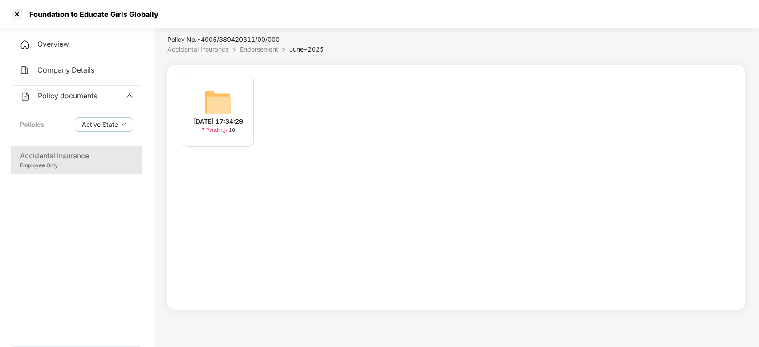
click at [214, 88] on img at bounding box center [218, 102] width 28 height 28
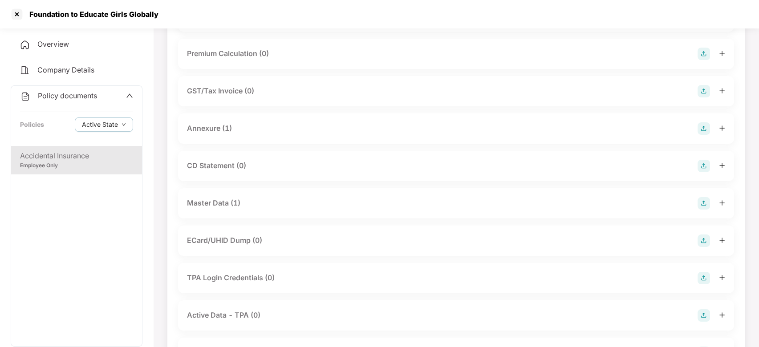
scroll to position [99, 0]
drag, startPoint x: 216, startPoint y: 128, endPoint x: 478, endPoint y: 130, distance: 261.4
click at [478, 130] on div "Annexure (1)" at bounding box center [456, 128] width 538 height 12
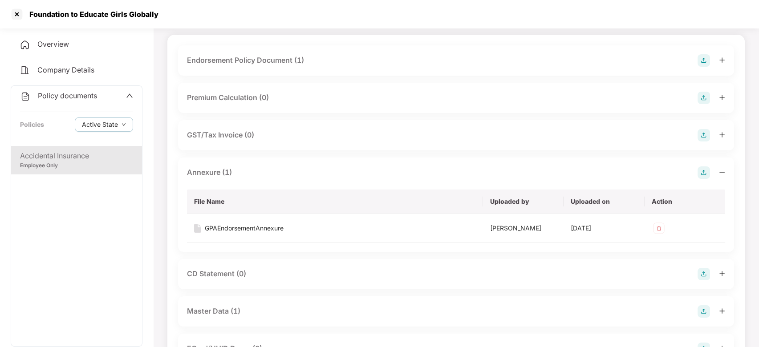
scroll to position [0, 0]
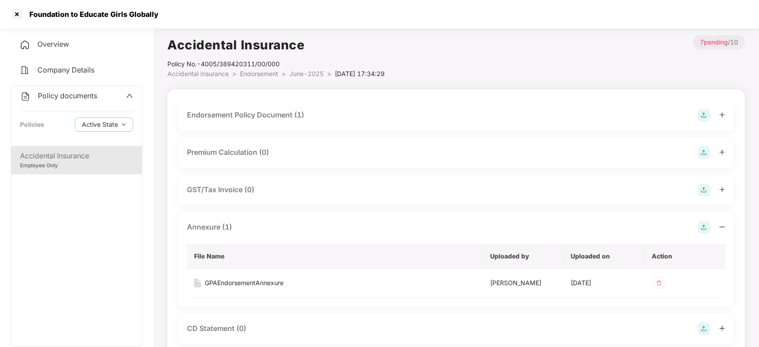
click at [279, 116] on div "Endorsement Policy Document (1)" at bounding box center [245, 115] width 117 height 11
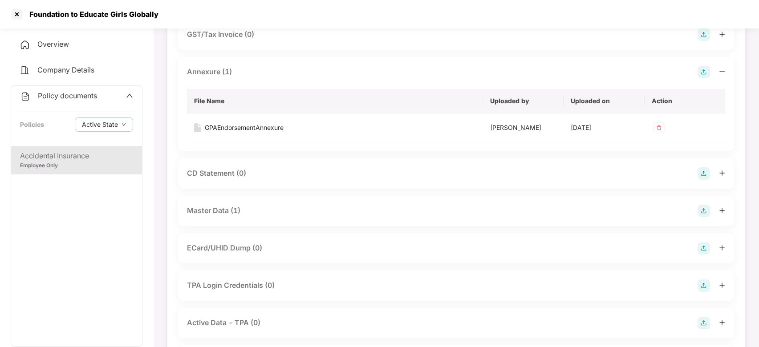
scroll to position [220, 0]
click at [703, 70] on img at bounding box center [704, 71] width 12 height 12
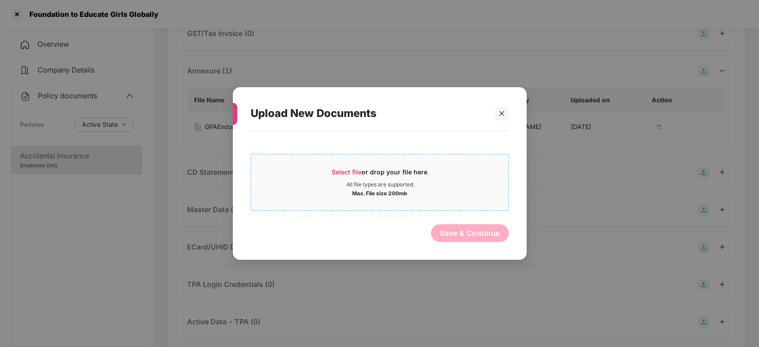
click at [473, 177] on div "Select file or drop your file here" at bounding box center [379, 174] width 257 height 13
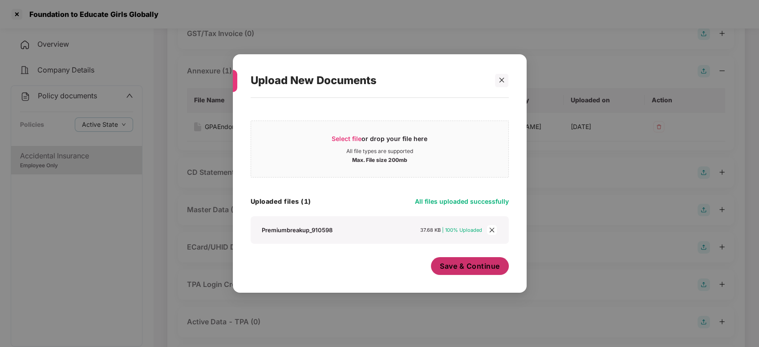
click at [455, 263] on span "Save & Continue" at bounding box center [470, 266] width 60 height 10
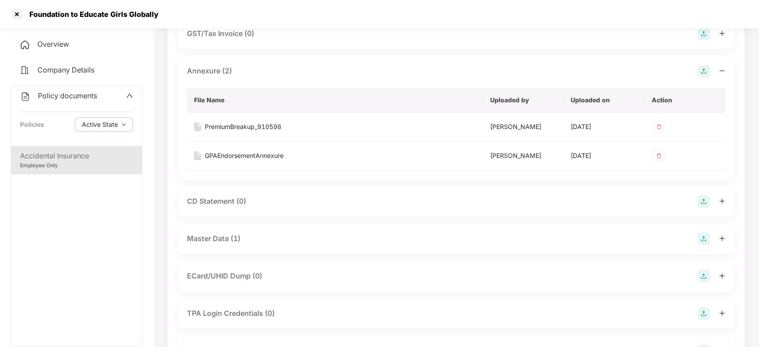
scroll to position [0, 0]
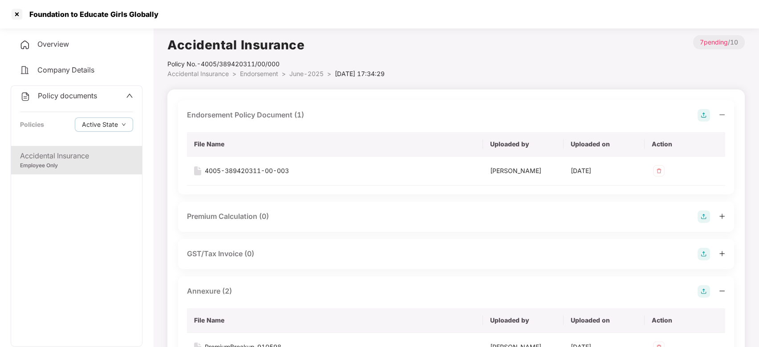
click at [304, 74] on span "June-2025" at bounding box center [306, 74] width 34 height 8
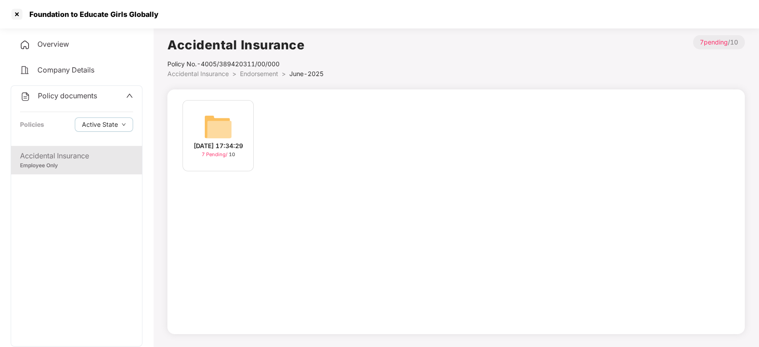
scroll to position [24, 0]
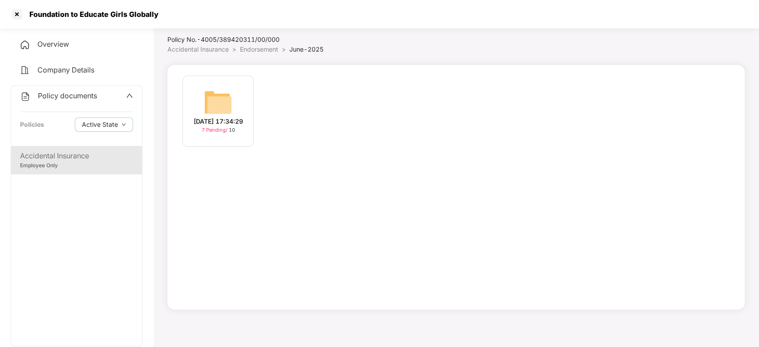
click at [259, 53] on li "Endorsement >" at bounding box center [264, 50] width 49 height 10
click at [259, 52] on span "Endorsement" at bounding box center [259, 49] width 38 height 8
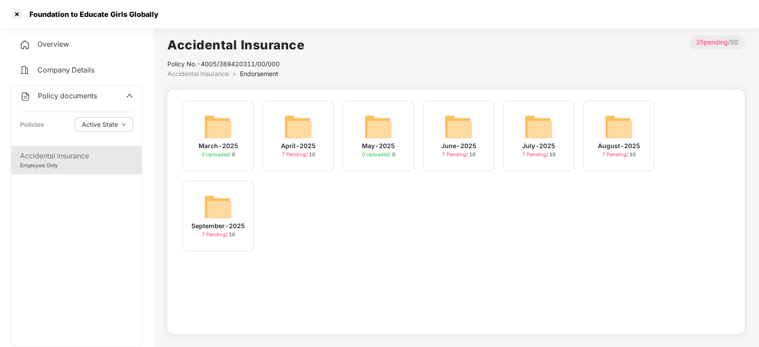
click at [543, 126] on img at bounding box center [539, 127] width 28 height 28
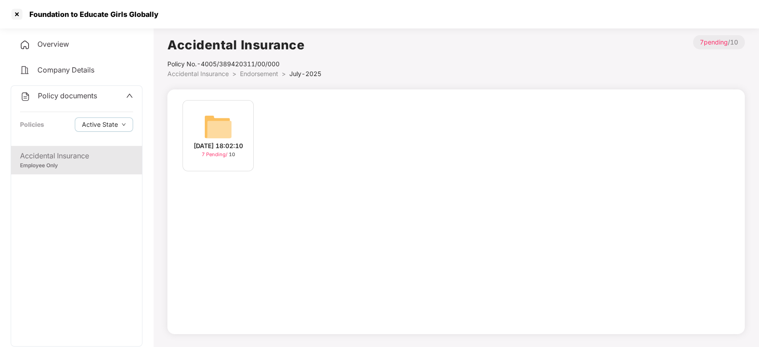
click at [543, 126] on div "[DATE] 18:02:10 7 Pending / 10" at bounding box center [456, 140] width 556 height 80
click at [210, 130] on img at bounding box center [218, 127] width 28 height 28
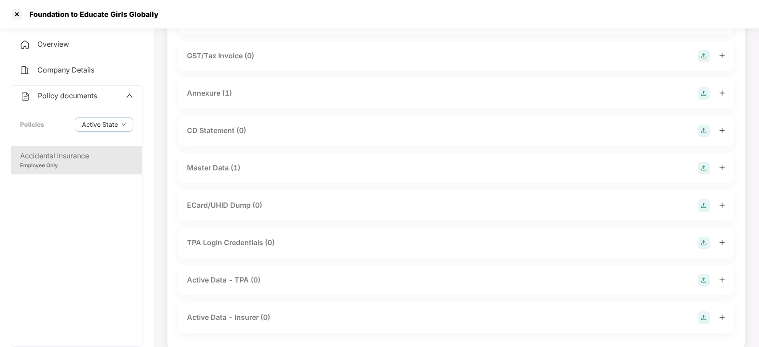
scroll to position [138, 0]
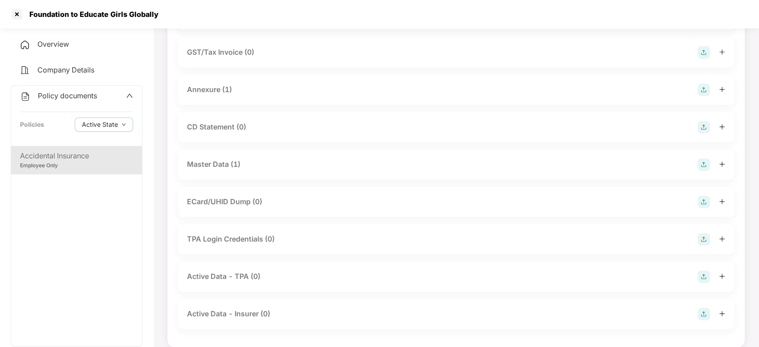
click at [206, 91] on div "Annexure (1)" at bounding box center [209, 89] width 45 height 11
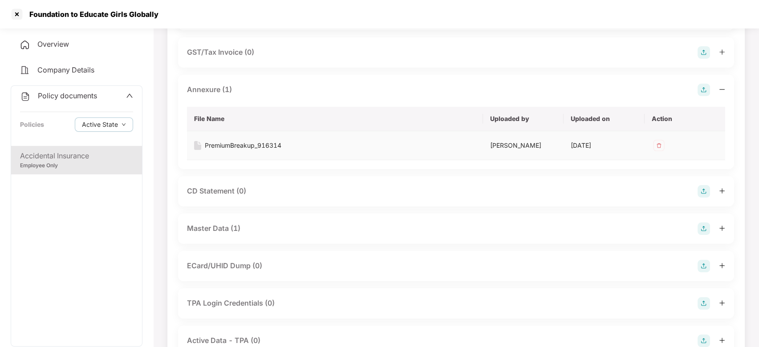
scroll to position [0, 0]
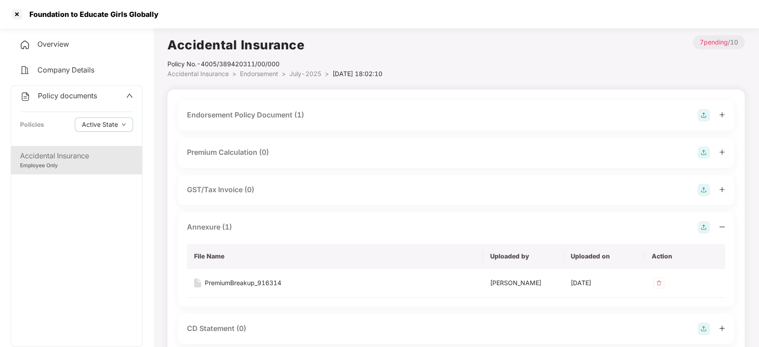
click at [259, 74] on span "Endorsement" at bounding box center [259, 74] width 38 height 8
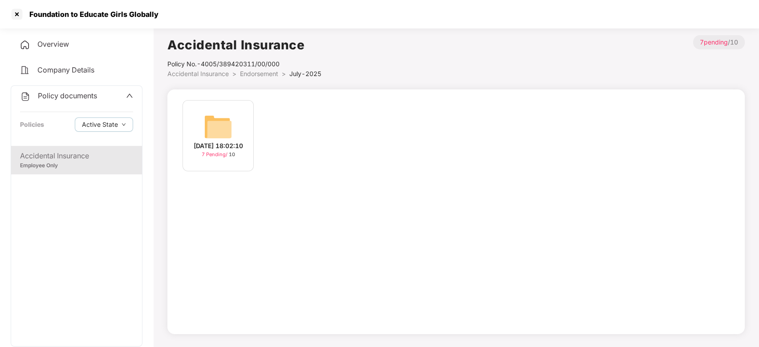
click at [271, 73] on span "Endorsement" at bounding box center [259, 74] width 38 height 8
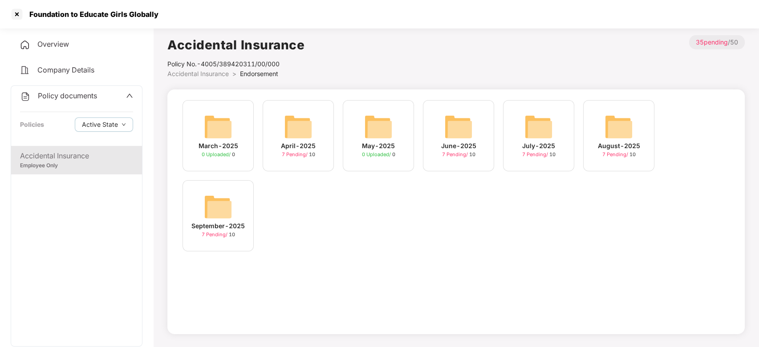
click at [609, 126] on img at bounding box center [619, 127] width 28 height 28
click at [609, 126] on div "March-2025 0 Uploaded / 0 April-2025 7 Pending / [DATE]-2025 0 Uploaded / 0 Jun…" at bounding box center [456, 180] width 556 height 160
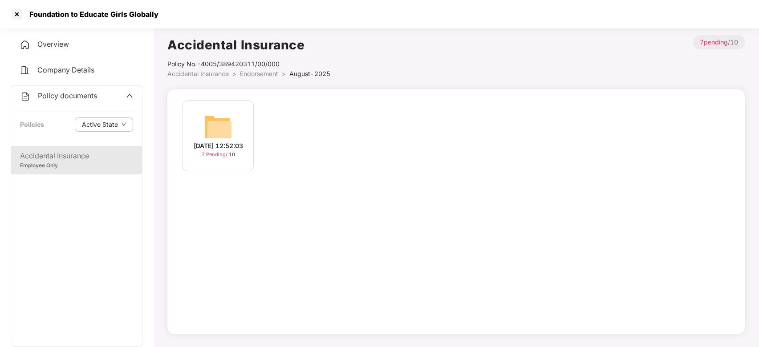
click at [222, 125] on img at bounding box center [218, 127] width 28 height 28
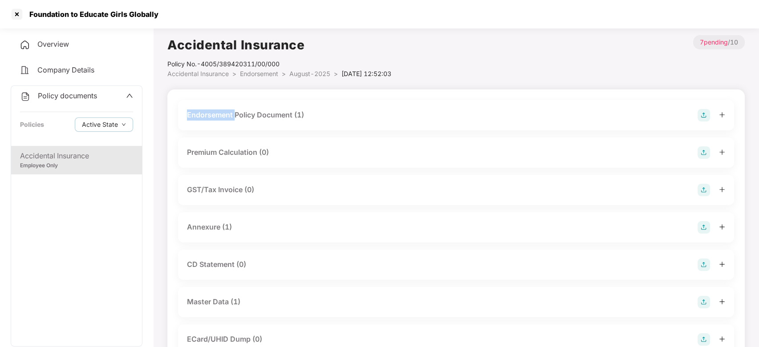
click at [222, 125] on div "Endorsement Policy Document (1)" at bounding box center [456, 115] width 556 height 30
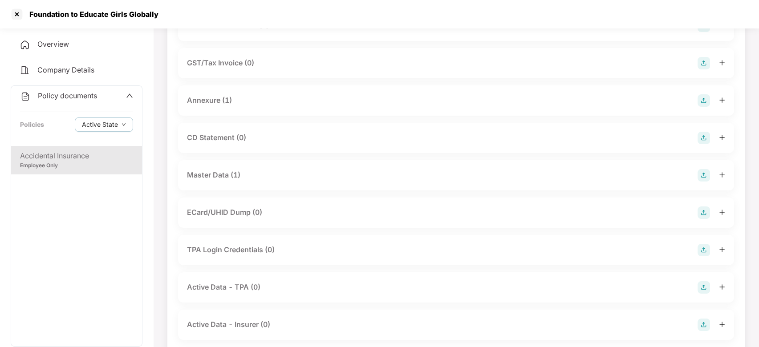
scroll to position [133, 0]
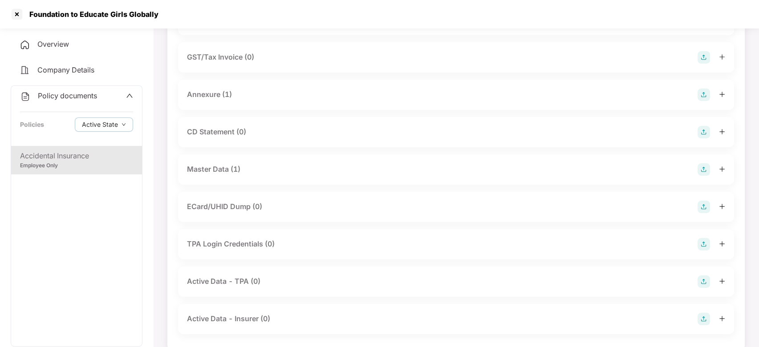
click at [197, 95] on div "Annexure (1)" at bounding box center [209, 94] width 45 height 11
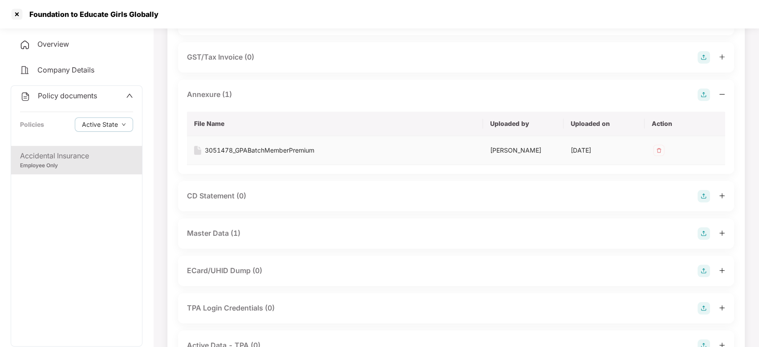
scroll to position [0, 0]
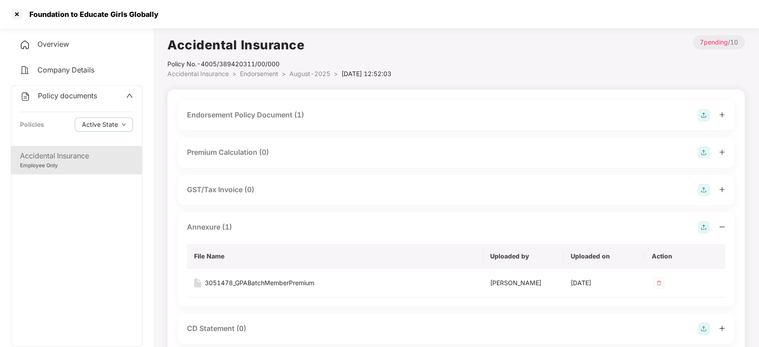
click at [297, 75] on span "August-2025" at bounding box center [309, 74] width 41 height 8
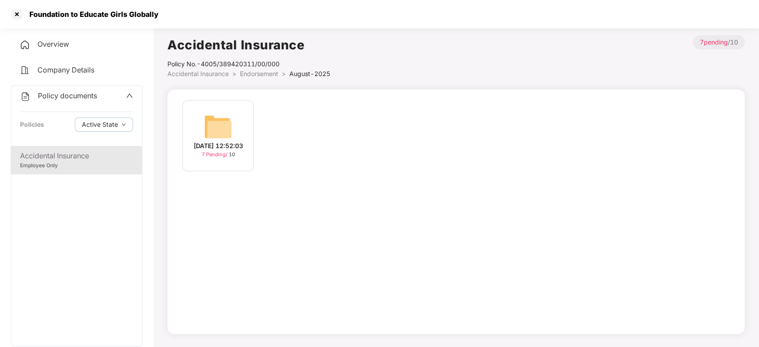
click at [260, 74] on span "Endorsement" at bounding box center [259, 74] width 38 height 8
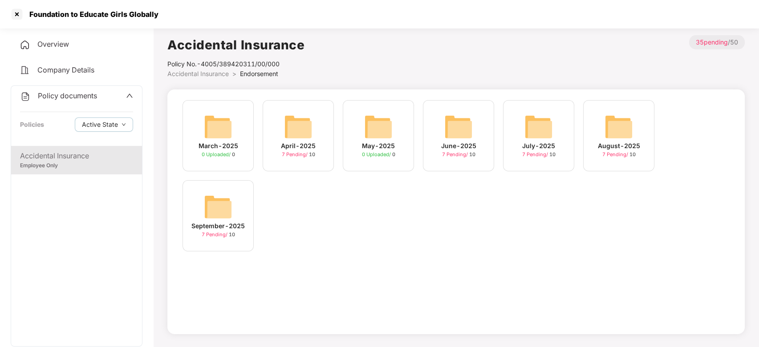
click at [219, 200] on img at bounding box center [218, 207] width 28 height 28
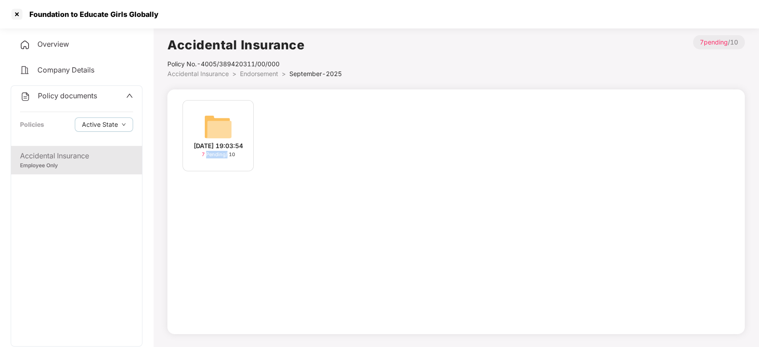
click at [219, 200] on div "[DATE] 19:03:54 7 Pending / 10" at bounding box center [456, 212] width 578 height 245
click at [213, 134] on img at bounding box center [218, 127] width 28 height 28
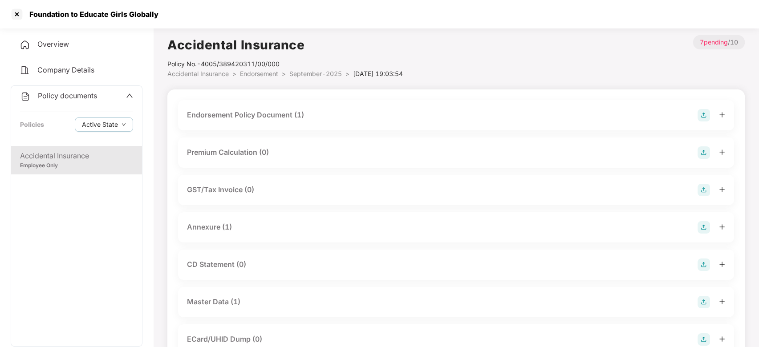
click at [213, 134] on div "Endorsement Policy Document (1) Premium Calculation (0) GST/Tax Invoice (0) Ann…" at bounding box center [456, 287] width 556 height 374
click at [209, 233] on div "Annexure (1)" at bounding box center [456, 227] width 538 height 12
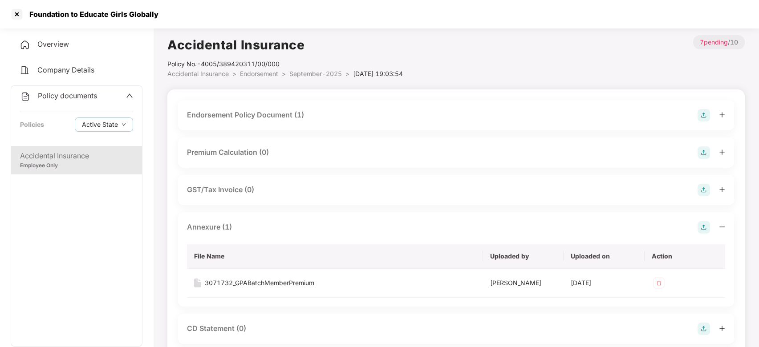
scroll to position [28, 0]
